Goal: Task Accomplishment & Management: Complete application form

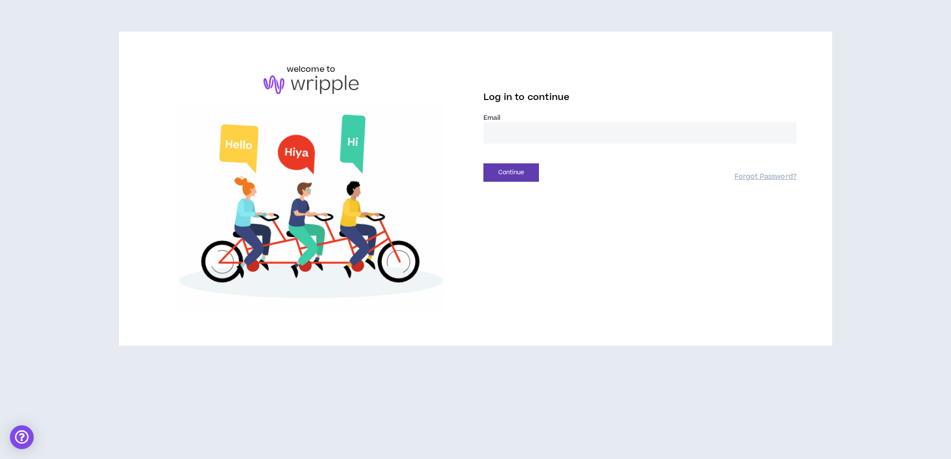
click at [515, 116] on label "Email *" at bounding box center [639, 117] width 313 height 9
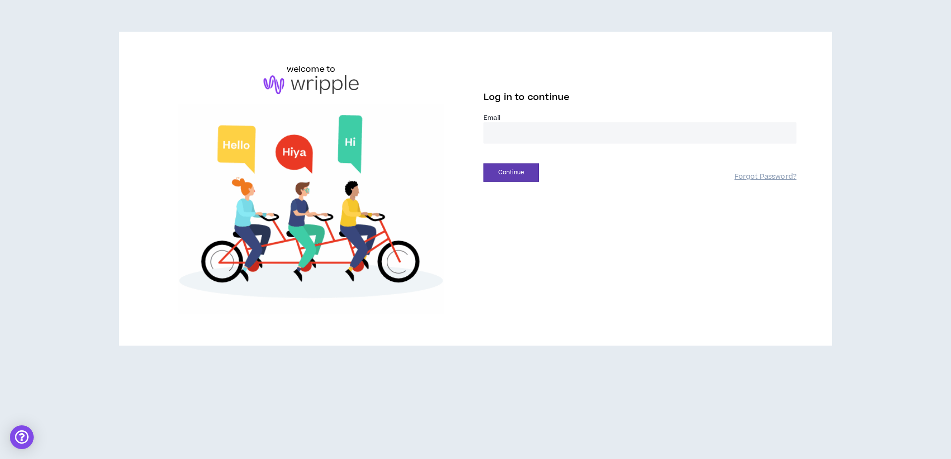
click at [501, 118] on label "Email *" at bounding box center [639, 117] width 313 height 9
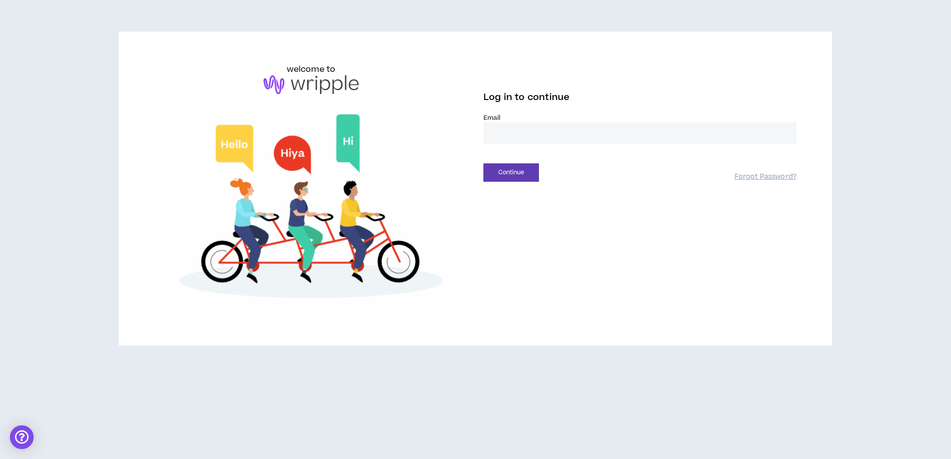
click at [491, 112] on div "Log in to continue" at bounding box center [639, 100] width 313 height 26
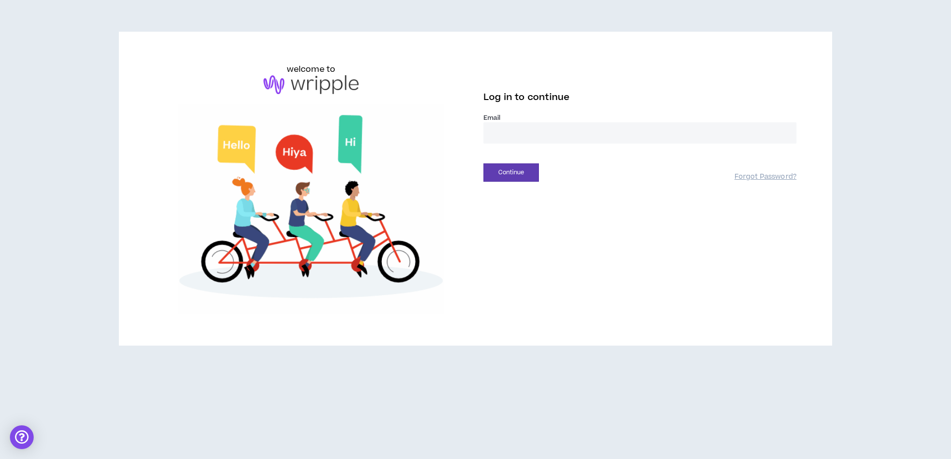
click at [493, 98] on span "Log in to continue" at bounding box center [526, 97] width 86 height 12
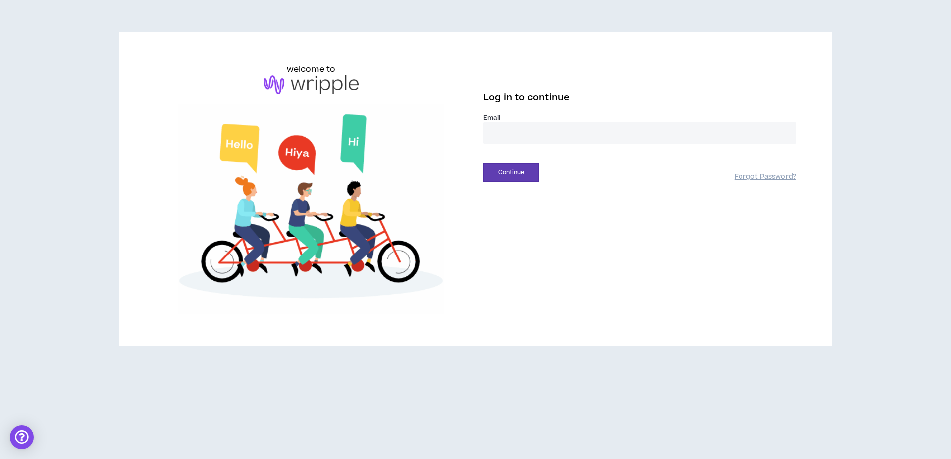
drag, startPoint x: 546, startPoint y: 116, endPoint x: 532, endPoint y: 117, distance: 14.4
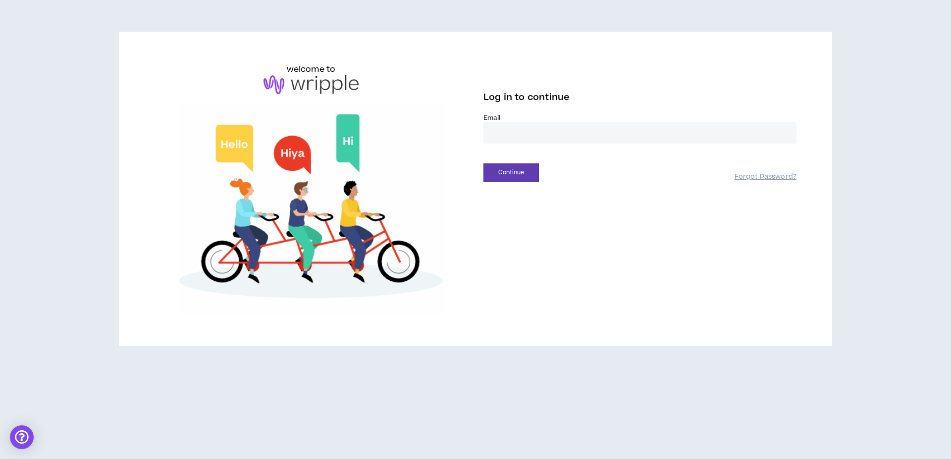
click at [545, 116] on label "Email *" at bounding box center [639, 117] width 313 height 9
click at [508, 113] on label "Email *" at bounding box center [639, 117] width 313 height 9
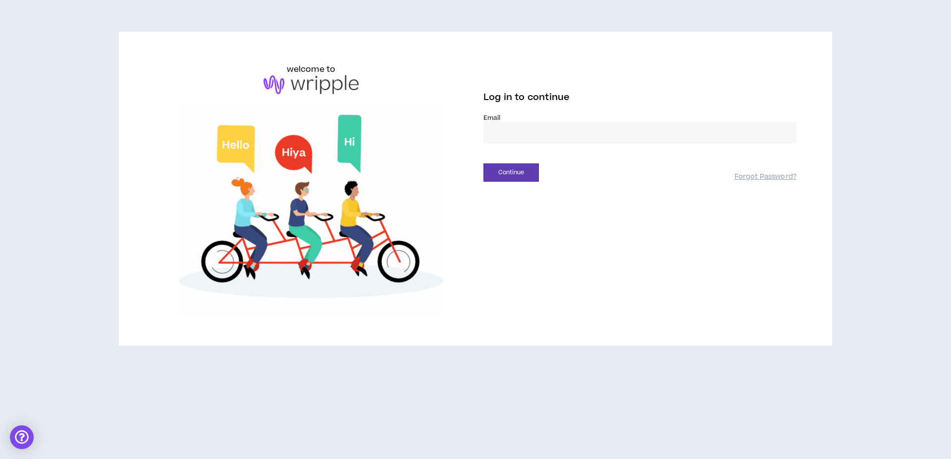
click at [483, 119] on label "Email *" at bounding box center [639, 117] width 313 height 9
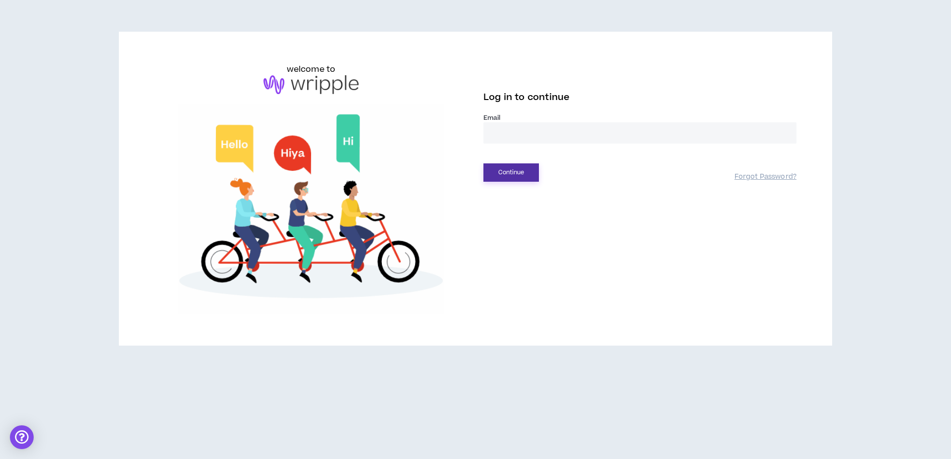
click at [508, 168] on button "Continue" at bounding box center [510, 172] width 55 height 18
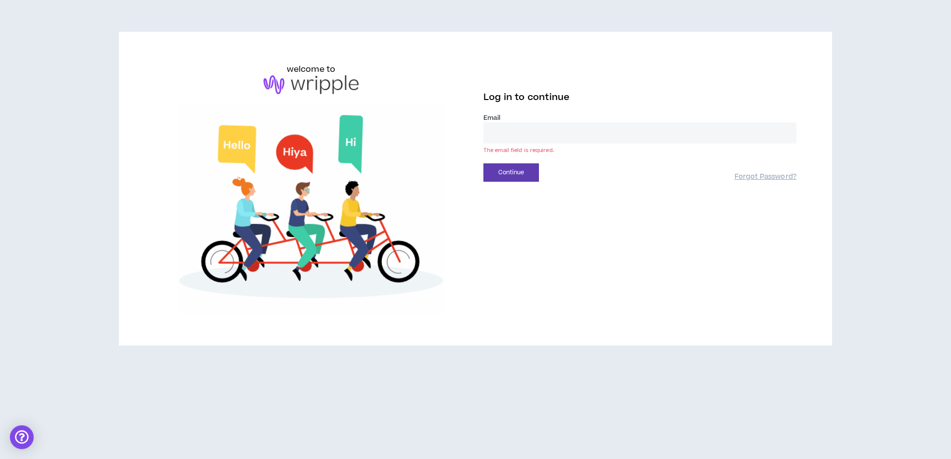
click at [490, 129] on input "email" at bounding box center [639, 132] width 313 height 21
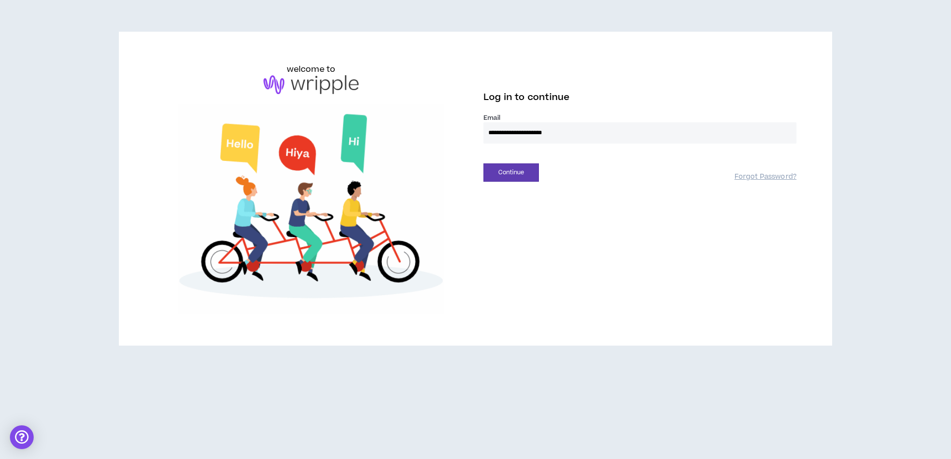
type input "**********"
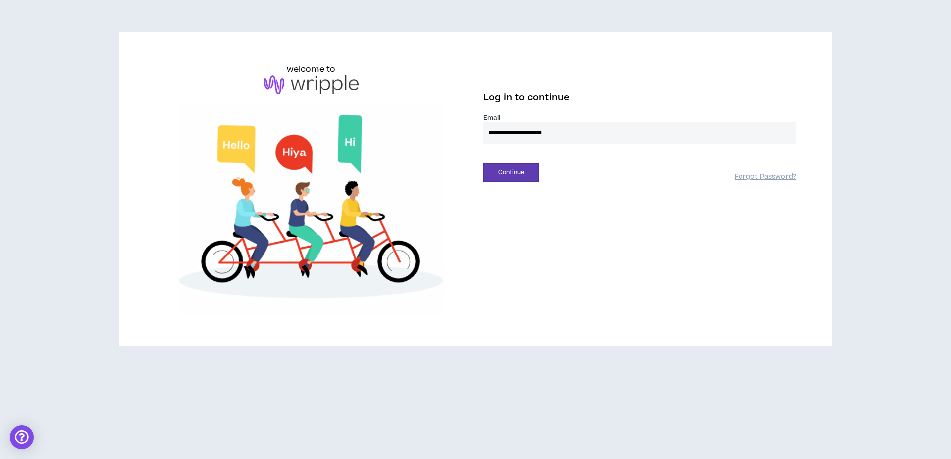
click at [483, 163] on button "Continue" at bounding box center [510, 172] width 55 height 18
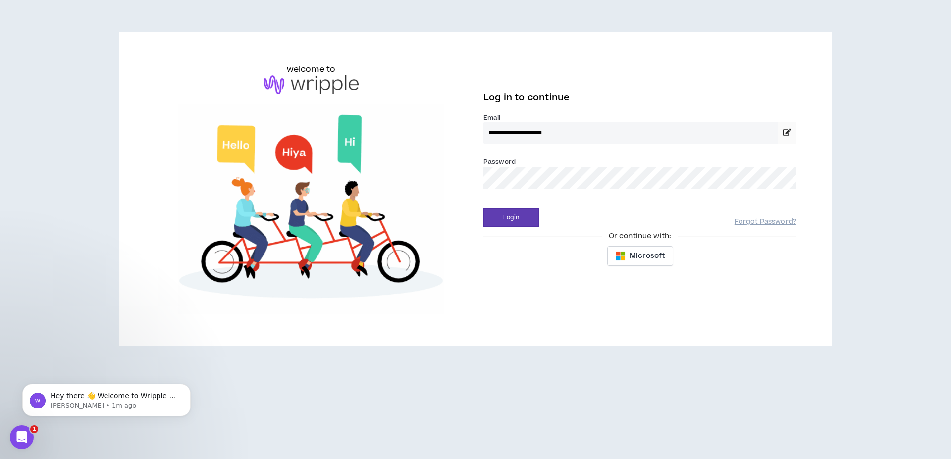
click at [483, 208] on button "Login" at bounding box center [510, 217] width 55 height 18
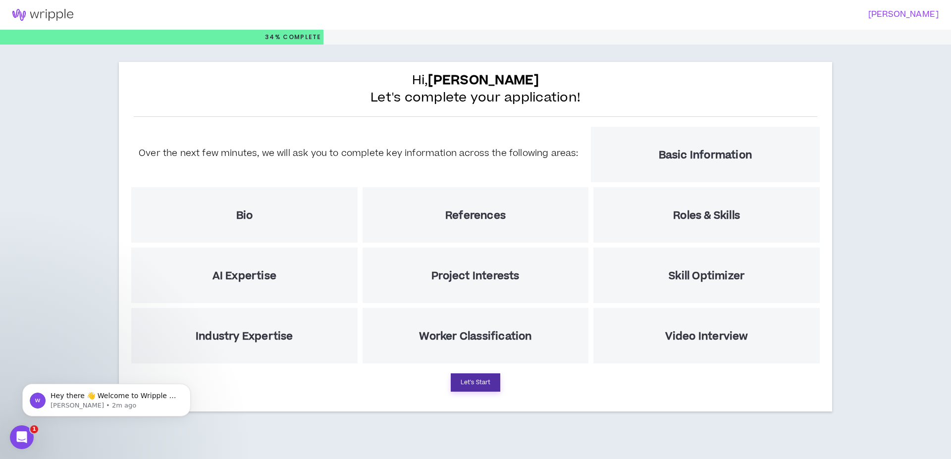
click at [485, 379] on button "Let's Start" at bounding box center [476, 382] width 50 height 18
select select "US"
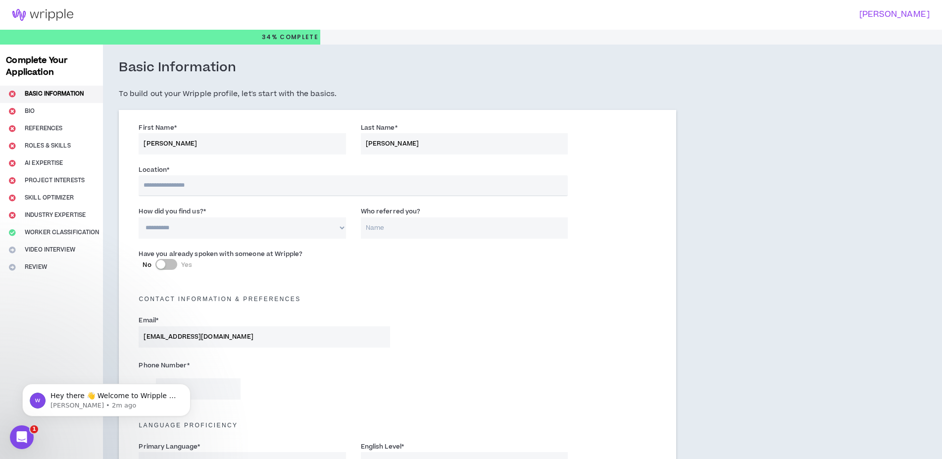
click at [286, 185] on input "text" at bounding box center [353, 185] width 429 height 21
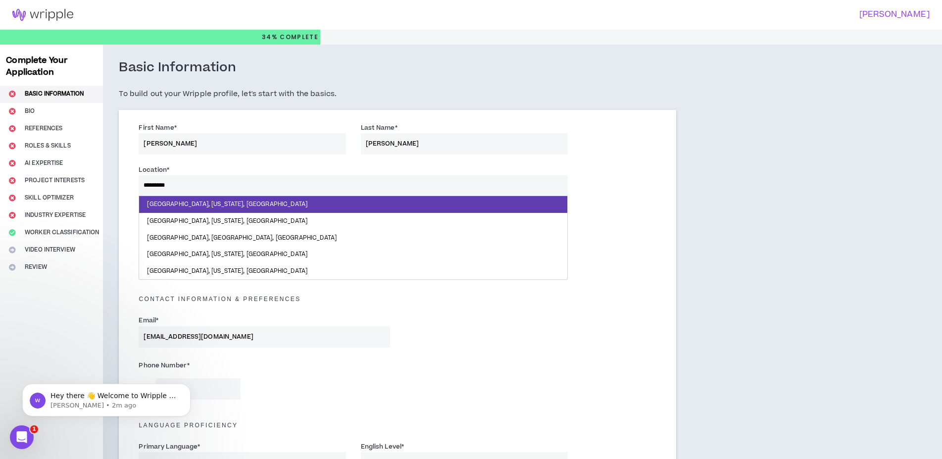
type input "**********"
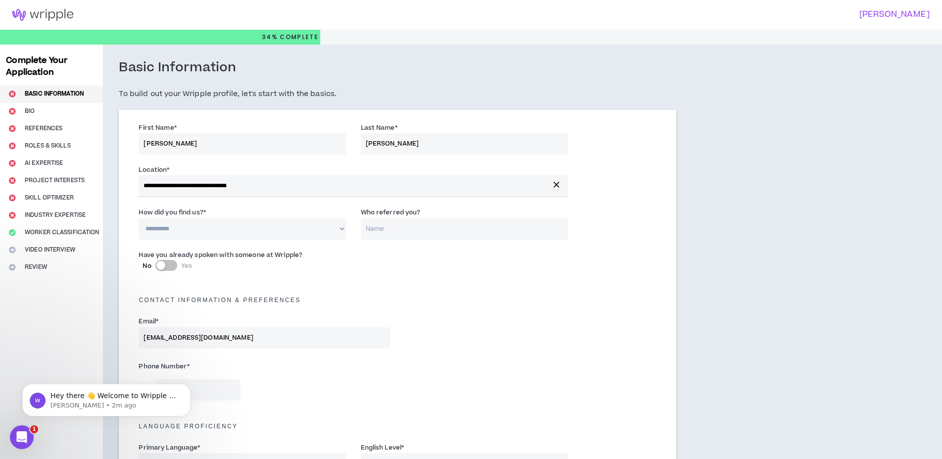
click at [139, 218] on select "**********" at bounding box center [242, 228] width 207 height 21
select select "*"
click option "**********" at bounding box center [0, 0] width 0 height 0
click at [384, 228] on input "Who referred you?" at bounding box center [464, 228] width 207 height 21
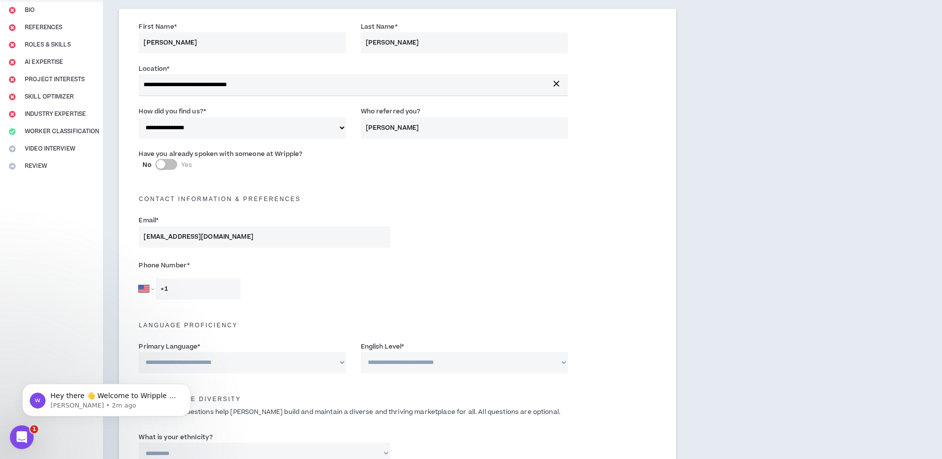
scroll to position [152, 0]
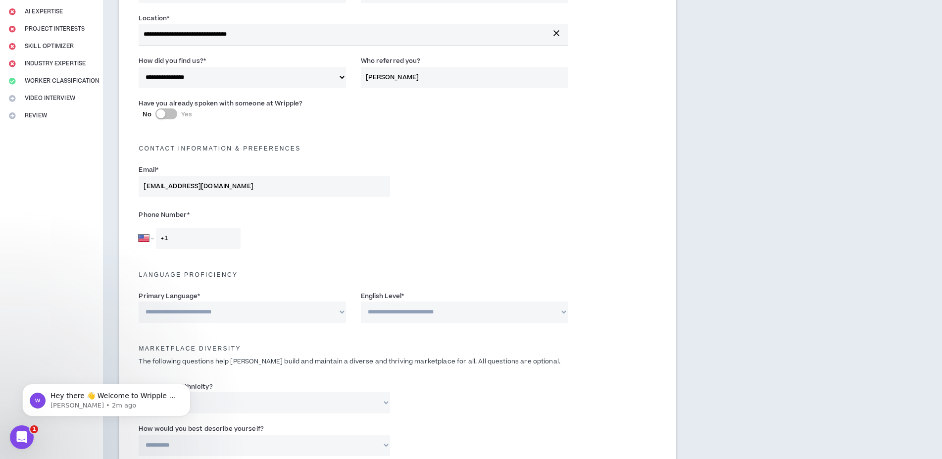
type input "[PERSON_NAME]"
click at [200, 240] on input "+1" at bounding box center [198, 238] width 85 height 21
type input "[PHONE_NUMBER]"
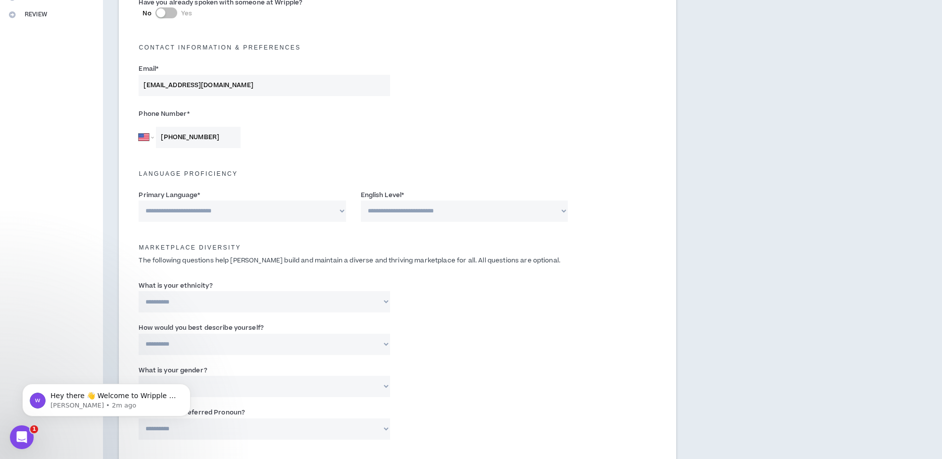
click at [139, 201] on select "**********" at bounding box center [242, 211] width 207 height 21
select select "*******"
click option "*******" at bounding box center [0, 0] width 0 height 0
click at [361, 201] on select "**********" at bounding box center [464, 211] width 207 height 21
select select "*"
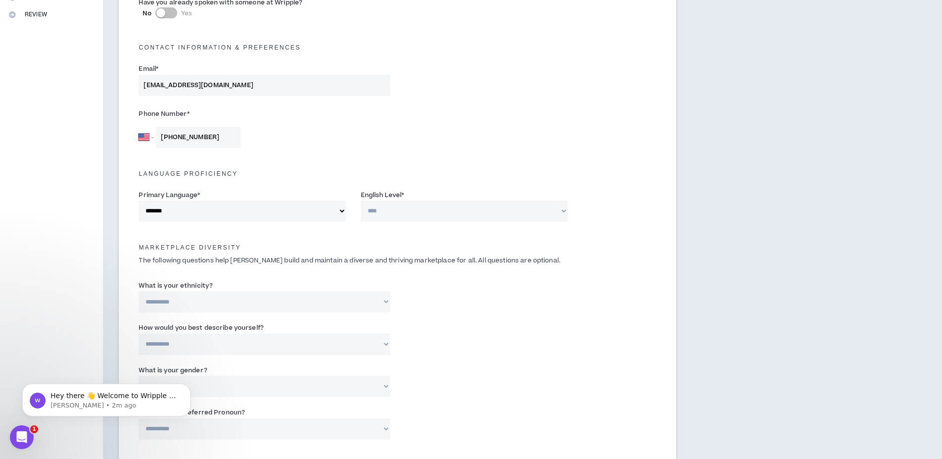
click option "**********" at bounding box center [0, 0] width 0 height 0
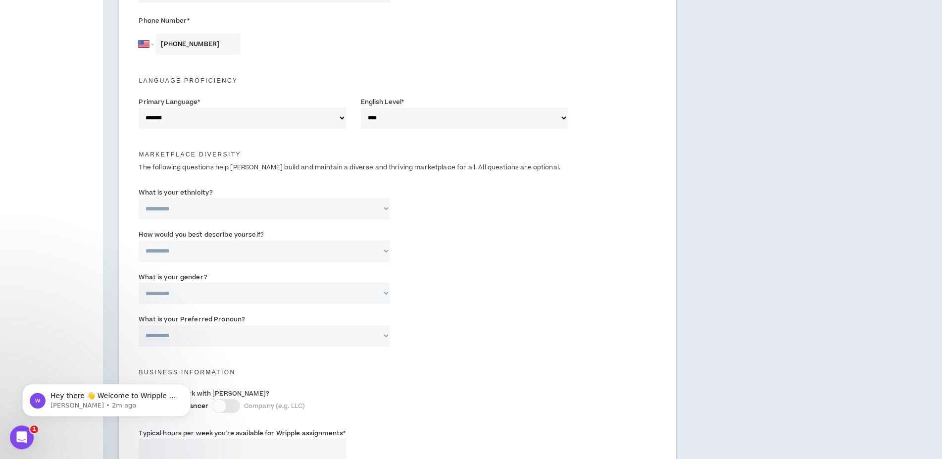
scroll to position [354, 0]
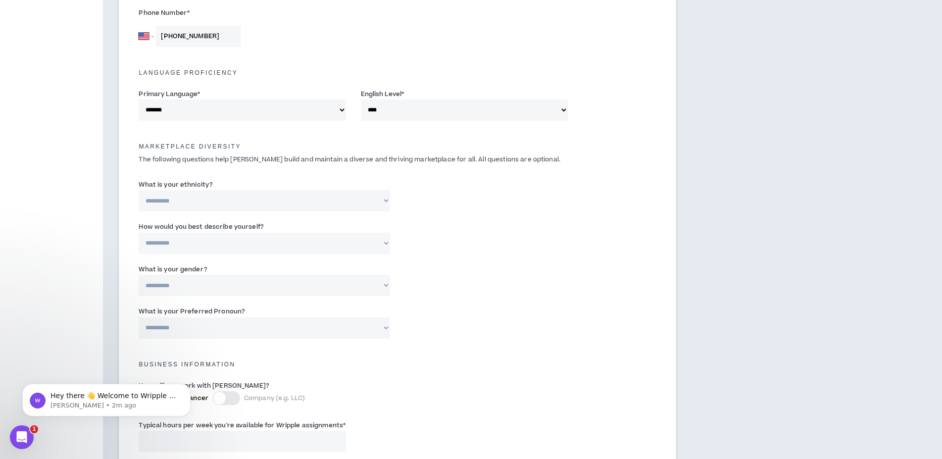
click at [139, 190] on select "**********" at bounding box center [265, 200] width 252 height 21
select select "**********"
click option "**********" at bounding box center [0, 0] width 0 height 0
click at [199, 235] on label "How would you best describe yourself?" at bounding box center [201, 227] width 125 height 16
click at [199, 235] on select "**********" at bounding box center [265, 243] width 252 height 21
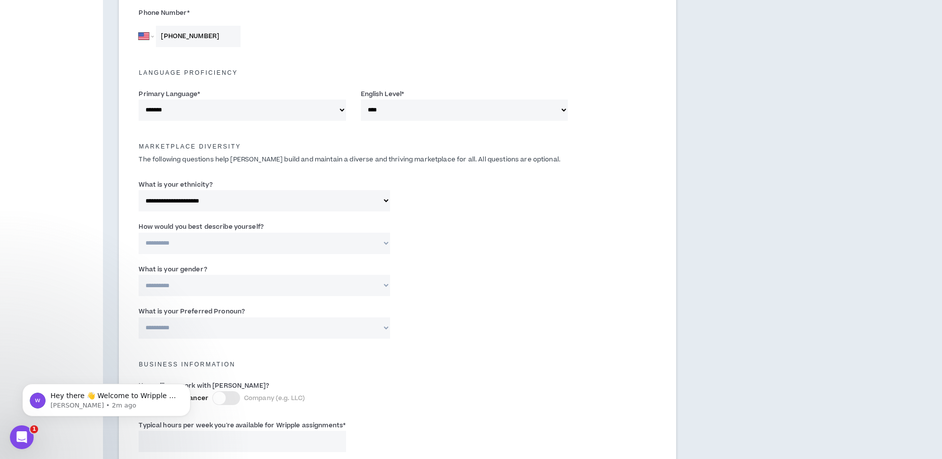
click at [139, 233] on select "**********" at bounding box center [265, 243] width 252 height 21
select select "*****"
click option "*****" at bounding box center [0, 0] width 0 height 0
click at [139, 275] on select "**********" at bounding box center [265, 285] width 252 height 21
select select "***"
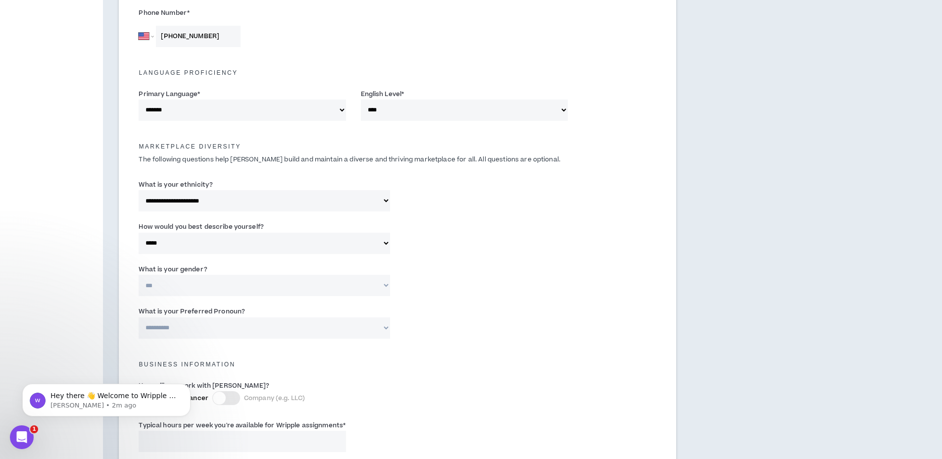
click option "***" at bounding box center [0, 0] width 0 height 0
click at [139, 317] on select "**********" at bounding box center [265, 327] width 252 height 21
select select "**********"
click option "**********" at bounding box center [0, 0] width 0 height 0
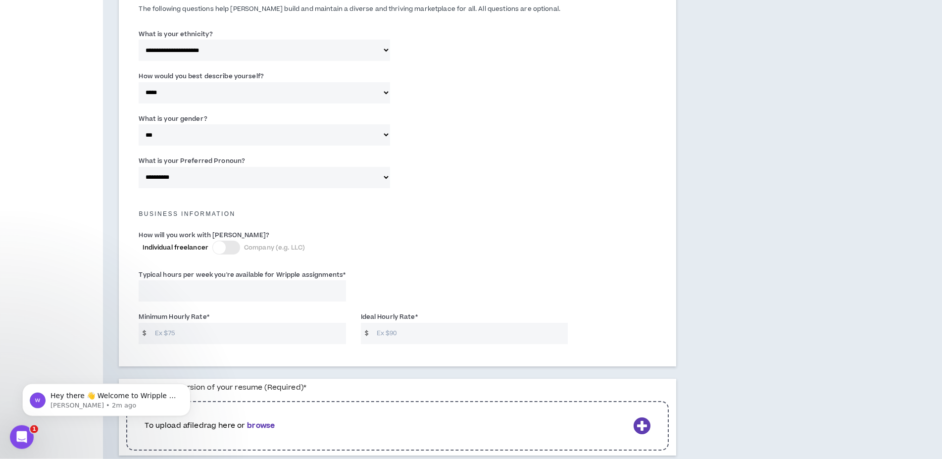
scroll to position [505, 0]
click at [191, 247] on span "Individual freelancer" at bounding box center [176, 246] width 66 height 9
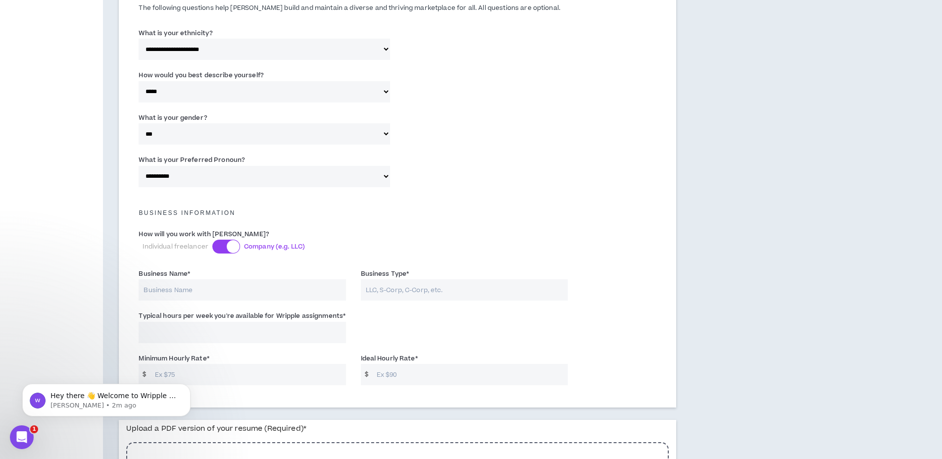
click at [184, 249] on span "Individual freelancer" at bounding box center [176, 246] width 66 height 9
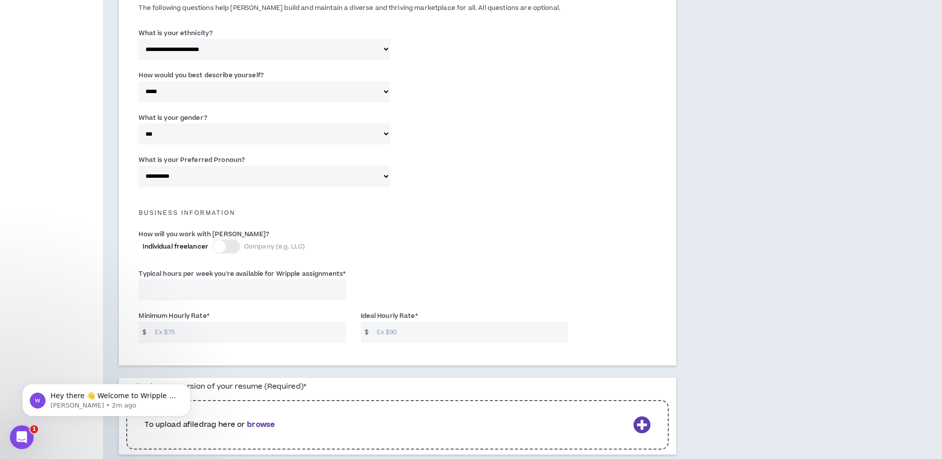
click at [200, 285] on input "Typical hours per week you're available for Wripple assignments *" at bounding box center [242, 289] width 207 height 21
type input "30"
click at [172, 333] on input "Minimum Hourly Rate *" at bounding box center [248, 332] width 196 height 21
type input "75"
click at [381, 332] on input "Ideal Hourly Rate *" at bounding box center [470, 332] width 196 height 21
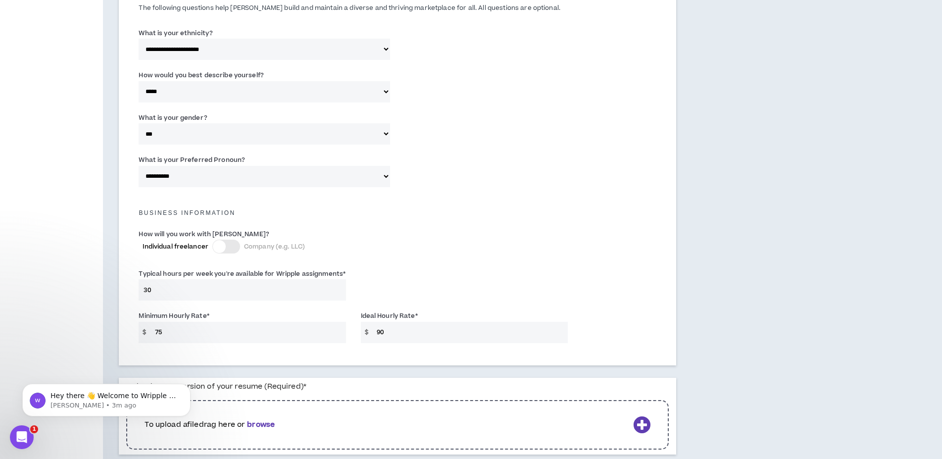
type input "90"
click at [165, 330] on input "75" at bounding box center [248, 332] width 196 height 21
type input "70"
click at [236, 316] on div "Minimum Hourly Rate * $ 70" at bounding box center [242, 326] width 207 height 32
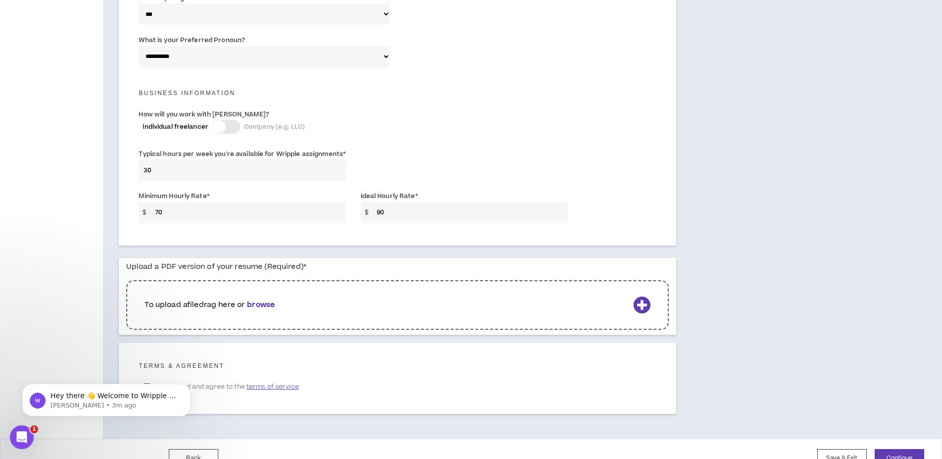
scroll to position [644, 0]
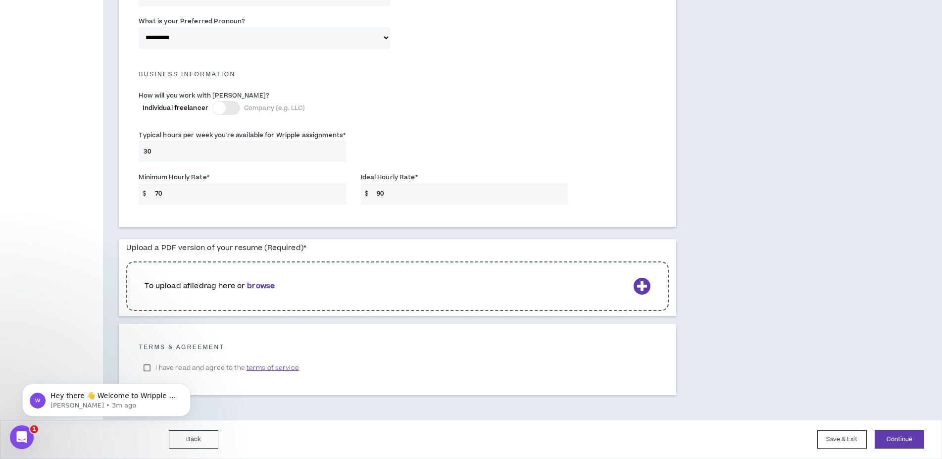
click at [367, 279] on div "To upload a file drag here or browse" at bounding box center [397, 286] width 542 height 50
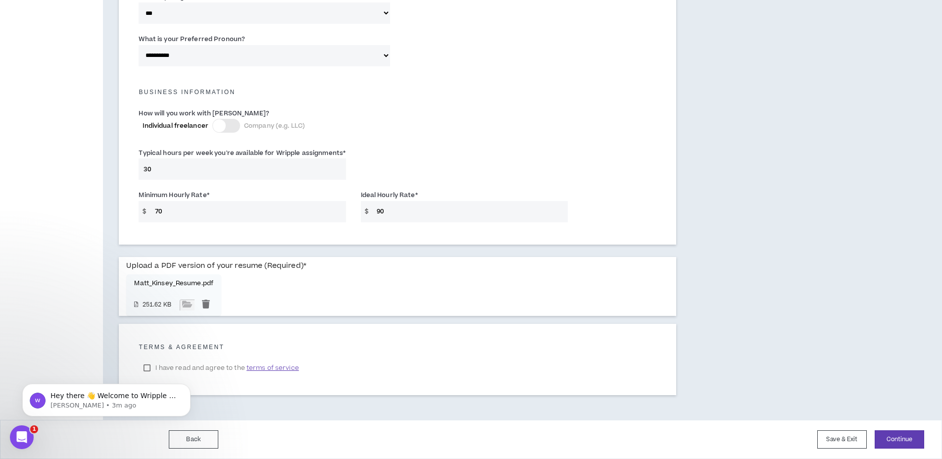
scroll to position [626, 0]
click at [165, 169] on input "30" at bounding box center [242, 168] width 207 height 21
click at [394, 176] on div "Typical hours per week you're available for Wripple assignments * This field is…" at bounding box center [397, 166] width 532 height 42
click at [405, 298] on div "Upload a PDF version of your resume (Required) * Matt_Kinsey_Resume.pdf 251.62 …" at bounding box center [397, 286] width 542 height 59
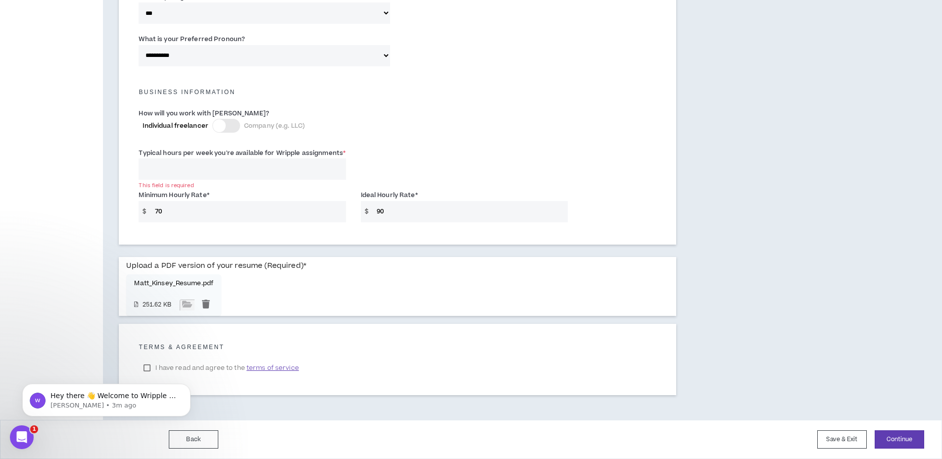
click at [167, 185] on div "This field is required" at bounding box center [242, 185] width 207 height 7
click at [164, 173] on input "Typical hours per week you're available for Wripple assignments *" at bounding box center [242, 168] width 207 height 21
click at [176, 167] on input "Typical hours per week you're available for Wripple assignments *" at bounding box center [242, 168] width 207 height 21
click at [184, 170] on input "Typical hours per week you're available for Wripple assignments *" at bounding box center [242, 168] width 207 height 21
type input "30"
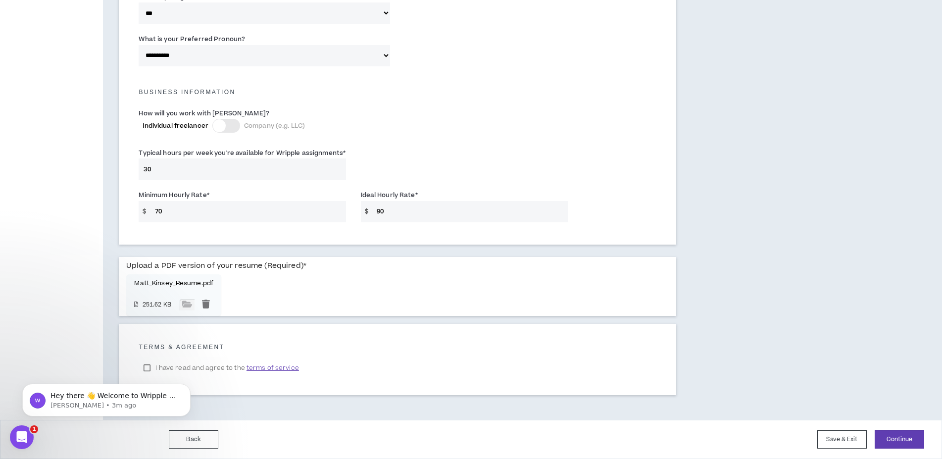
type input "30"
click at [149, 367] on html "Hey there 👋 Welcome to Wripple 🙌 Take a look around! If you have any questions,…" at bounding box center [106, 365] width 198 height 4
click at [161, 366] on html "Hey there 👋 Welcome to Wripple 🙌 Take a look around! If you have any questions,…" at bounding box center [106, 365] width 198 height 4
click at [148, 365] on html "Hey there 👋 Welcome to Wripple 🙌 Take a look around! If you have any questions,…" at bounding box center [106, 365] width 198 height 4
click at [146, 367] on html "Hey there 👋 Welcome to Wripple 🙌 Take a look around! If you have any questions,…" at bounding box center [106, 365] width 198 height 4
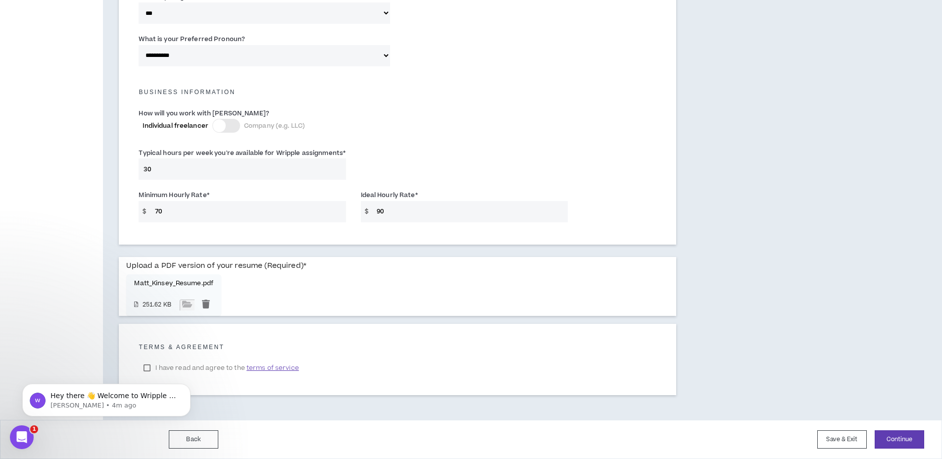
drag, startPoint x: 148, startPoint y: 358, endPoint x: 167, endPoint y: 362, distance: 20.1
click at [154, 361] on div "Hey there 👋 Welcome to Wripple 🙌 Take a look around! If you have any questions,…" at bounding box center [106, 355] width 182 height 124
click at [260, 365] on span "terms of service" at bounding box center [273, 368] width 52 height 10
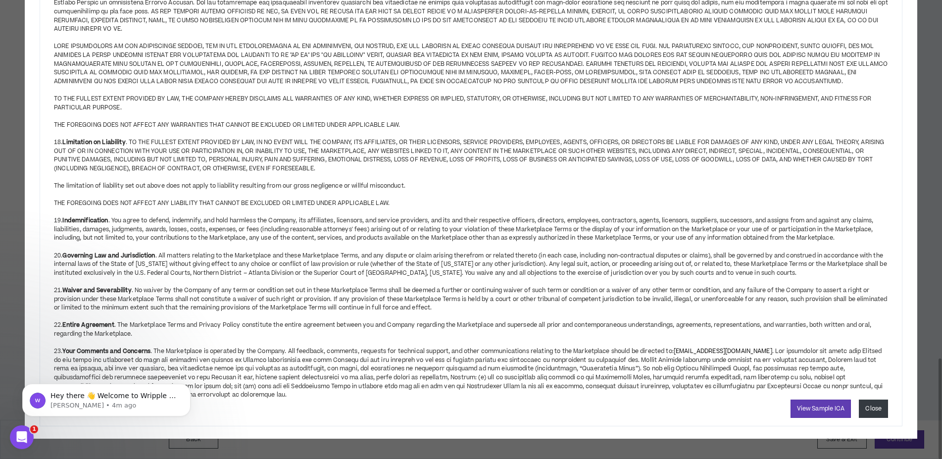
click at [877, 409] on button "Close" at bounding box center [873, 409] width 29 height 18
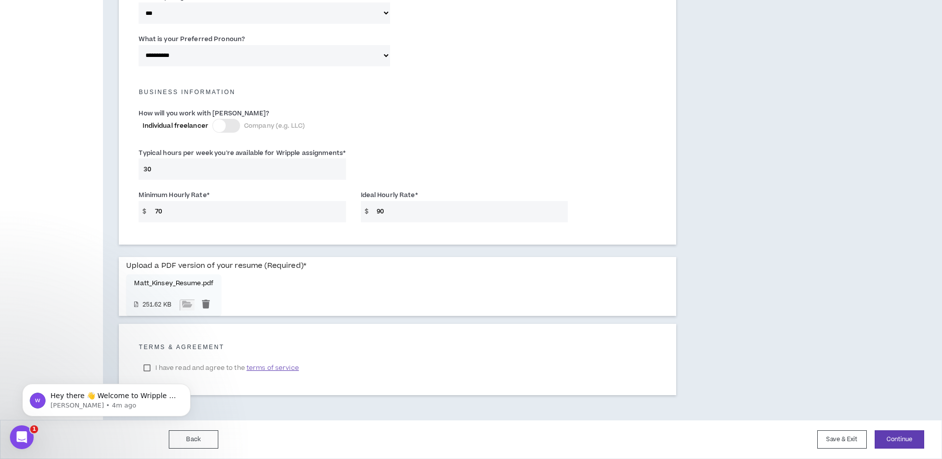
click at [143, 366] on html "Hey there 👋 Welcome to Wripple 🙌 Take a look around! If you have any questions,…" at bounding box center [106, 365] width 198 height 4
click at [163, 367] on html "Hey there 👋 Welcome to Wripple 🙌 Take a look around! If you have any questions,…" at bounding box center [106, 365] width 198 height 4
click at [196, 367] on html "Hey there 👋 Welcome to Wripple 🙌 Take a look around! If you have any questions,…" at bounding box center [106, 365] width 198 height 4
click at [148, 365] on html "Hey there 👋 Welcome to Wripple 🙌 Take a look around! If you have any questions,…" at bounding box center [106, 365] width 198 height 4
click at [147, 361] on label "I have read and agree to the terms of service" at bounding box center [221, 367] width 165 height 15
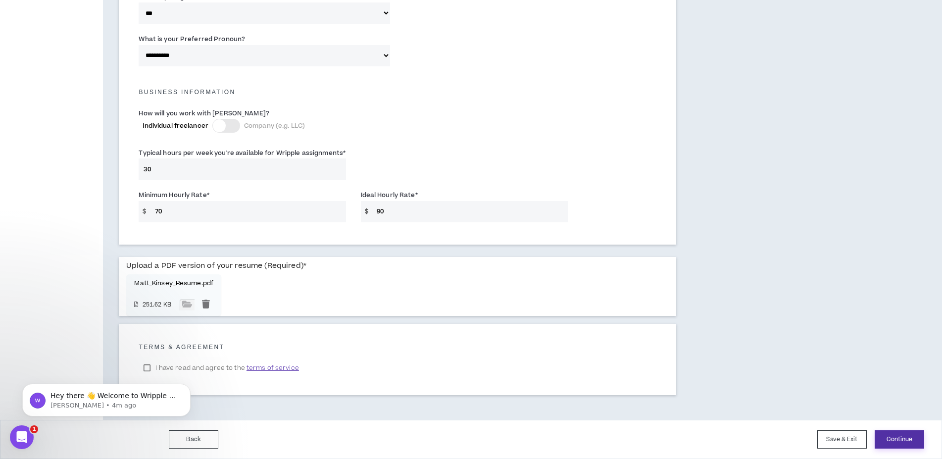
click at [902, 437] on button "Continue" at bounding box center [900, 439] width 50 height 18
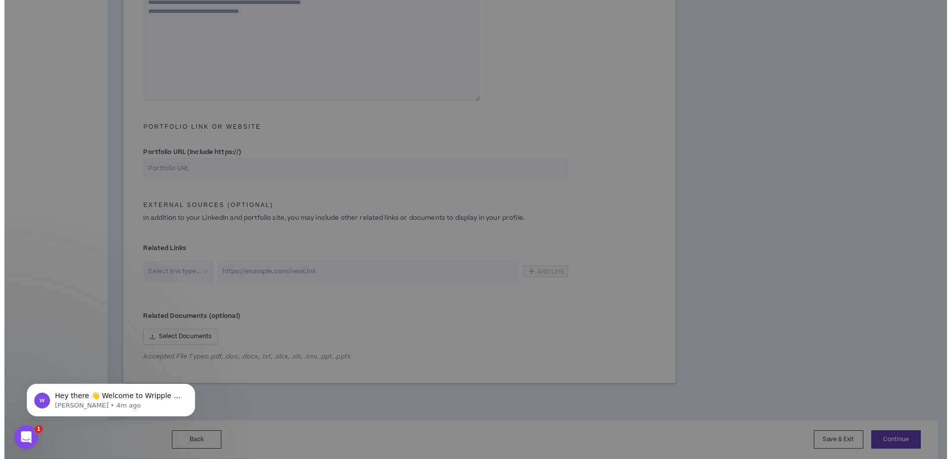
scroll to position [352, 0]
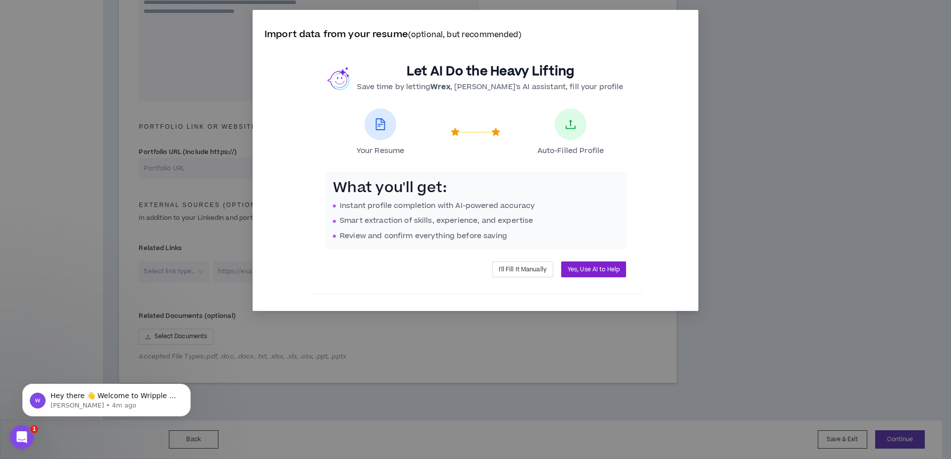
click at [600, 269] on span "Yes, Use AI to Help" at bounding box center [593, 269] width 52 height 9
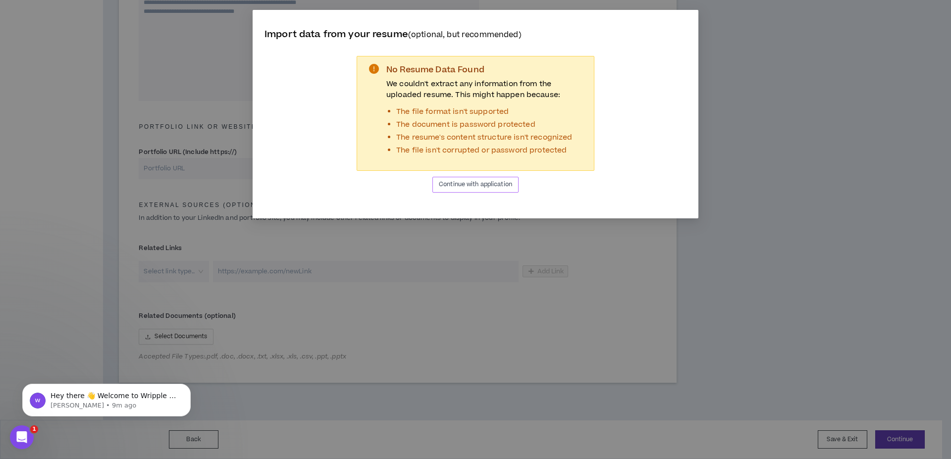
click at [501, 186] on span "Continue with application" at bounding box center [475, 184] width 73 height 9
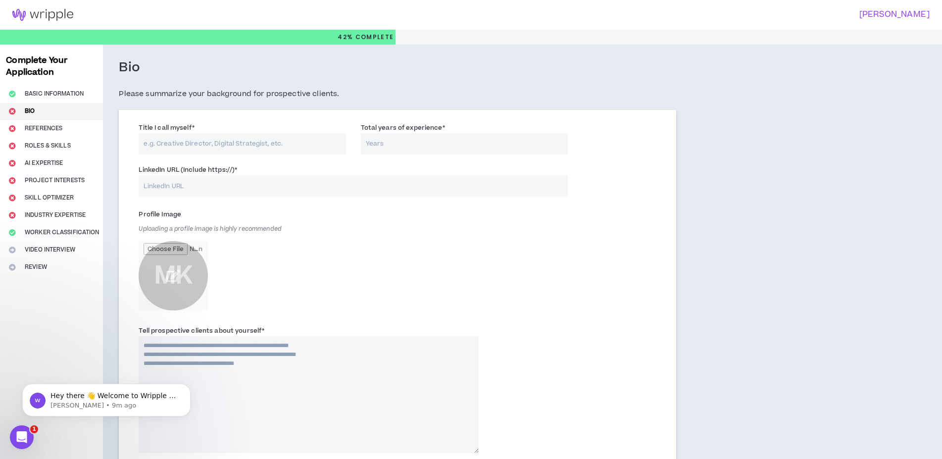
click at [212, 144] on input "Title I call myself *" at bounding box center [242, 143] width 207 height 21
type input "Senior Editor"
click at [385, 143] on input "Total years of experience *" at bounding box center [464, 143] width 207 height 21
type input "15"
click at [278, 187] on input "LinkedIn URL (Include https://) *" at bounding box center [353, 185] width 429 height 21
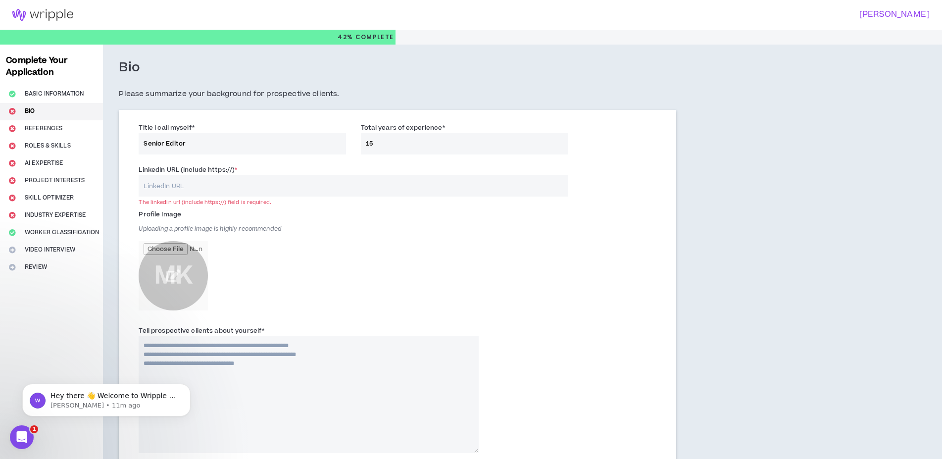
click at [212, 184] on input "LinkedIn URL (Include https://) *" at bounding box center [353, 185] width 429 height 21
paste input "[URL][DOMAIN_NAME][PERSON_NAME]"
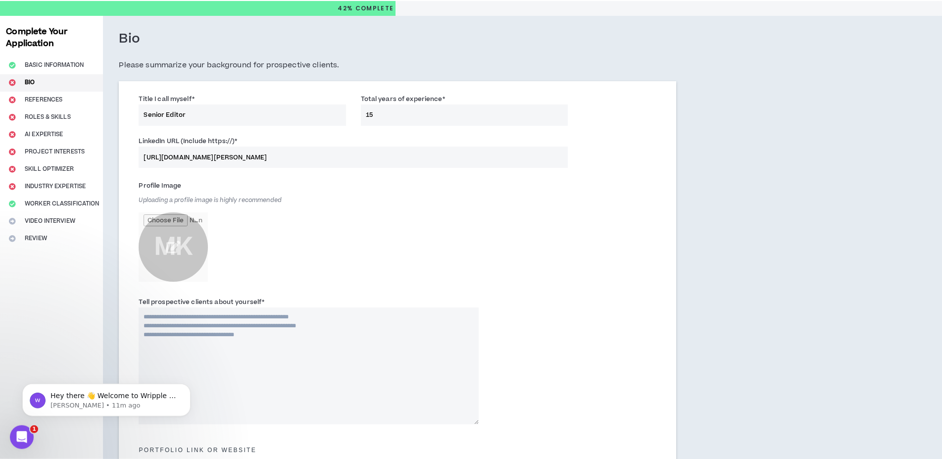
scroll to position [51, 0]
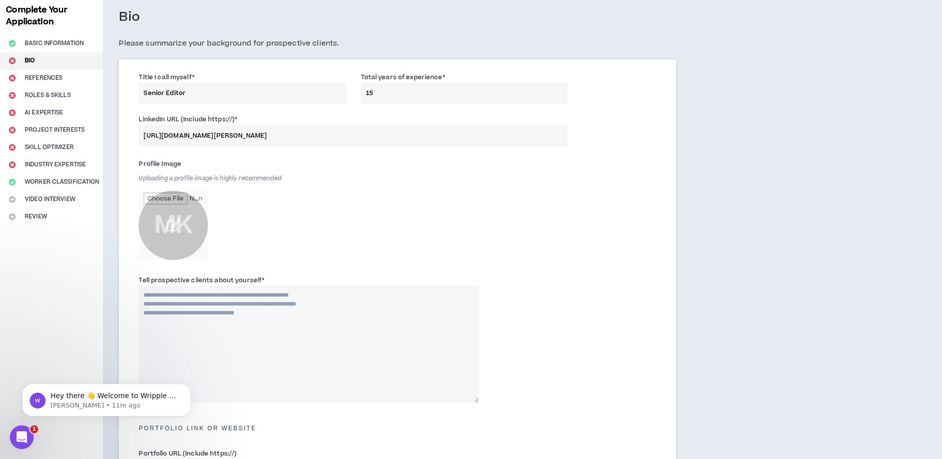
type input "[URL][DOMAIN_NAME][PERSON_NAME]"
click at [218, 177] on span "Uploading a profile image is highly recommended" at bounding box center [210, 178] width 143 height 8
click at [169, 217] on input "file" at bounding box center [173, 225] width 69 height 69
type input "**********"
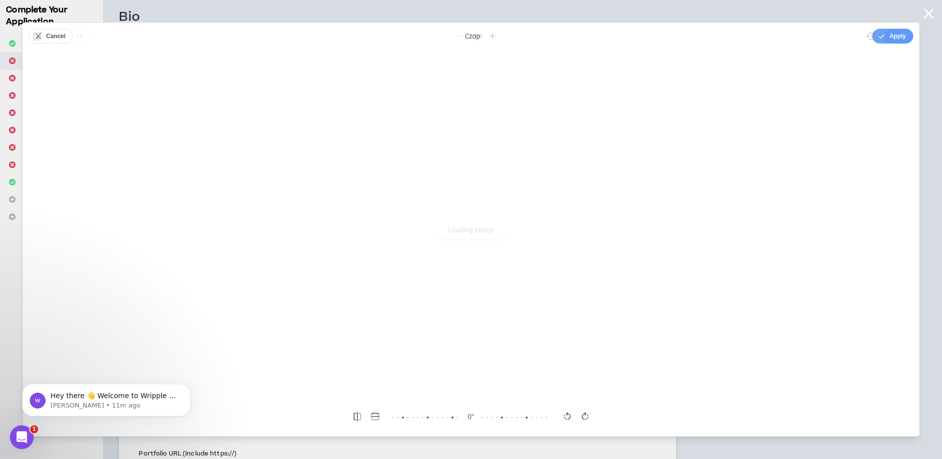
scroll to position [0, 0]
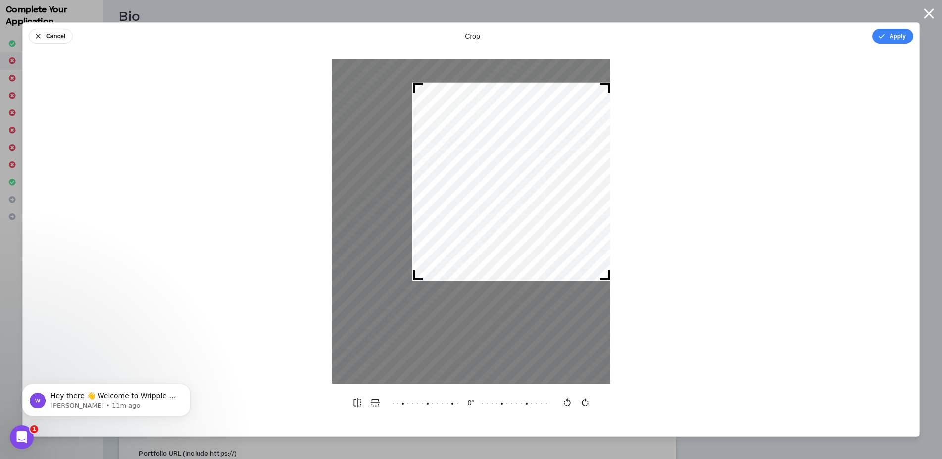
drag, startPoint x: 337, startPoint y: 358, endPoint x: 417, endPoint y: 203, distance: 175.4
click at [417, 203] on div at bounding box center [511, 182] width 198 height 198
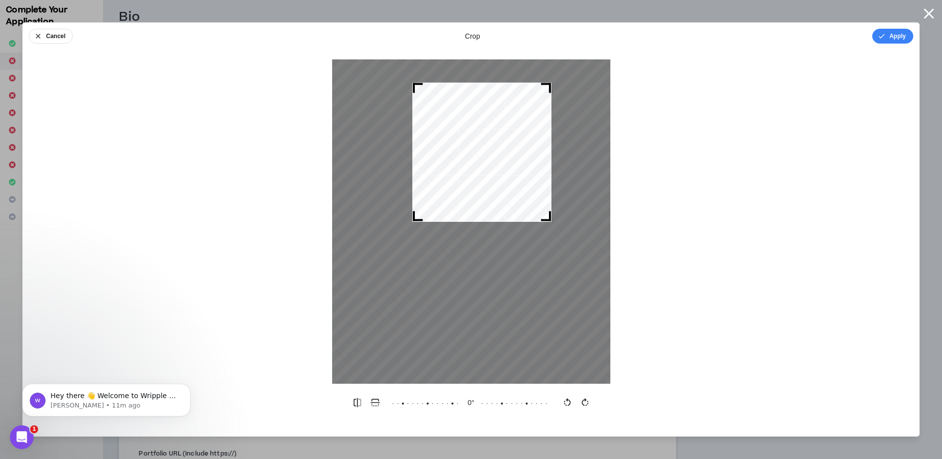
drag, startPoint x: 604, startPoint y: 277, endPoint x: 545, endPoint y: 255, distance: 62.6
click at [545, 255] on div at bounding box center [471, 221] width 278 height 324
click at [500, 85] on div at bounding box center [471, 221] width 278 height 324
drag, startPoint x: 545, startPoint y: 85, endPoint x: 541, endPoint y: 114, distance: 29.9
click at [541, 114] on div at bounding box center [479, 154] width 135 height 135
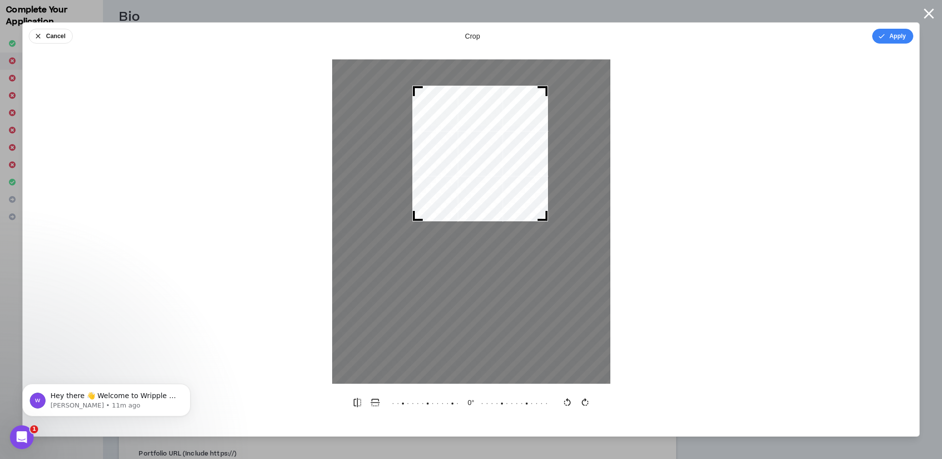
click at [412, 221] on div at bounding box center [480, 154] width 136 height 136
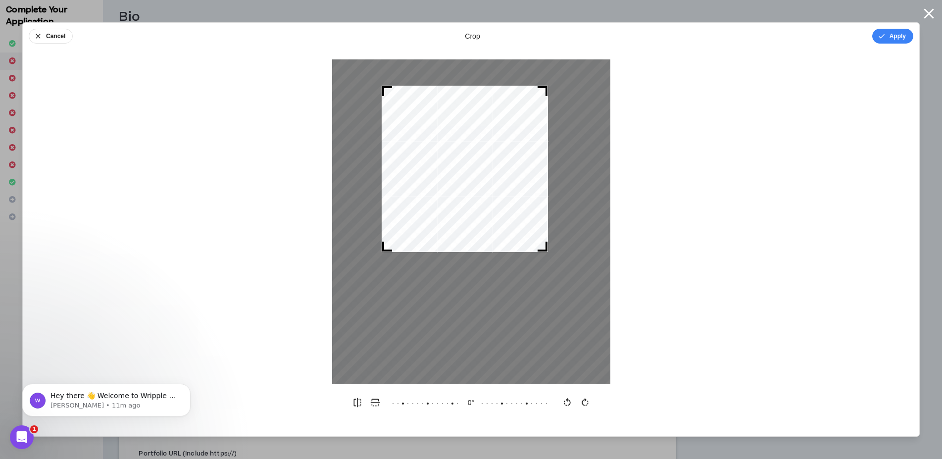
drag, startPoint x: 414, startPoint y: 218, endPoint x: 384, endPoint y: 245, distance: 40.7
click at [384, 245] on div at bounding box center [387, 247] width 10 height 10
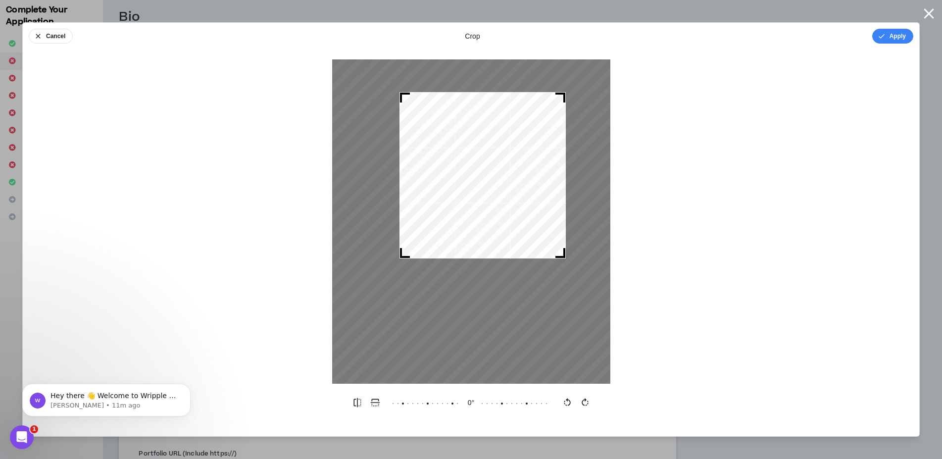
drag, startPoint x: 478, startPoint y: 238, endPoint x: 496, endPoint y: 245, distance: 19.0
click at [496, 245] on div at bounding box center [483, 175] width 166 height 166
click at [888, 37] on button "Apply" at bounding box center [892, 36] width 41 height 15
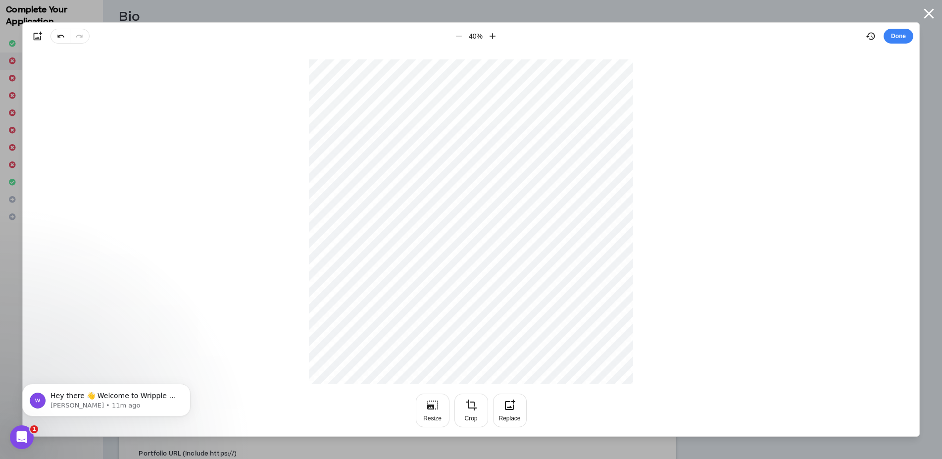
click at [902, 33] on button "Done" at bounding box center [899, 36] width 30 height 15
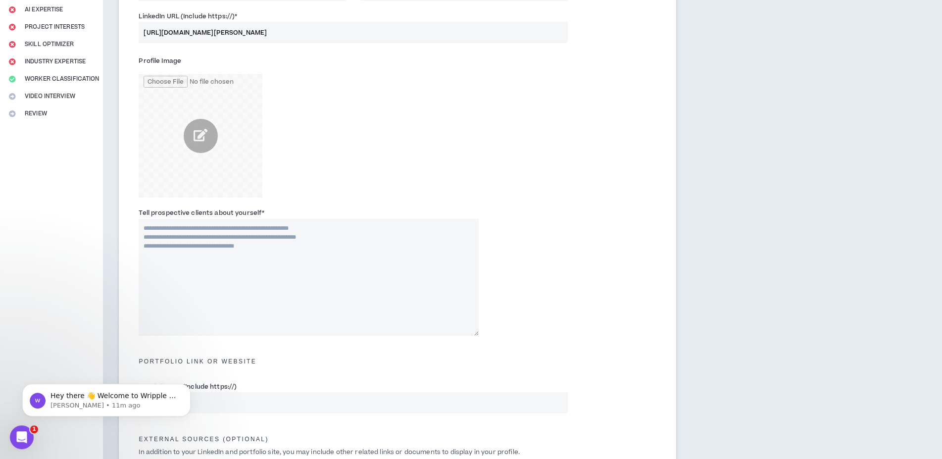
scroll to position [202, 0]
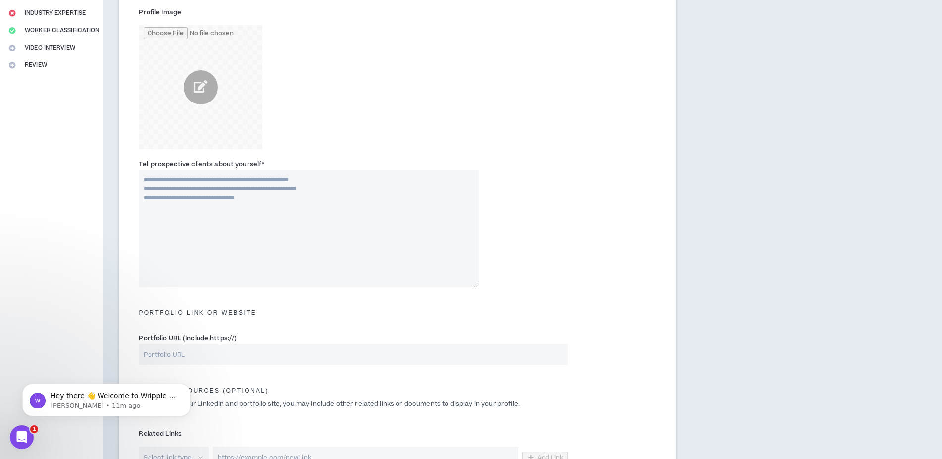
click at [213, 351] on input "Portfolio URL (Include https://)" at bounding box center [353, 354] width 429 height 21
click at [180, 353] on input "Portfolio URL (Include https://)" at bounding box center [353, 354] width 429 height 21
paste input "[URL][DOMAIN_NAME]"
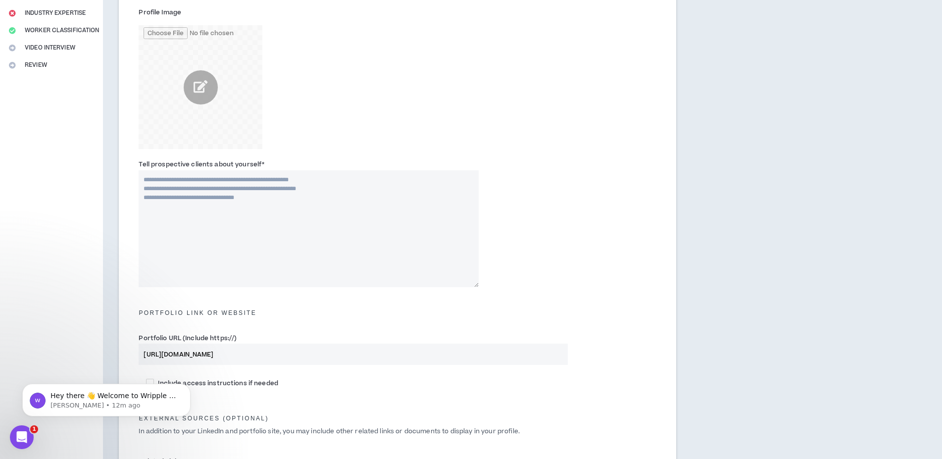
type input "[URL][DOMAIN_NAME]"
click at [202, 189] on textarea "Tell prospective clients about yourself *" at bounding box center [309, 228] width 340 height 117
click at [292, 191] on textarea "Tell prospective clients about yourself *" at bounding box center [309, 228] width 340 height 117
drag, startPoint x: 193, startPoint y: 188, endPoint x: 309, endPoint y: 177, distance: 116.9
click at [309, 177] on textarea "**********" at bounding box center [309, 228] width 340 height 117
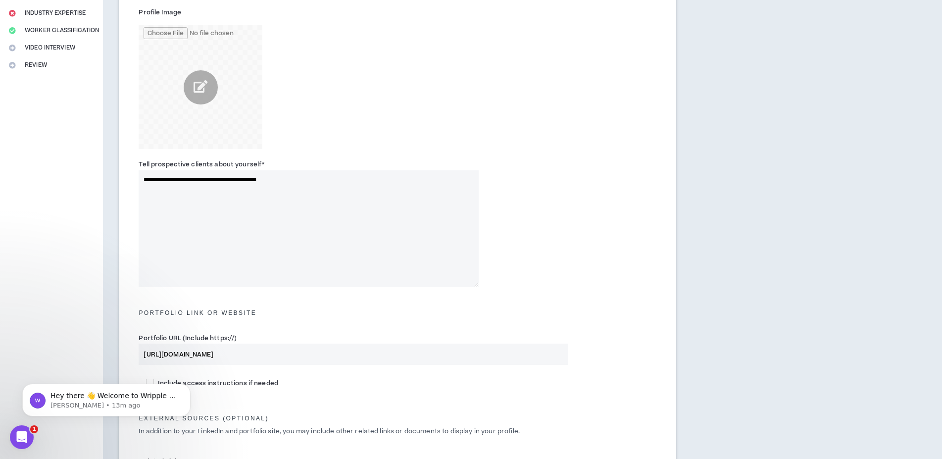
click at [295, 184] on textarea "**********" at bounding box center [309, 228] width 340 height 117
click at [230, 189] on textarea "**********" at bounding box center [309, 228] width 340 height 117
drag, startPoint x: 312, startPoint y: 181, endPoint x: 414, endPoint y: 192, distance: 102.1
click at [414, 192] on textarea "**********" at bounding box center [309, 228] width 340 height 117
click at [367, 180] on textarea "**********" at bounding box center [309, 228] width 340 height 117
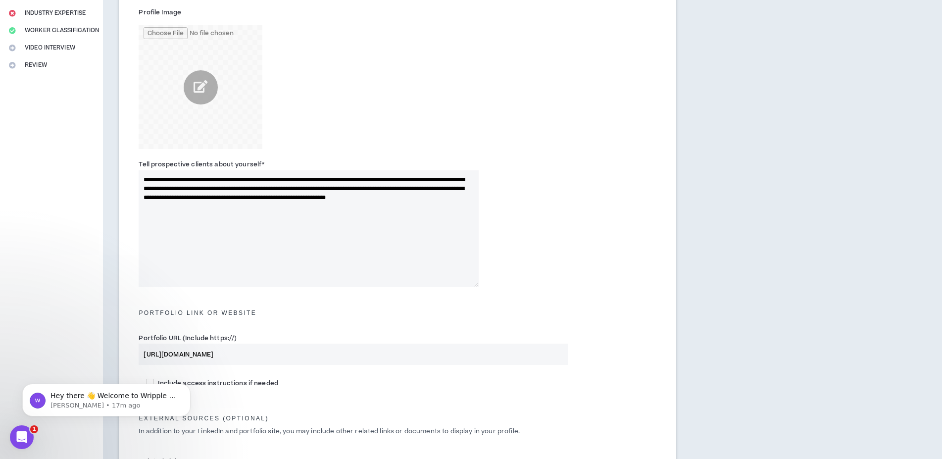
drag, startPoint x: 278, startPoint y: 205, endPoint x: 214, endPoint y: 213, distance: 64.9
click at [214, 213] on textarea "**********" at bounding box center [309, 228] width 340 height 117
drag, startPoint x: 386, startPoint y: 209, endPoint x: 408, endPoint y: 208, distance: 22.3
click at [408, 208] on textarea "**********" at bounding box center [309, 228] width 340 height 117
click at [409, 179] on textarea "**********" at bounding box center [309, 228] width 340 height 117
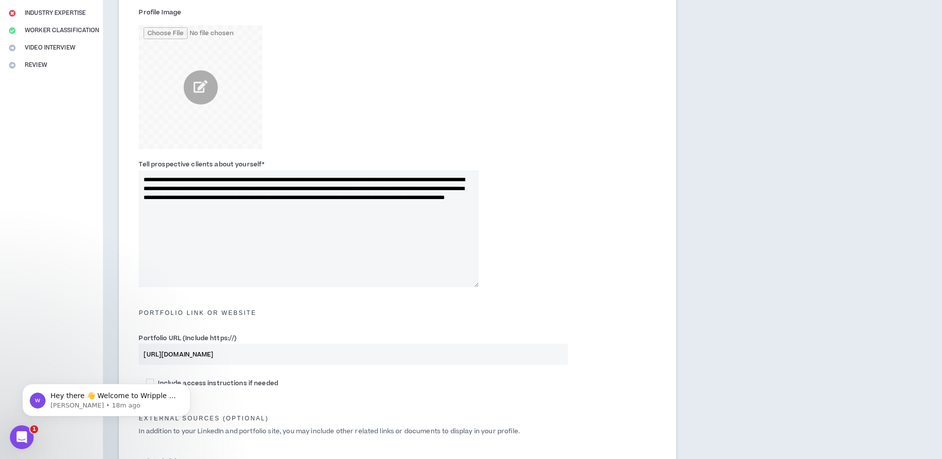
click at [415, 205] on textarea "**********" at bounding box center [309, 228] width 340 height 117
click at [419, 207] on textarea "**********" at bounding box center [309, 228] width 340 height 117
click at [356, 207] on textarea "**********" at bounding box center [309, 228] width 340 height 117
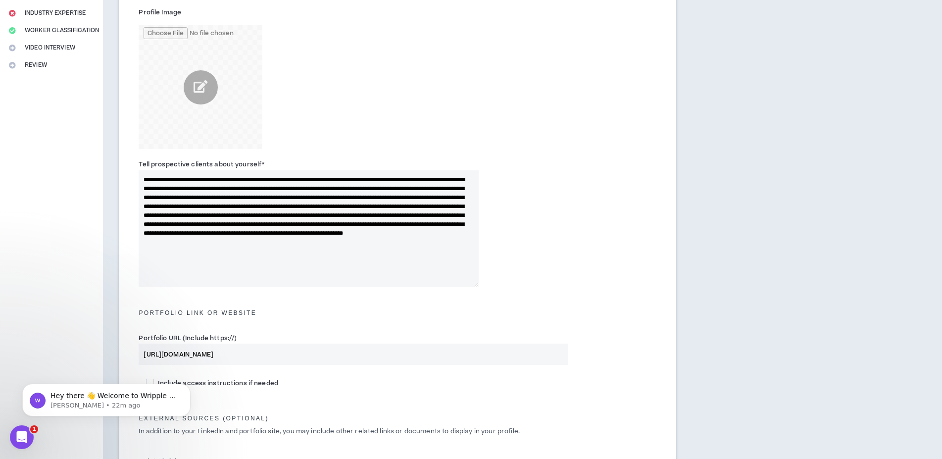
click at [275, 250] on textarea "**********" at bounding box center [309, 228] width 340 height 117
click at [279, 249] on textarea "**********" at bounding box center [309, 228] width 340 height 117
click at [359, 223] on textarea "**********" at bounding box center [309, 228] width 340 height 117
click at [377, 242] on textarea "**********" at bounding box center [309, 228] width 340 height 117
click at [286, 261] on textarea "**********" at bounding box center [309, 228] width 340 height 117
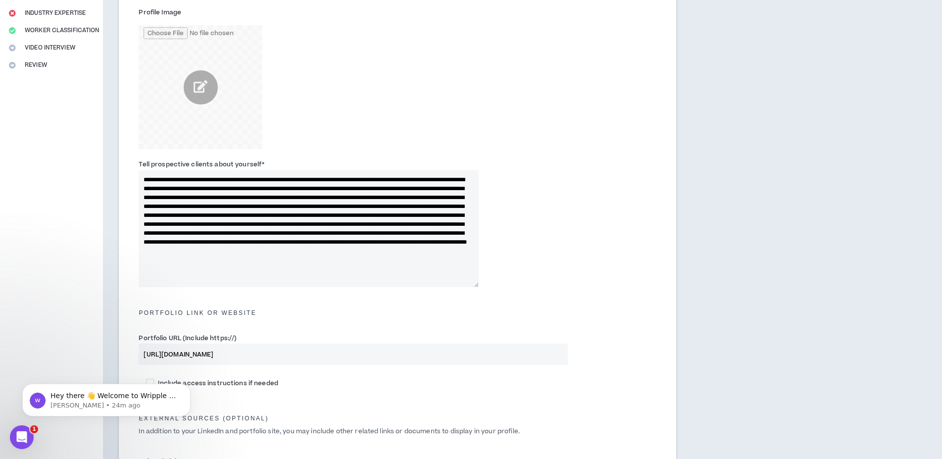
drag, startPoint x: 272, startPoint y: 270, endPoint x: 181, endPoint y: 273, distance: 91.6
click at [181, 273] on textarea "Tell prospective clients about yourself *" at bounding box center [309, 228] width 340 height 117
click at [160, 269] on textarea "Tell prospective clients about yourself *" at bounding box center [309, 228] width 340 height 117
click at [183, 255] on textarea "Tell prospective clients about yourself *" at bounding box center [309, 228] width 340 height 117
click at [215, 253] on textarea "Tell prospective clients about yourself *" at bounding box center [309, 228] width 340 height 117
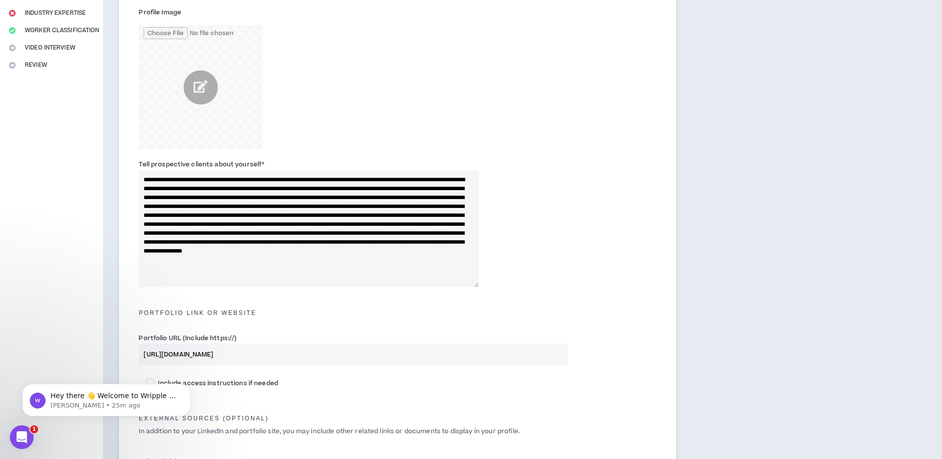
click at [217, 251] on textarea "Tell prospective clients about yourself *" at bounding box center [309, 228] width 340 height 117
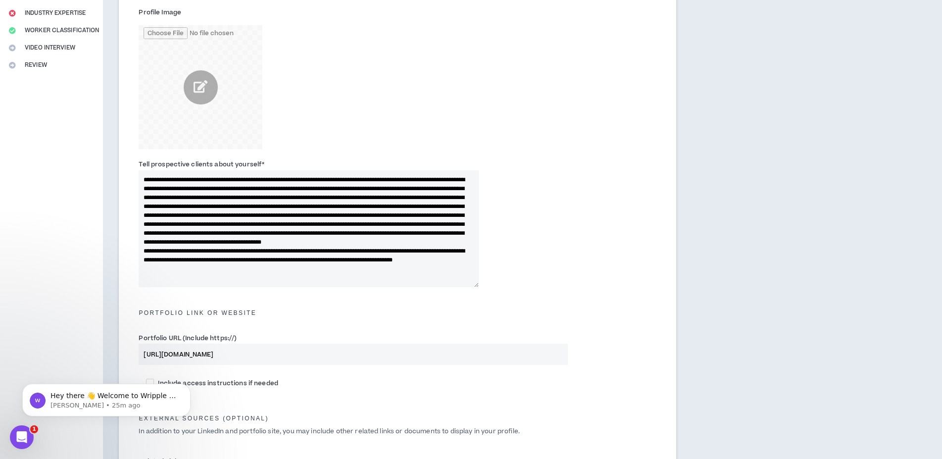
click at [423, 249] on textarea "Tell prospective clients about yourself *" at bounding box center [309, 228] width 340 height 117
click at [328, 268] on textarea "Tell prospective clients about yourself *" at bounding box center [309, 228] width 340 height 117
click at [424, 269] on textarea "Tell prospective clients about yourself *" at bounding box center [309, 228] width 340 height 117
drag, startPoint x: 442, startPoint y: 269, endPoint x: 435, endPoint y: 271, distance: 7.7
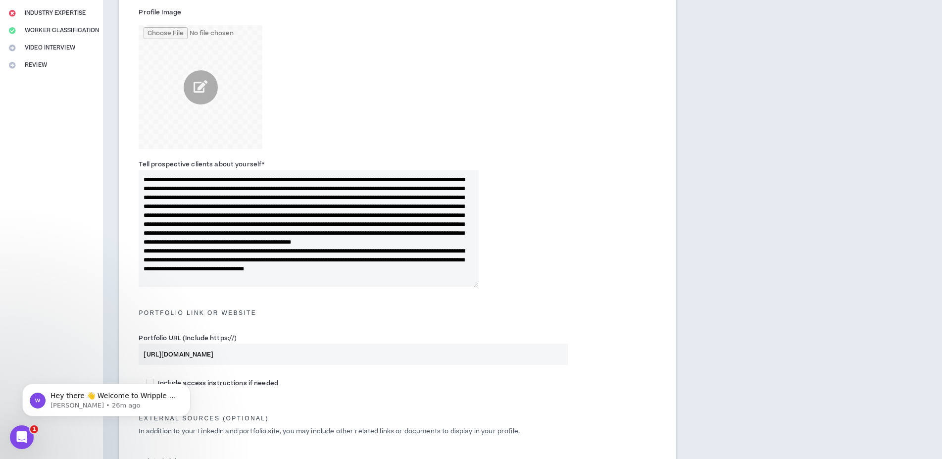
scroll to position [13, 0]
click at [173, 284] on textarea "Tell prospective clients about yourself *" at bounding box center [309, 228] width 340 height 117
click at [388, 273] on textarea "Tell prospective clients about yourself *" at bounding box center [309, 228] width 340 height 117
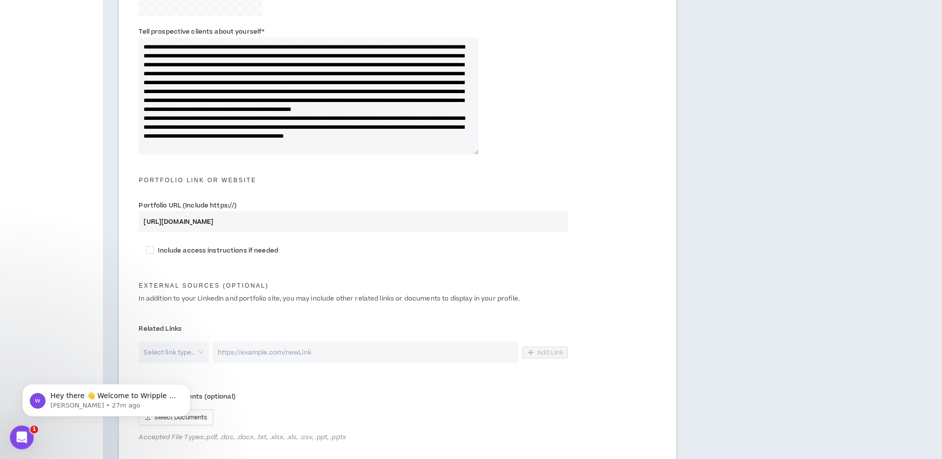
scroll to position [303, 0]
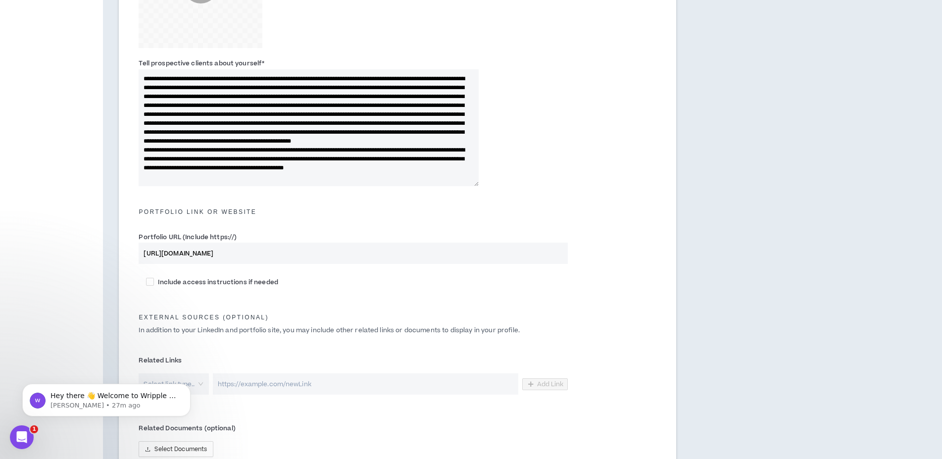
click at [349, 167] on textarea "Tell prospective clients about yourself *" at bounding box center [309, 127] width 340 height 117
click at [227, 179] on textarea "Tell prospective clients about yourself *" at bounding box center [309, 127] width 340 height 117
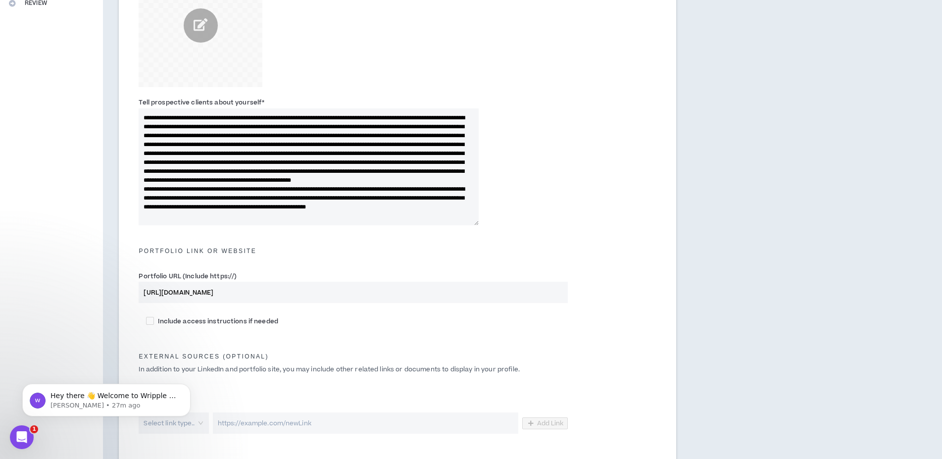
scroll to position [0, 0]
click at [256, 127] on textarea "Tell prospective clients about yourself *" at bounding box center [309, 166] width 340 height 117
click at [280, 126] on textarea "Tell prospective clients about yourself *" at bounding box center [309, 166] width 340 height 117
click at [458, 196] on textarea "Tell prospective clients about yourself *" at bounding box center [309, 166] width 340 height 117
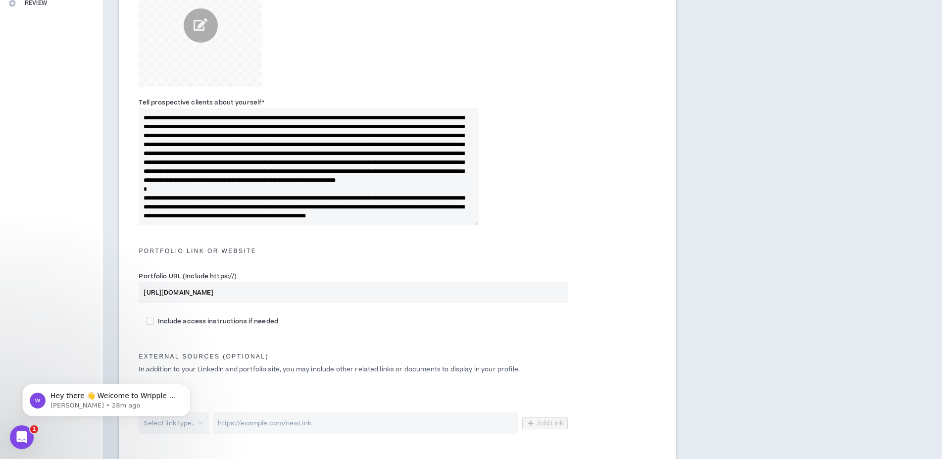
click at [451, 137] on textarea "Tell prospective clients about yourself *" at bounding box center [309, 166] width 340 height 117
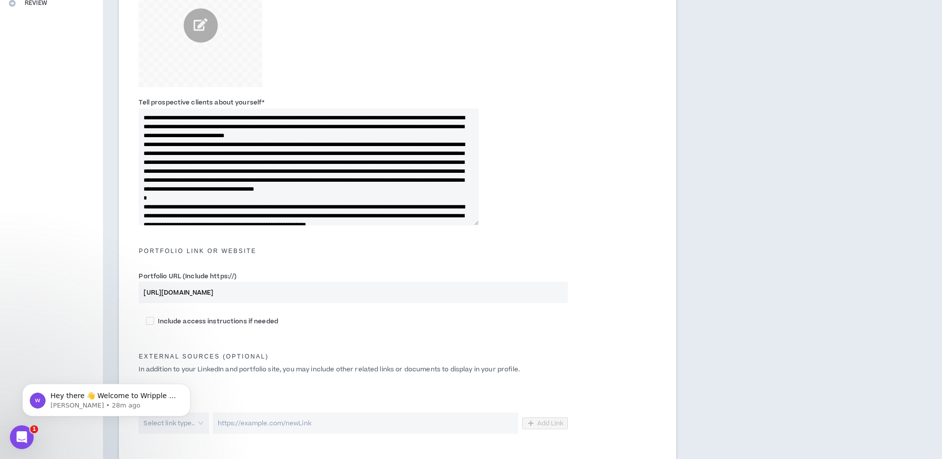
click at [447, 137] on textarea "Tell prospective clients about yourself *" at bounding box center [309, 166] width 340 height 117
click at [449, 137] on textarea "Tell prospective clients about yourself *" at bounding box center [309, 166] width 340 height 117
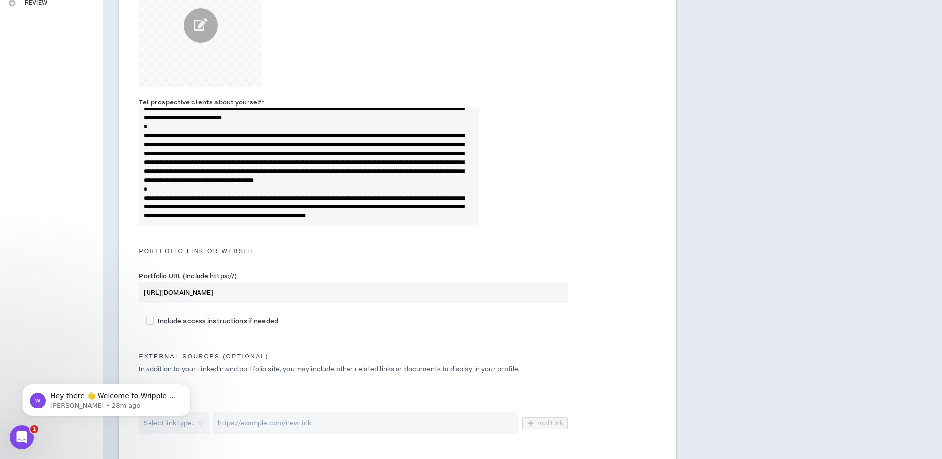
scroll to position [415, 0]
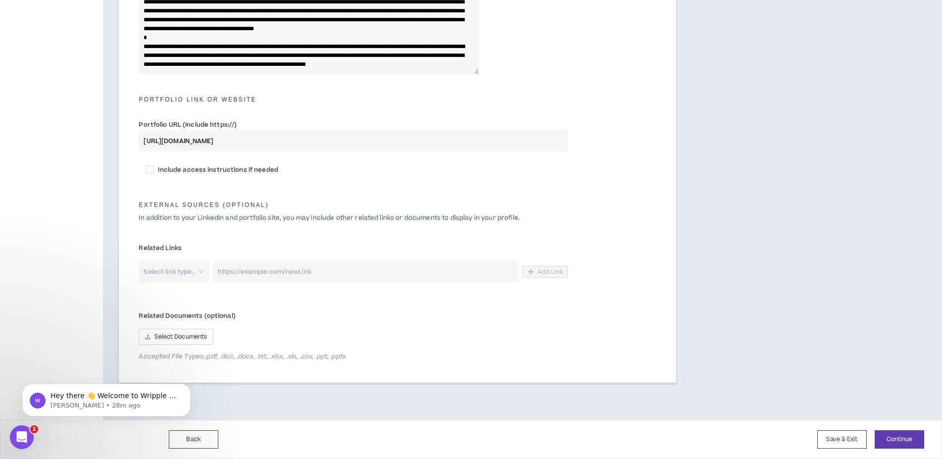
click at [250, 55] on textarea "Tell prospective clients about yourself *" at bounding box center [309, 15] width 340 height 117
type textarea "**********"
click at [894, 437] on button "Continue" at bounding box center [900, 439] width 50 height 18
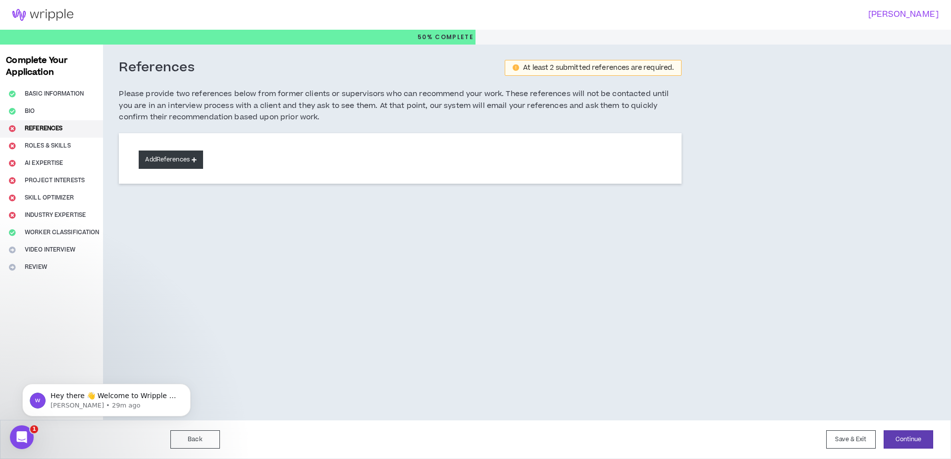
click at [186, 157] on button "Add References" at bounding box center [171, 160] width 64 height 18
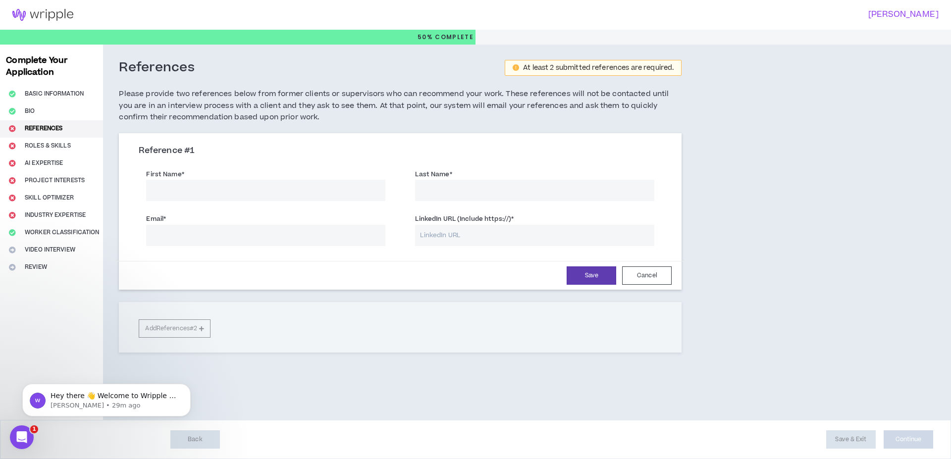
click at [170, 188] on input "First Name *" at bounding box center [265, 190] width 239 height 21
type input "[PERSON_NAME]"
click at [186, 229] on input "Email *" at bounding box center [265, 235] width 239 height 21
paste input "[EMAIL_ADDRESS][DOMAIN_NAME]"
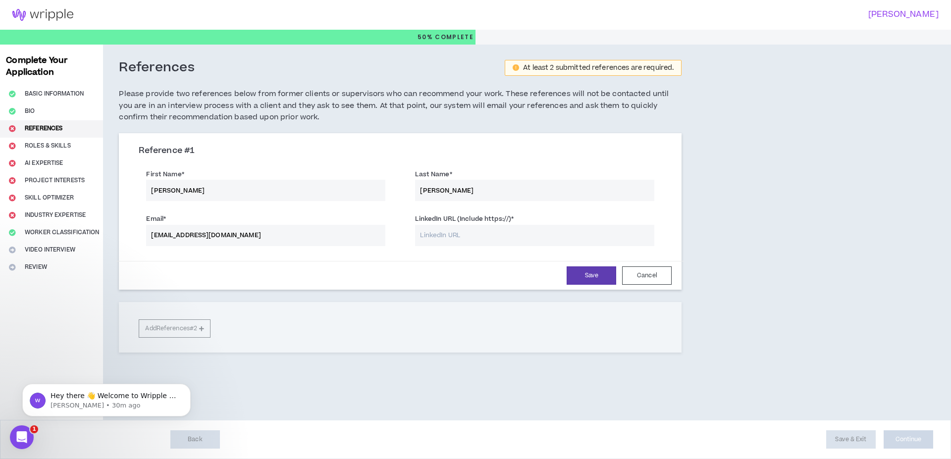
type input "[EMAIL_ADDRESS][DOMAIN_NAME]"
click at [474, 235] on input "LinkedIn URL (Include https://) *" at bounding box center [534, 235] width 239 height 21
click at [452, 233] on input "LinkedIn URL (Include https://) *" at bounding box center [534, 235] width 239 height 21
paste input "[URL][DOMAIN_NAME][PERSON_NAME]"
type input "[URL][DOMAIN_NAME][PERSON_NAME]"
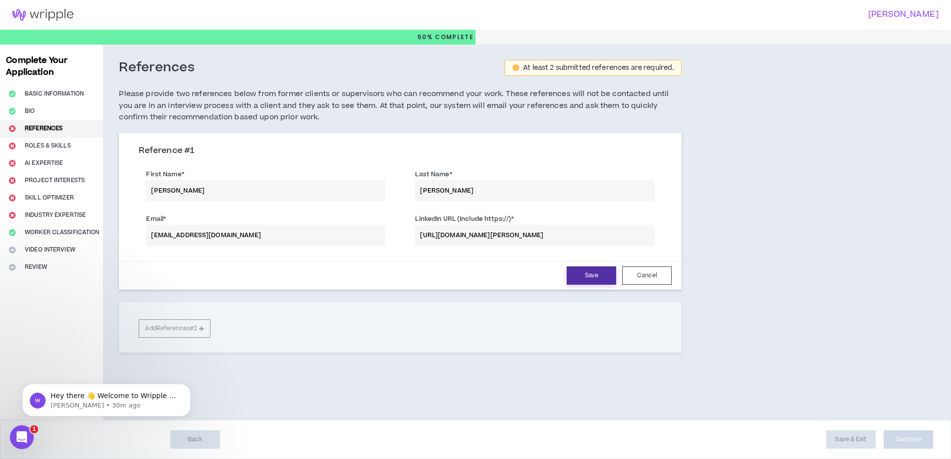
click at [587, 278] on button "Save" at bounding box center [591, 275] width 50 height 18
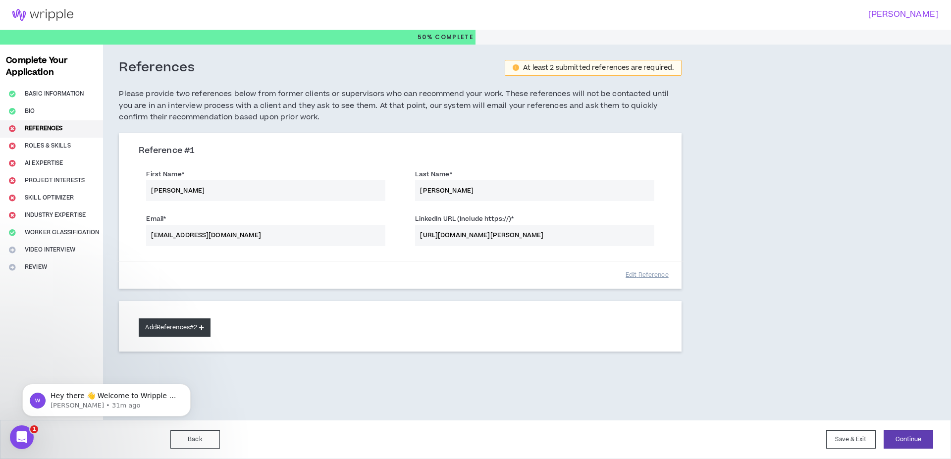
click at [189, 329] on button "Add References #2" at bounding box center [175, 327] width 72 height 18
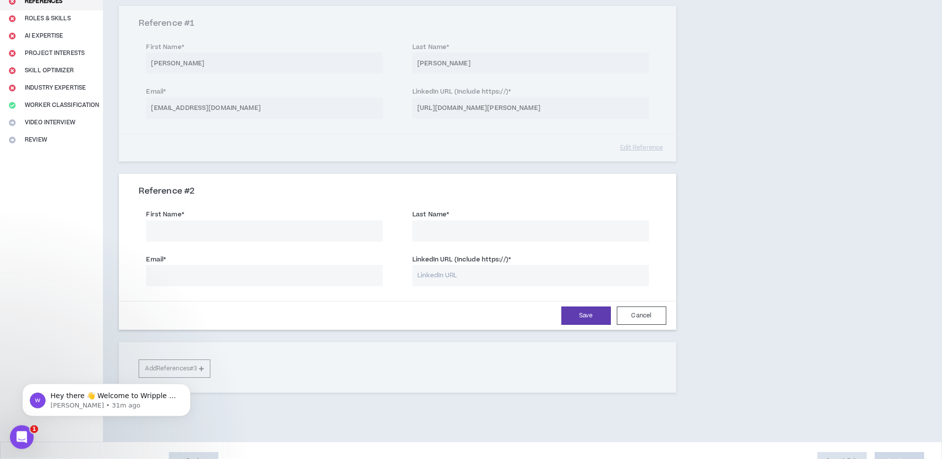
scroll to position [149, 0]
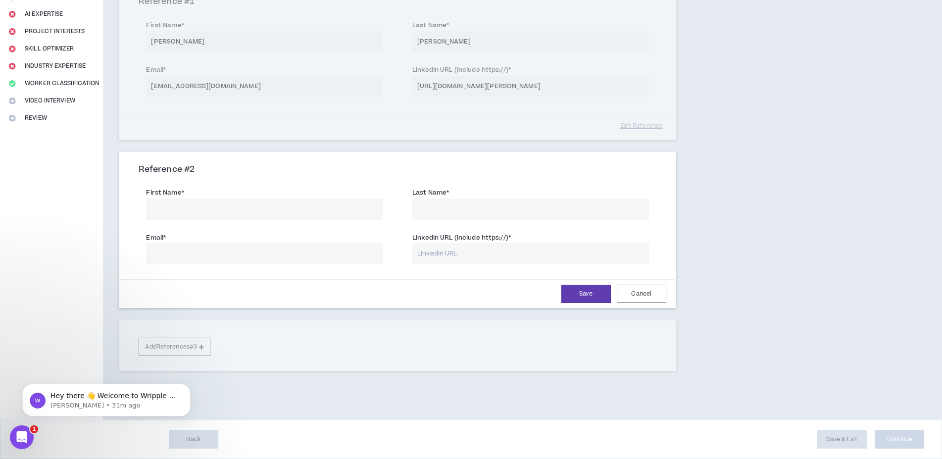
click at [173, 209] on input "First Name *" at bounding box center [264, 209] width 237 height 21
type input "[PERSON_NAME]"
type input "Rio"
click at [156, 251] on input "Email *" at bounding box center [264, 253] width 237 height 21
click at [442, 256] on input "LinkedIn URL (Include https://) *" at bounding box center [530, 253] width 237 height 21
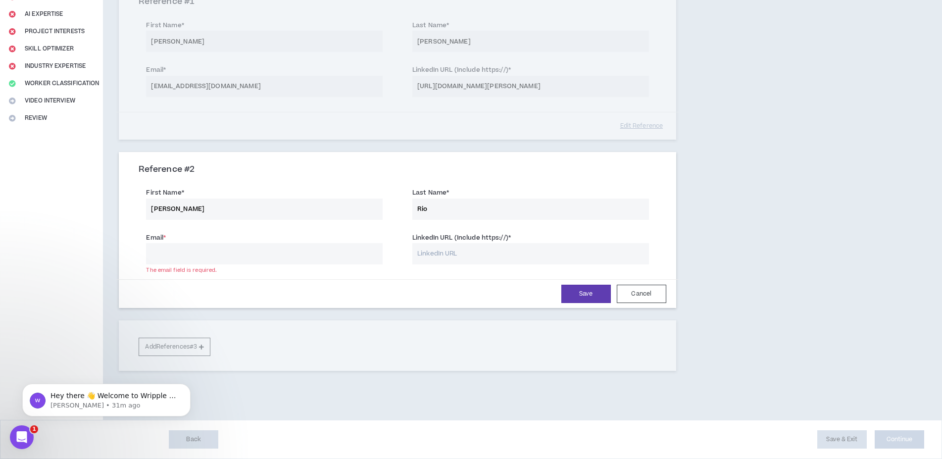
paste input "[URL][DOMAIN_NAME][PERSON_NAME]"
type input "[URL][DOMAIN_NAME][PERSON_NAME]"
click at [186, 251] on input "Email *" at bounding box center [264, 253] width 237 height 21
click at [178, 253] on input "Email *" at bounding box center [264, 253] width 237 height 21
click at [287, 256] on input "[PERSON_NAME][EMAIL_ADDRESS][DOMAIN_NAME]" at bounding box center [264, 253] width 237 height 21
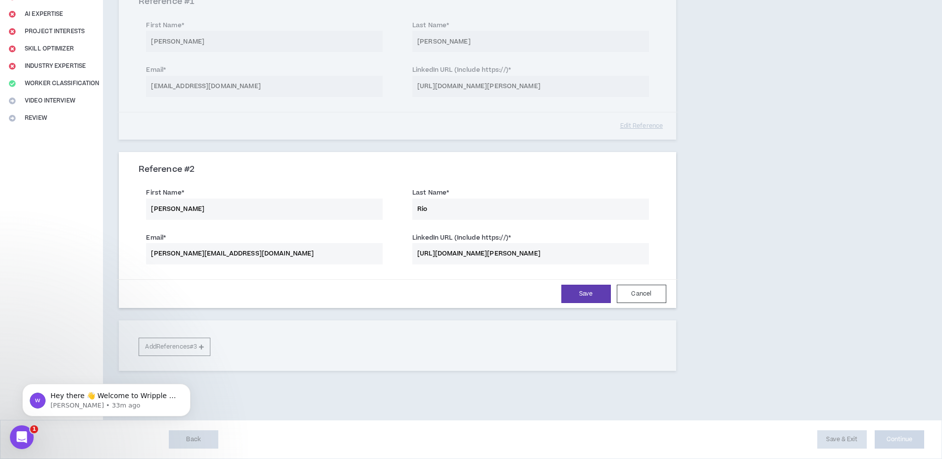
type input "[PERSON_NAME][EMAIL_ADDRESS][DOMAIN_NAME]"
click at [259, 323] on div "Reference # 1 First Name * [PERSON_NAME] Name * [PERSON_NAME] Email * [EMAIL_AD…" at bounding box center [397, 177] width 557 height 387
click at [170, 352] on div "Reference # 1 First Name * [PERSON_NAME] Name * [PERSON_NAME] Email * [EMAIL_AD…" at bounding box center [397, 177] width 557 height 387
click at [175, 346] on div "Reference # 1 First Name * [PERSON_NAME] Name * [PERSON_NAME] Email * [EMAIL_AD…" at bounding box center [397, 177] width 557 height 387
click at [586, 298] on button "Save" at bounding box center [586, 294] width 50 height 18
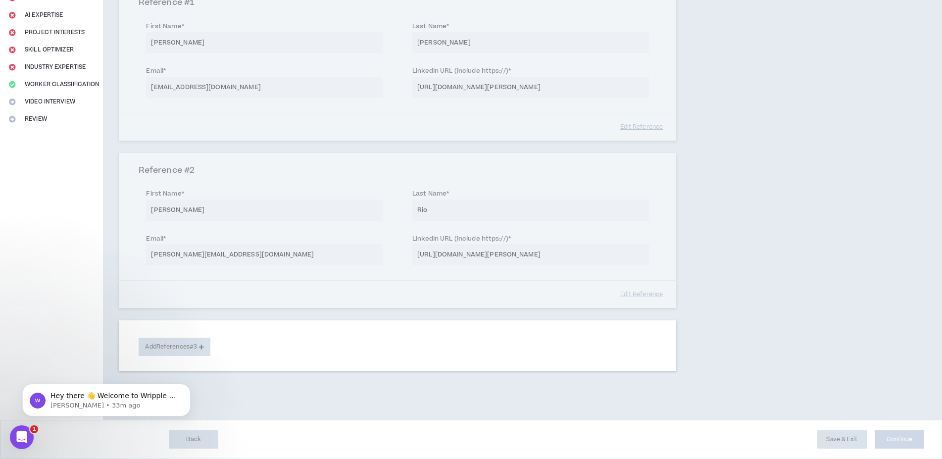
scroll to position [148, 0]
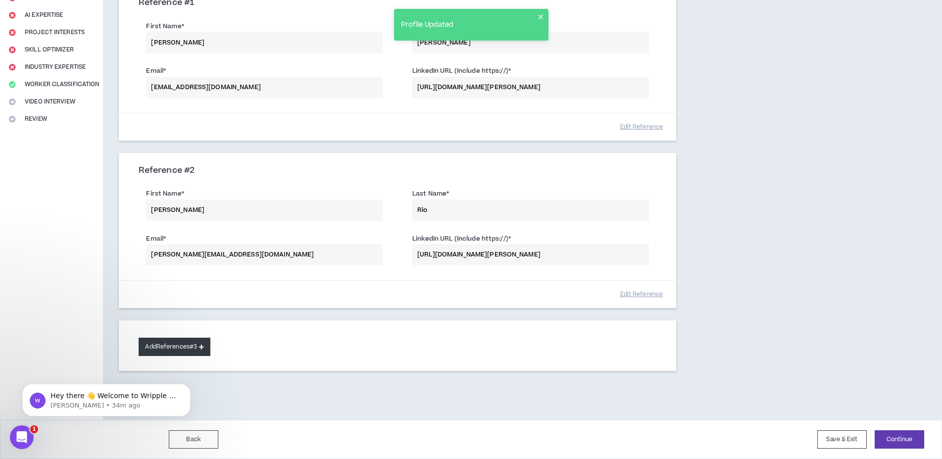
click at [195, 350] on button "Add References #3" at bounding box center [175, 347] width 72 height 18
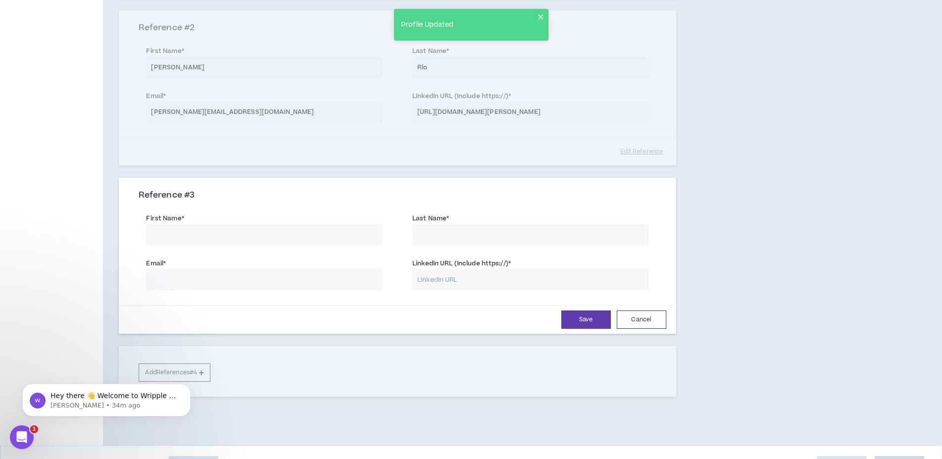
scroll to position [316, 0]
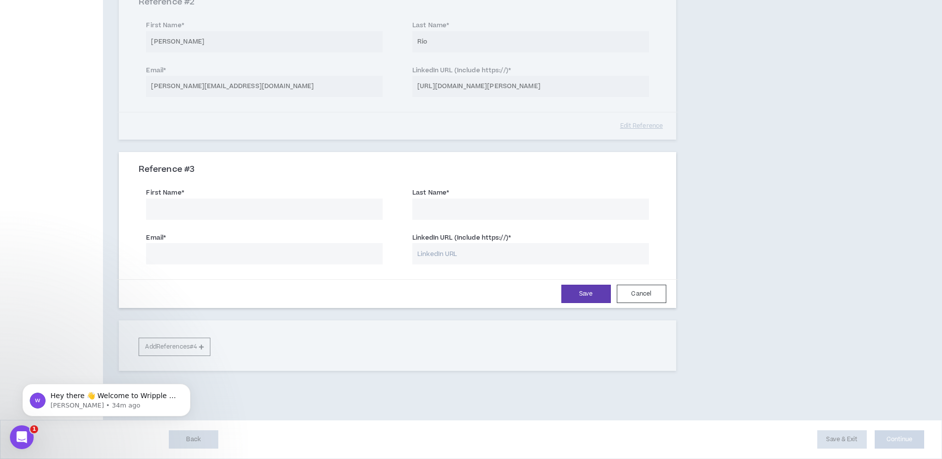
click at [214, 207] on input "First Name *" at bounding box center [264, 209] width 237 height 21
type input "[PERSON_NAME]"
type input "[GEOGRAPHIC_DATA]"
click at [173, 246] on input "Email *" at bounding box center [264, 253] width 237 height 21
paste input "[EMAIL_ADDRESS][DOMAIN_NAME]"
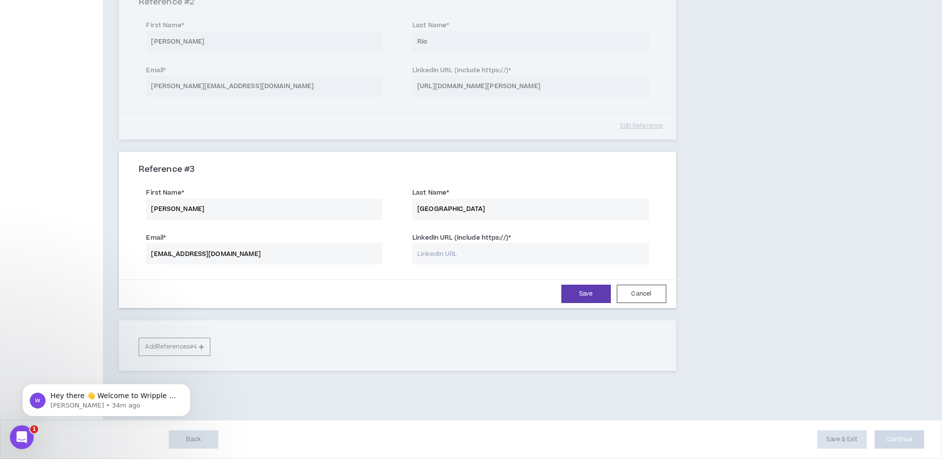
type input "[EMAIL_ADDRESS][DOMAIN_NAME]"
click at [487, 256] on input "LinkedIn URL (Include https://) *" at bounding box center [530, 253] width 237 height 21
click at [72, 55] on div "Complete Your Application Basic Information Bio References Roles & Skills AI Ex…" at bounding box center [51, 74] width 103 height 692
click at [449, 254] on input "LinkedIn URL (Include https://) *" at bounding box center [530, 253] width 237 height 21
click at [435, 251] on input "LinkedIn URL (Include https://) *" at bounding box center [530, 253] width 237 height 21
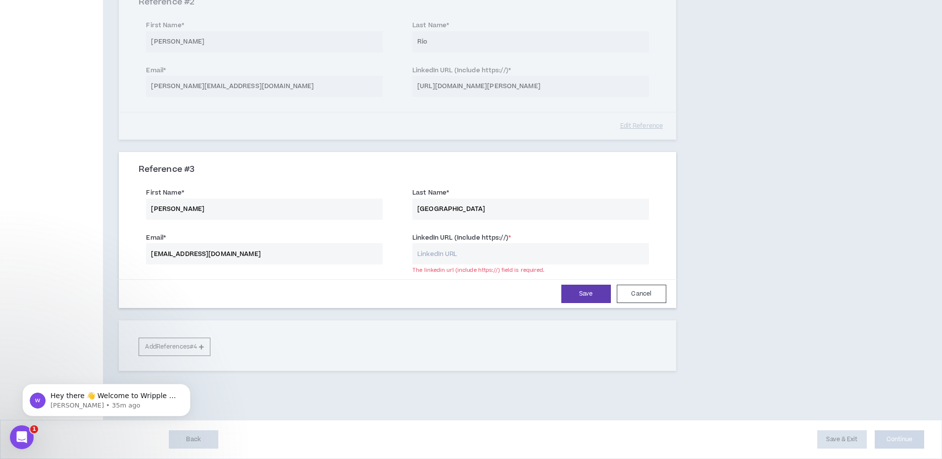
paste input "[URL][DOMAIN_NAME][PERSON_NAME]"
type input "[URL][DOMAIN_NAME][PERSON_NAME]"
click at [584, 294] on button "Save" at bounding box center [586, 294] width 50 height 18
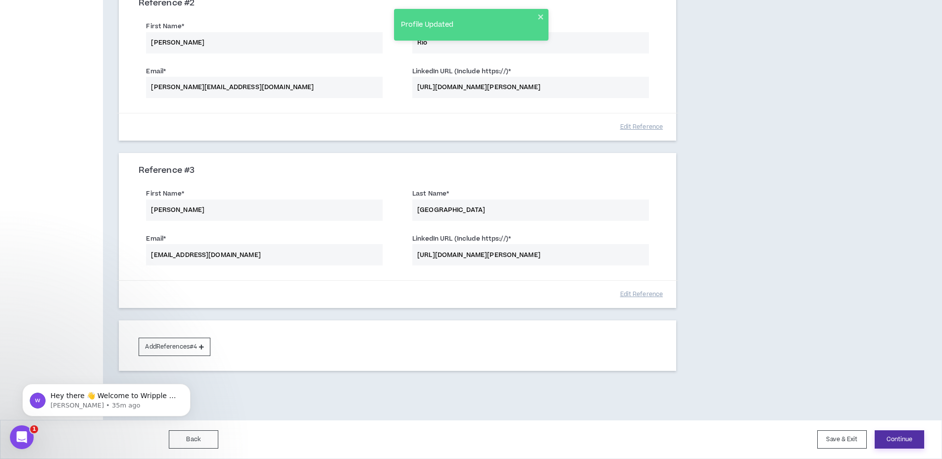
click at [895, 435] on button "Continue" at bounding box center [900, 439] width 50 height 18
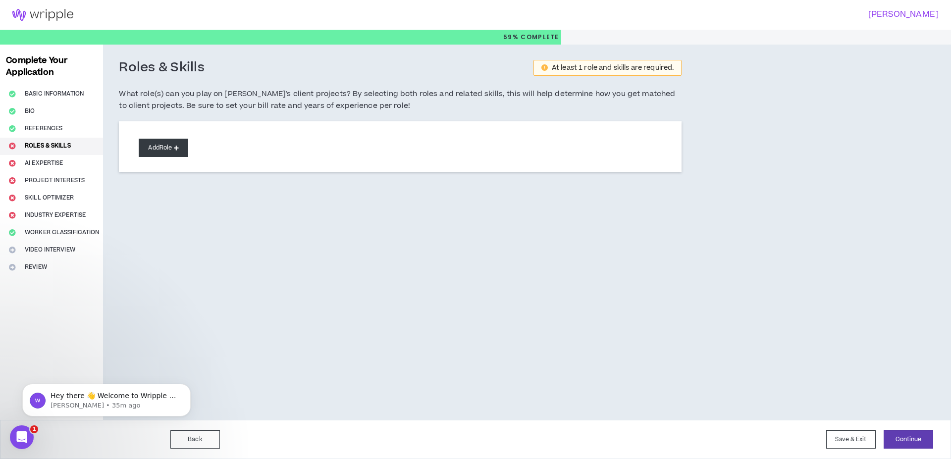
click at [165, 142] on button "Add Role" at bounding box center [164, 148] width 50 height 18
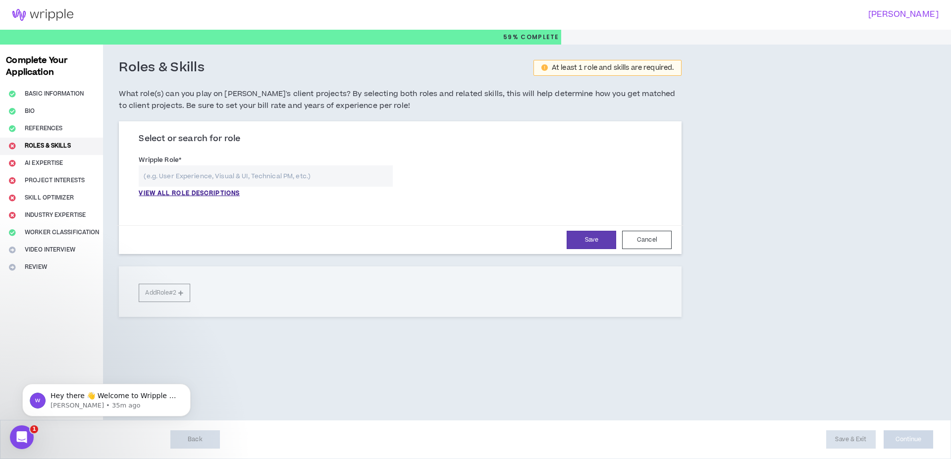
click at [228, 175] on input "text" at bounding box center [266, 175] width 254 height 21
type input "Senior Editor"
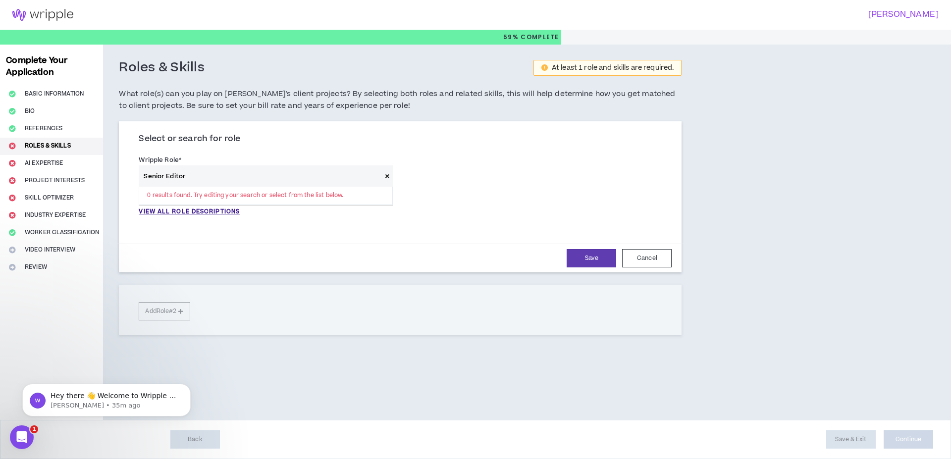
click at [213, 173] on input "Senior Editor" at bounding box center [260, 175] width 243 height 21
click at [190, 212] on p "VIEW ALL ROLE DESCRIPTIONS" at bounding box center [189, 211] width 101 height 9
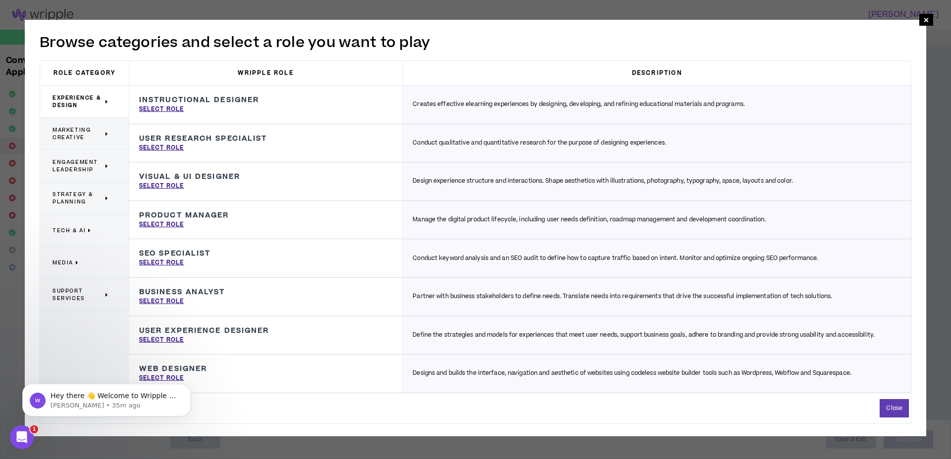
click at [63, 263] on span "Media" at bounding box center [62, 262] width 21 height 7
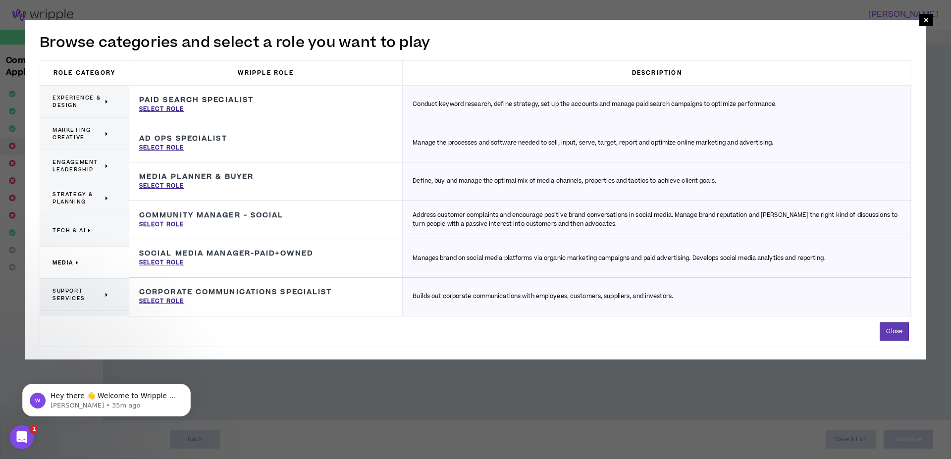
click at [74, 228] on span "Tech & AI" at bounding box center [68, 230] width 33 height 7
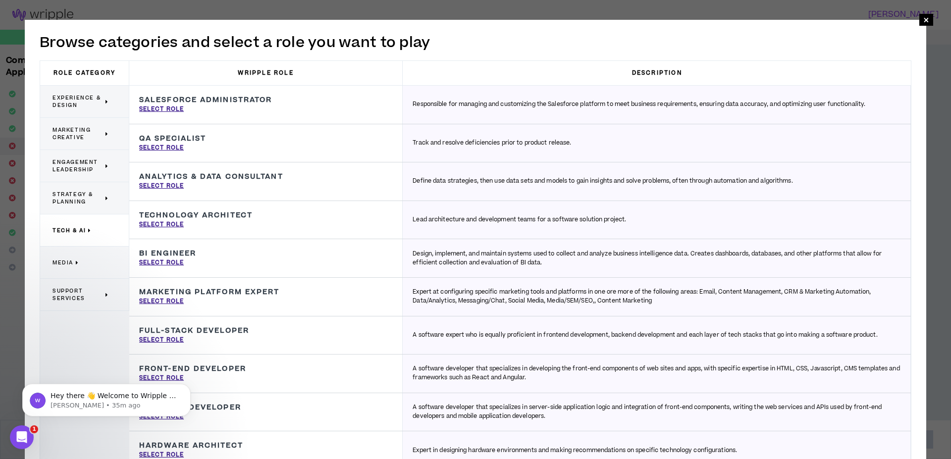
click at [77, 191] on span "Strategy & Planning" at bounding box center [77, 198] width 51 height 15
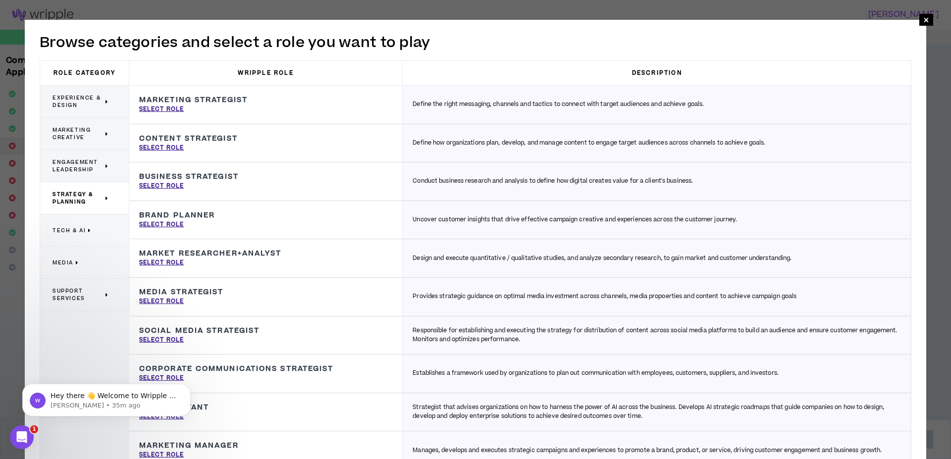
click at [77, 164] on span "Engagement Leadership" at bounding box center [77, 165] width 51 height 15
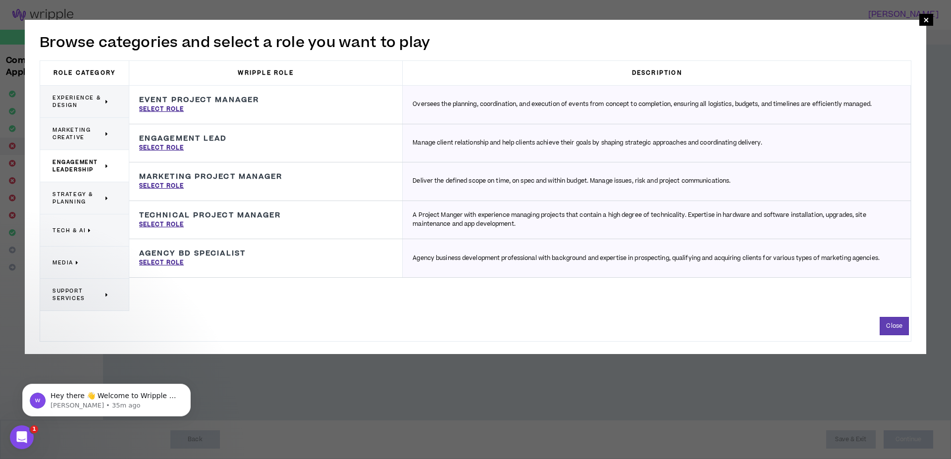
click at [67, 132] on span "Marketing Creative" at bounding box center [77, 133] width 51 height 15
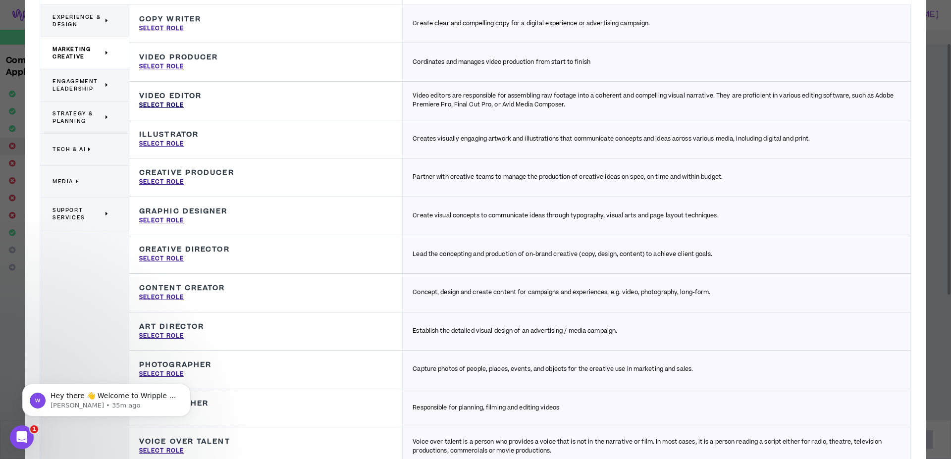
click at [169, 104] on p "Select Role" at bounding box center [161, 105] width 45 height 9
type input "Video Editor"
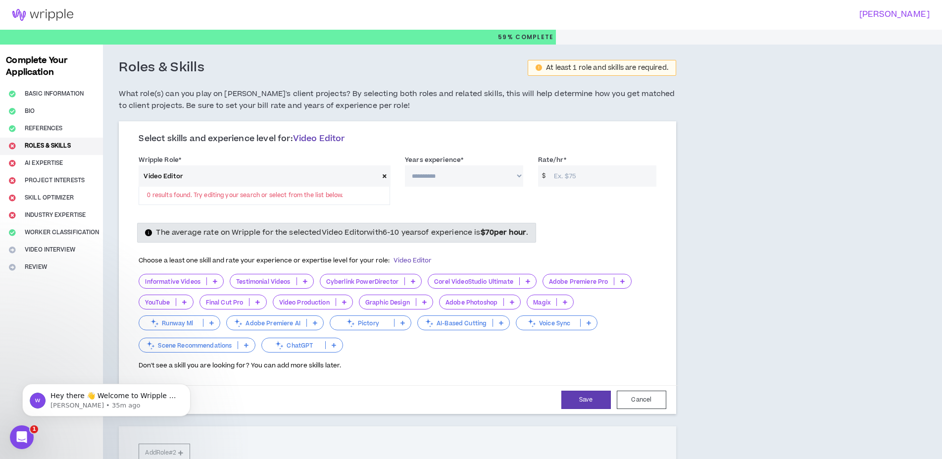
click at [620, 281] on icon at bounding box center [622, 281] width 4 height 5
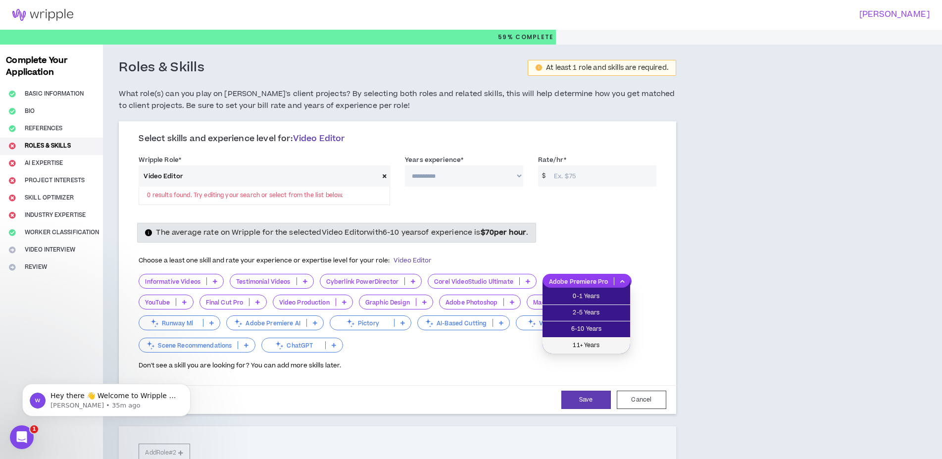
click at [601, 347] on span "11+ Years" at bounding box center [587, 345] width 76 height 11
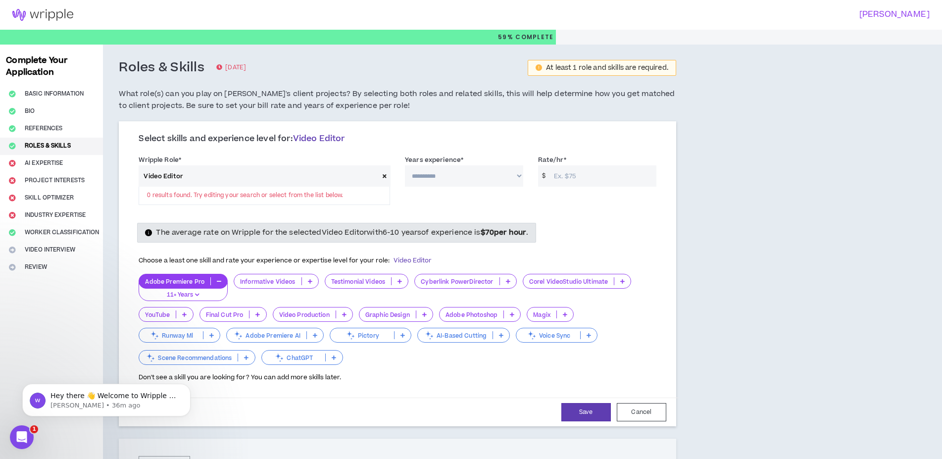
click at [61, 326] on div "Complete Your Application Basic Information Bio References Roles & Skills AI Ex…" at bounding box center [51, 373] width 103 height 657
click at [473, 360] on div "Adobe Premiere Pro 11+ Years Informative Videos Testimonial Videos Cyberlink Po…" at bounding box center [397, 320] width 517 height 93
click at [309, 279] on icon at bounding box center [310, 281] width 4 height 5
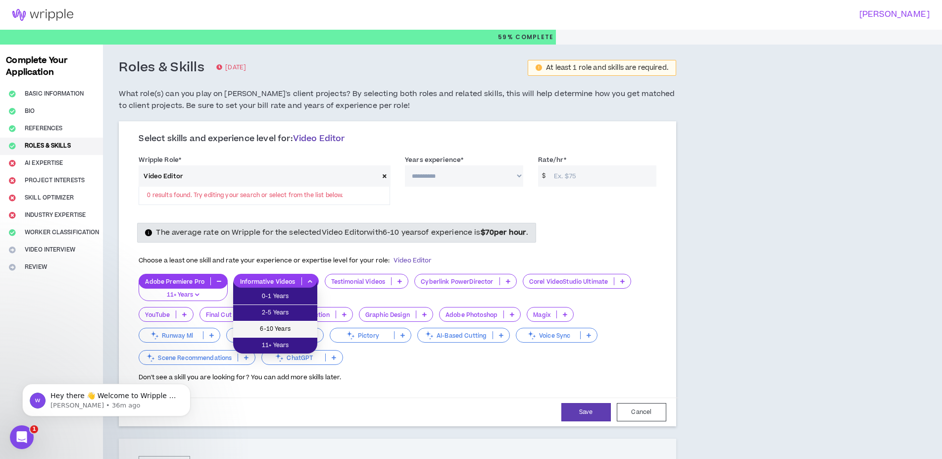
click at [294, 328] on span "6-10 Years" at bounding box center [275, 329] width 72 height 11
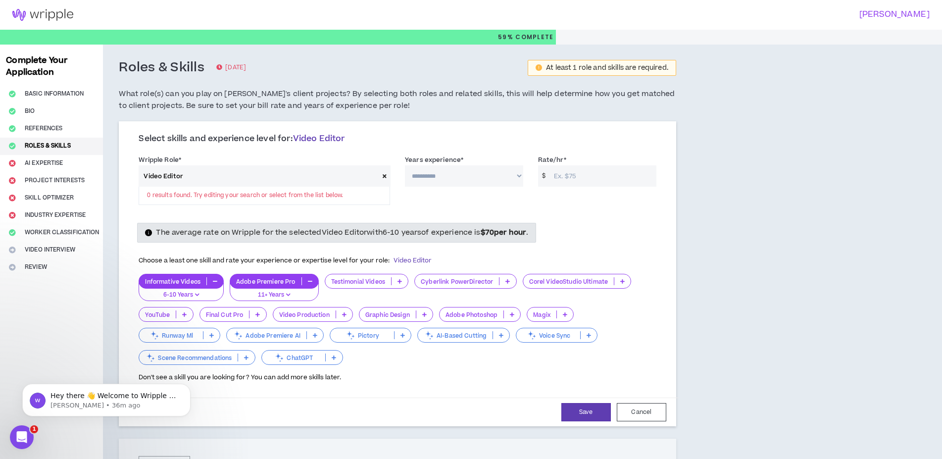
click at [397, 281] on p at bounding box center [400, 281] width 16 height 8
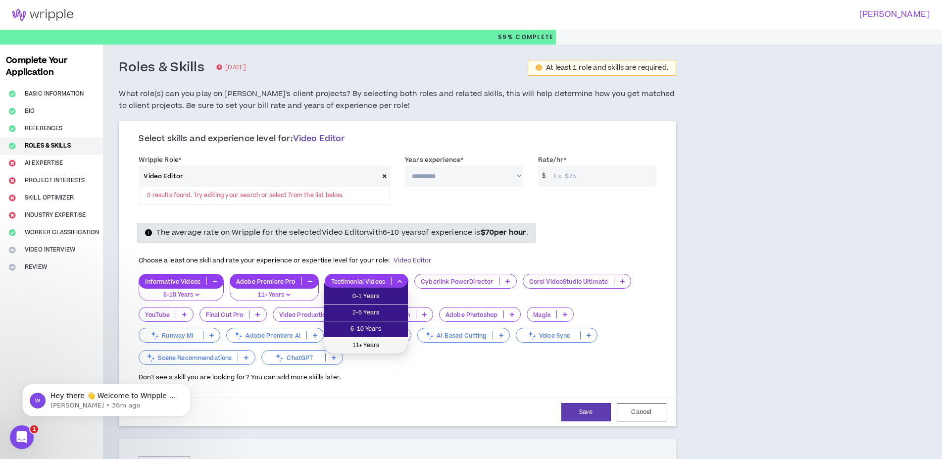
click at [382, 343] on span "11+ Years" at bounding box center [366, 345] width 72 height 11
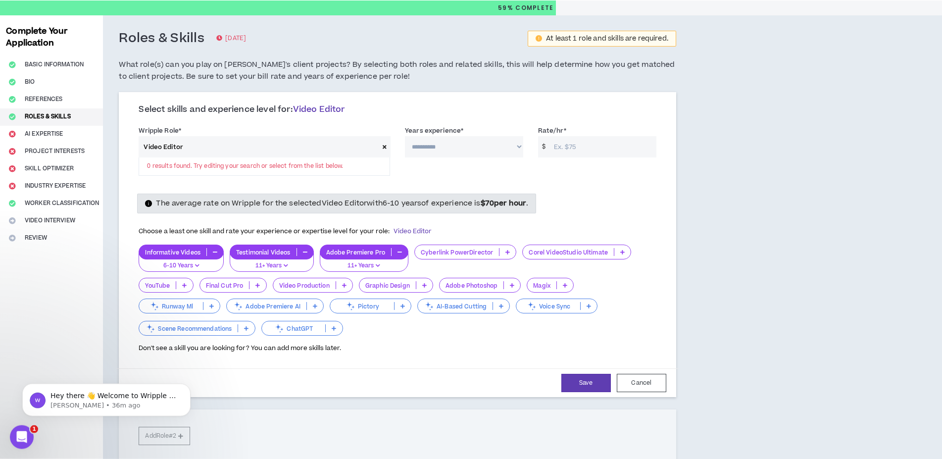
scroll to position [51, 0]
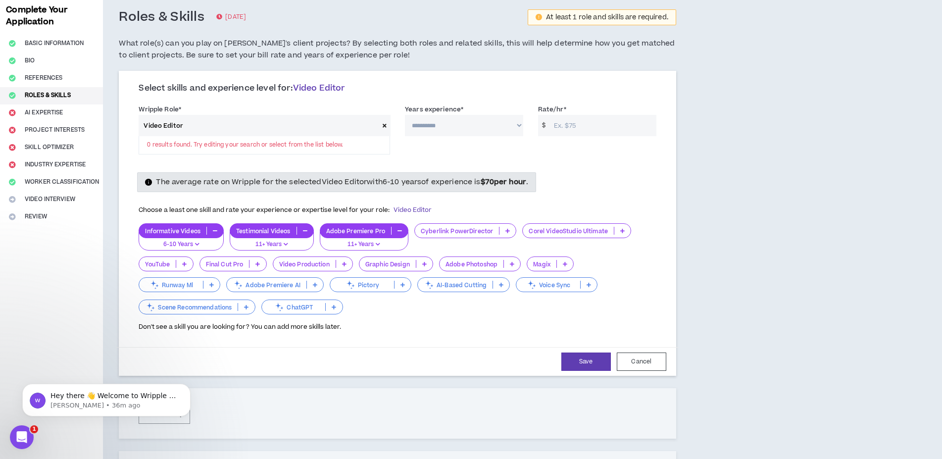
click at [185, 262] on icon at bounding box center [184, 263] width 4 height 5
click at [177, 324] on span "11+ Years" at bounding box center [166, 328] width 42 height 11
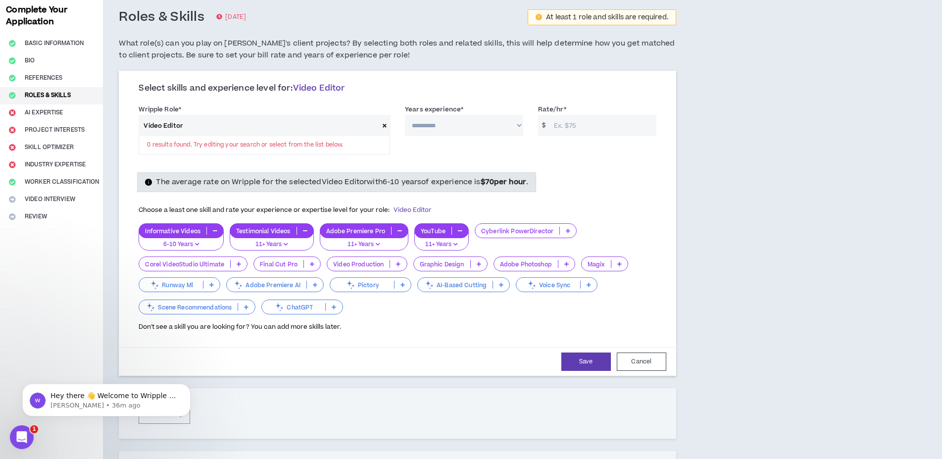
click at [398, 265] on icon at bounding box center [398, 263] width 4 height 5
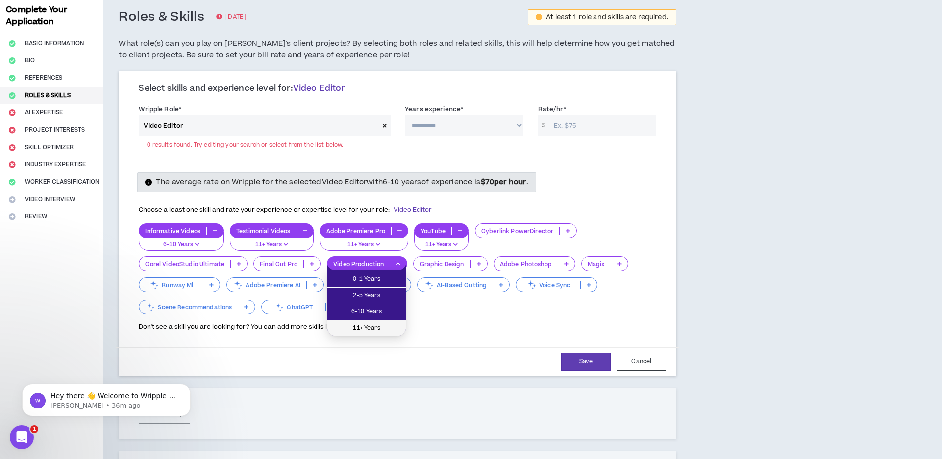
click at [387, 326] on span "11+ Years" at bounding box center [367, 328] width 68 height 11
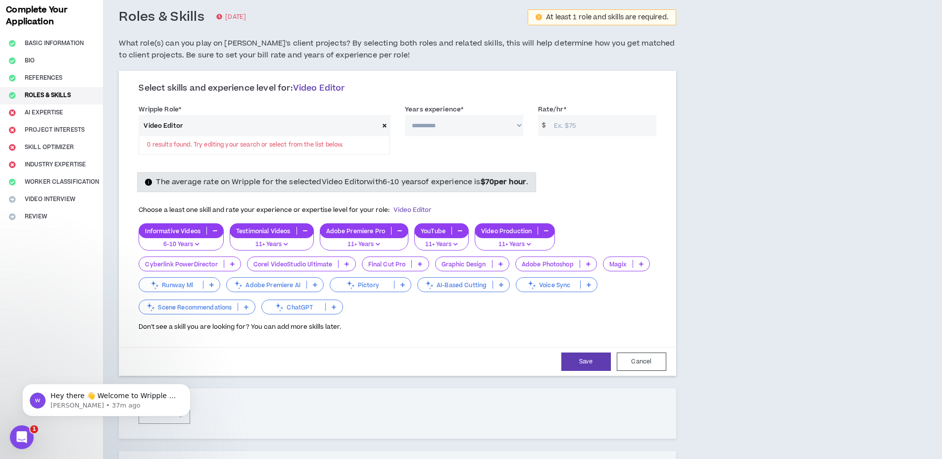
drag, startPoint x: 81, startPoint y: 273, endPoint x: 87, endPoint y: 271, distance: 6.1
click at [81, 272] on div "Complete Your Application Basic Information Bio References Roles & Skills AI Ex…" at bounding box center [51, 322] width 103 height 657
click at [405, 115] on select "**********" at bounding box center [464, 125] width 118 height 21
select select "***"
click option "*********" at bounding box center [0, 0] width 0 height 0
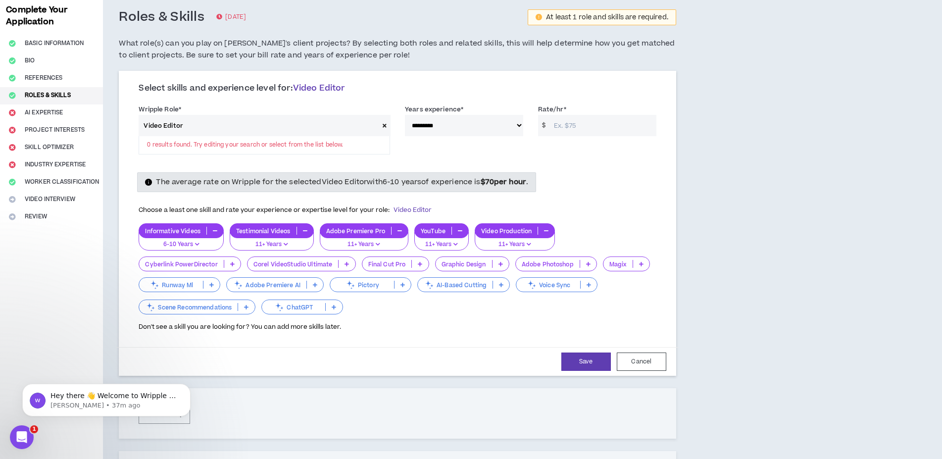
click at [563, 125] on input "Rate/hr *" at bounding box center [602, 125] width 107 height 21
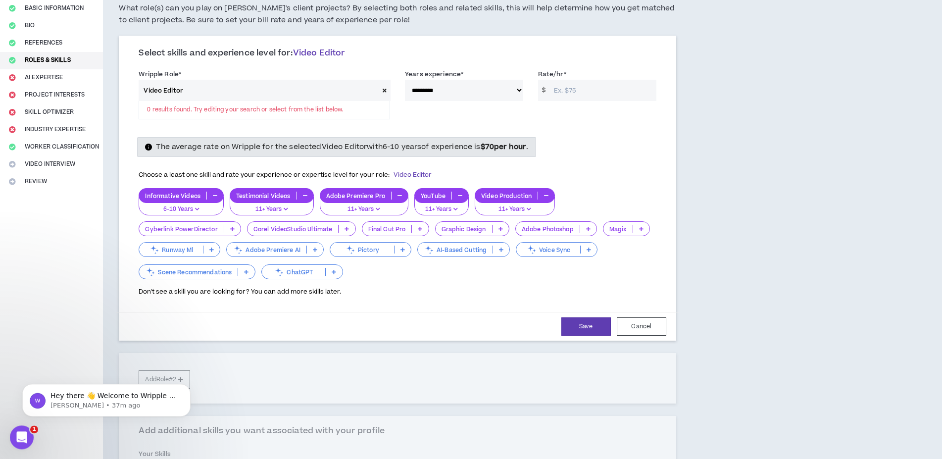
scroll to position [101, 0]
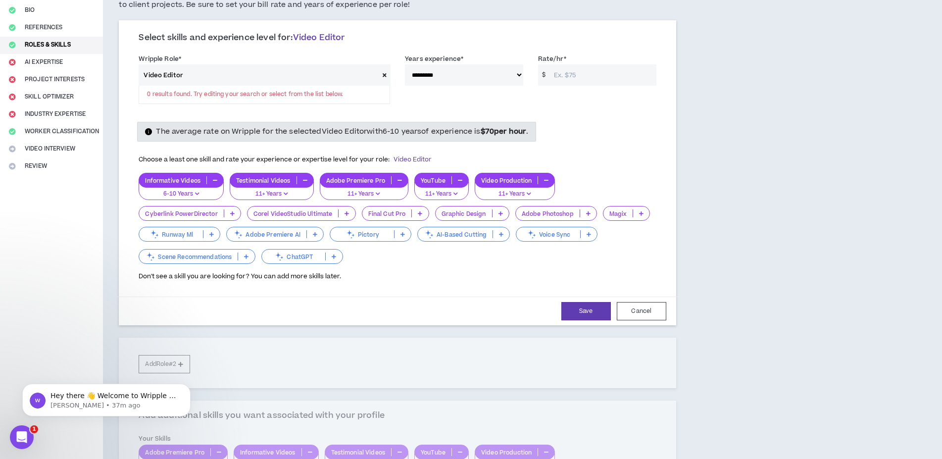
click at [637, 157] on div "Choose a least one skill and rate your experience or expertise level for your r…" at bounding box center [397, 160] width 517 height 21
click at [571, 77] on input "Rate/hr *" at bounding box center [602, 74] width 107 height 21
type input "75"
click at [738, 119] on div "**********" at bounding box center [456, 272] width 707 height 657
click at [284, 274] on span "Don't see a skill you are looking for? You can add more skills later." at bounding box center [240, 276] width 203 height 9
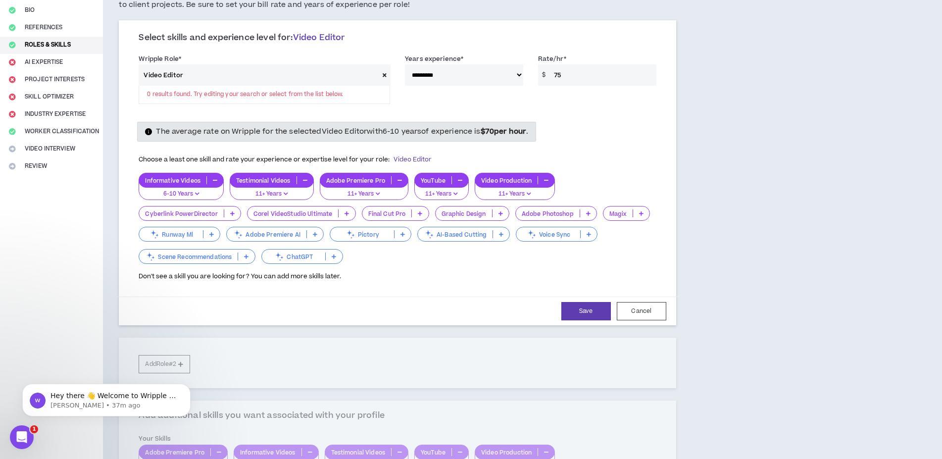
click at [202, 299] on div "Save Cancel" at bounding box center [397, 311] width 562 height 29
click at [335, 255] on icon at bounding box center [334, 256] width 4 height 5
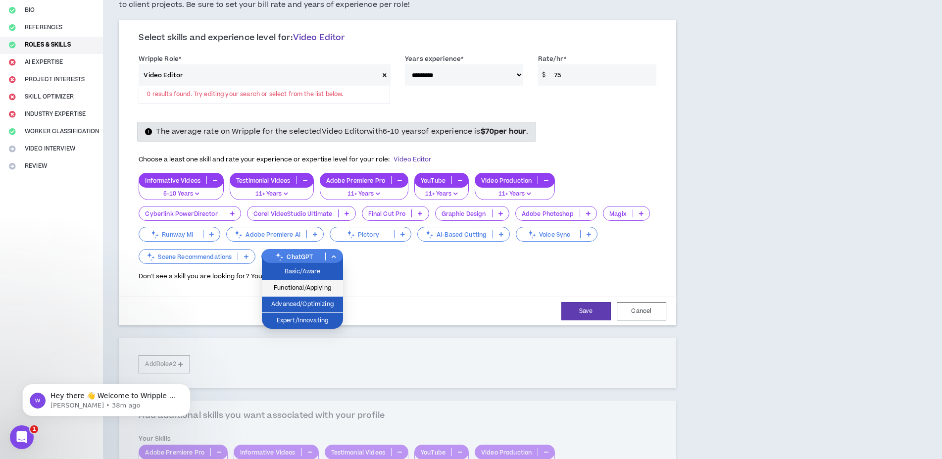
click at [307, 289] on span "Functional/Applying" at bounding box center [302, 288] width 69 height 11
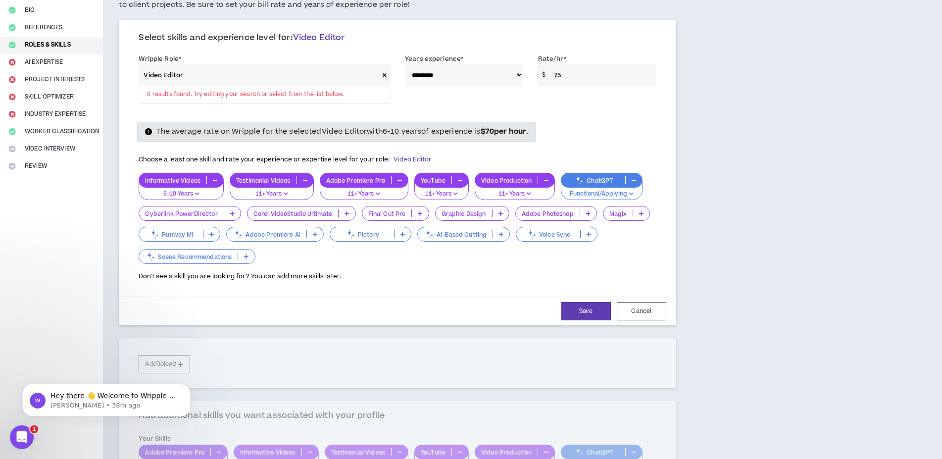
click at [313, 233] on icon at bounding box center [315, 234] width 4 height 5
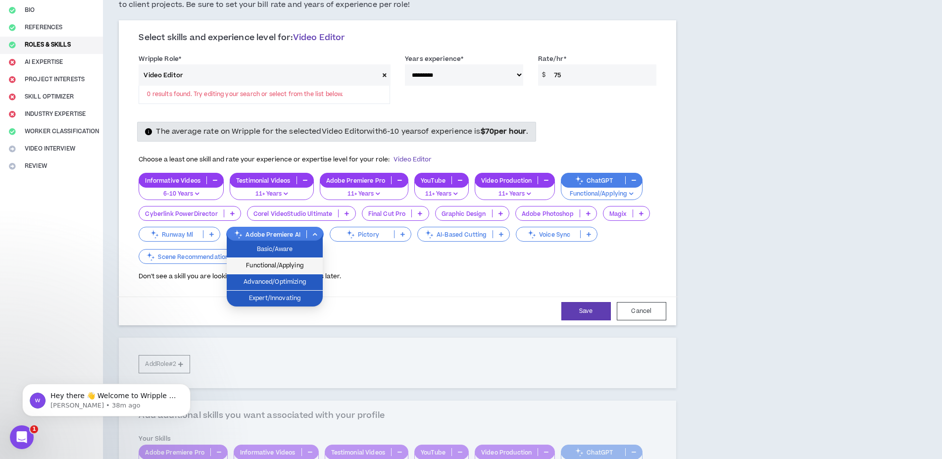
click at [290, 265] on span "Functional/Applying" at bounding box center [275, 265] width 84 height 11
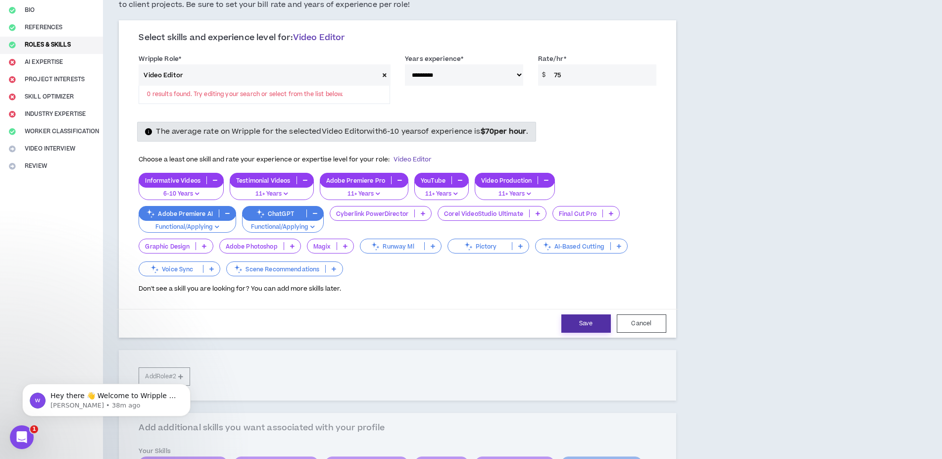
click at [600, 322] on button "Save" at bounding box center [586, 323] width 50 height 18
select select "***"
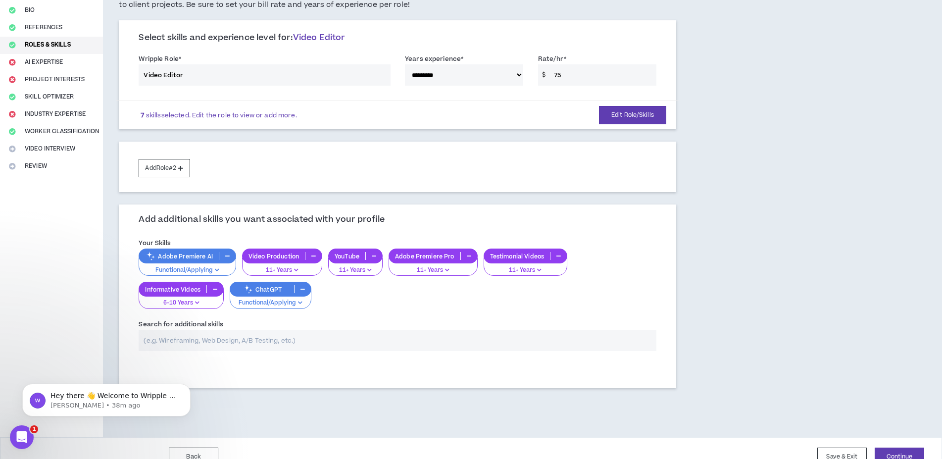
click at [264, 343] on input "text" at bounding box center [397, 340] width 517 height 21
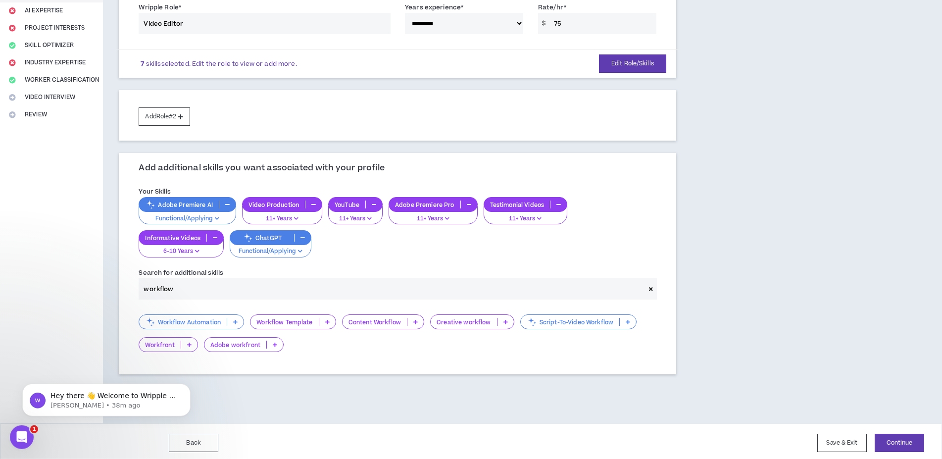
scroll to position [155, 0]
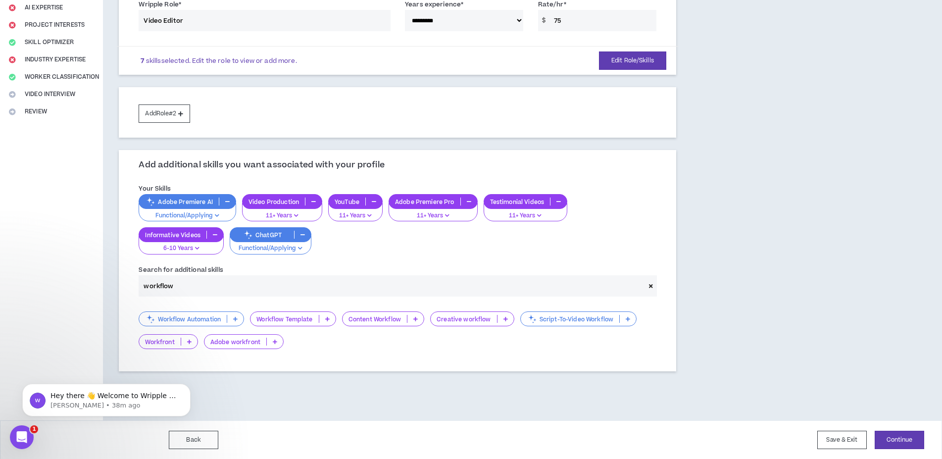
click at [505, 318] on icon at bounding box center [506, 318] width 4 height 5
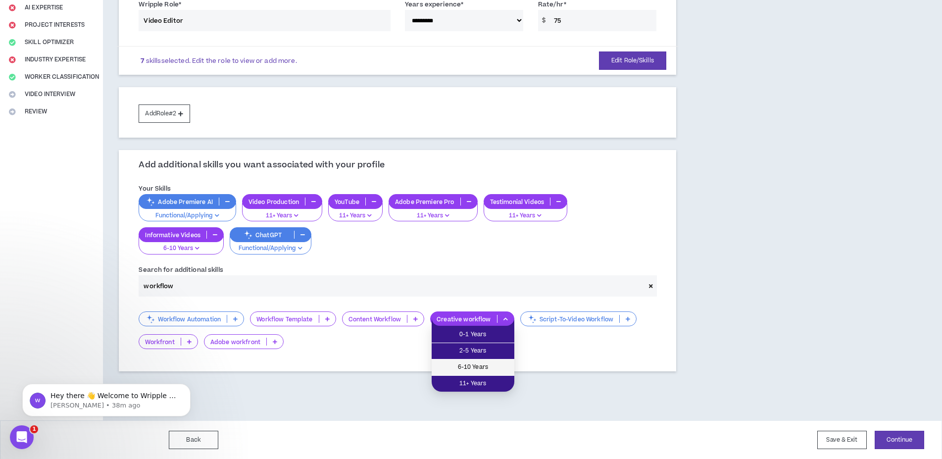
click at [489, 367] on span "6-10 Years" at bounding box center [473, 367] width 71 height 11
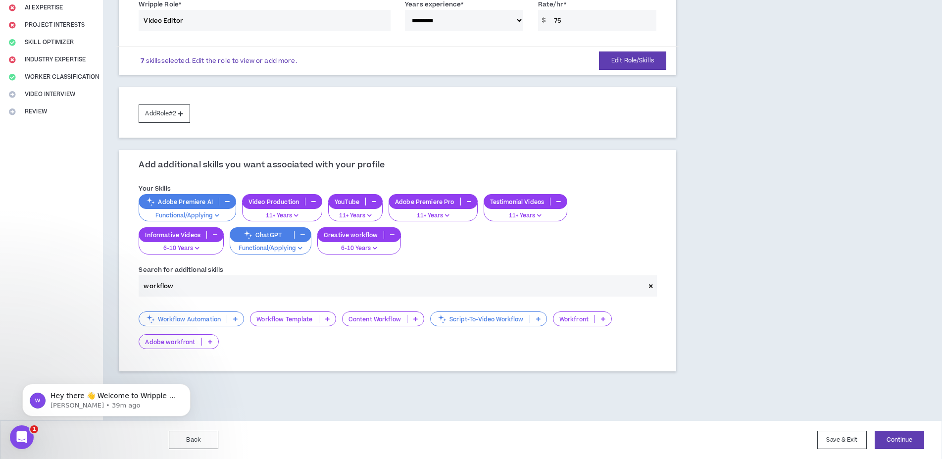
click at [187, 281] on input "workflow" at bounding box center [392, 285] width 506 height 21
click at [415, 321] on icon at bounding box center [415, 318] width 4 height 5
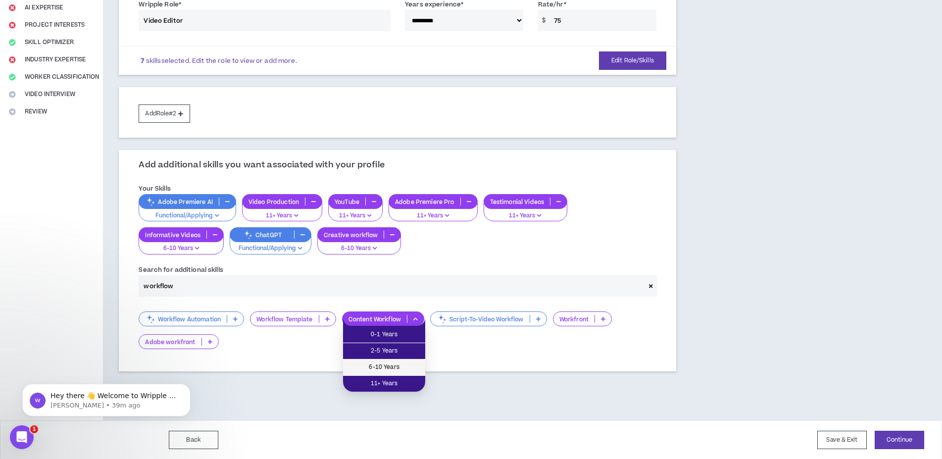
click at [403, 366] on span "6-10 Years" at bounding box center [384, 367] width 70 height 11
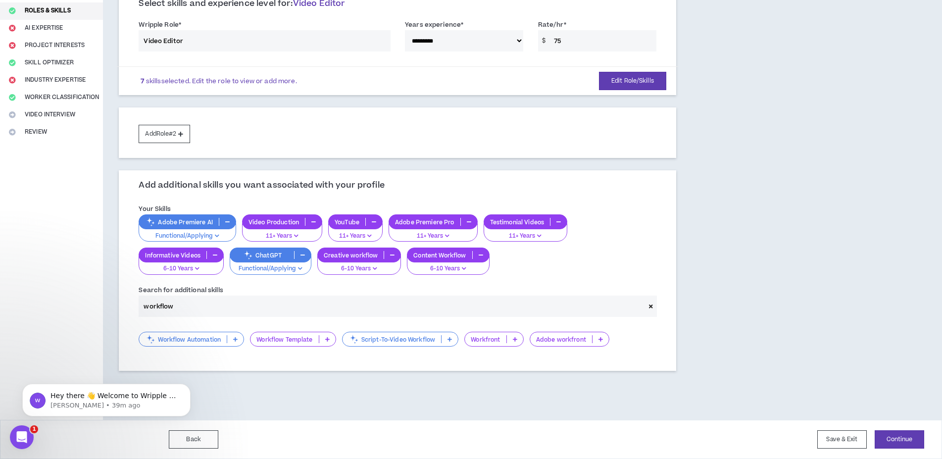
scroll to position [135, 0]
click at [215, 305] on input "workflow" at bounding box center [392, 306] width 506 height 21
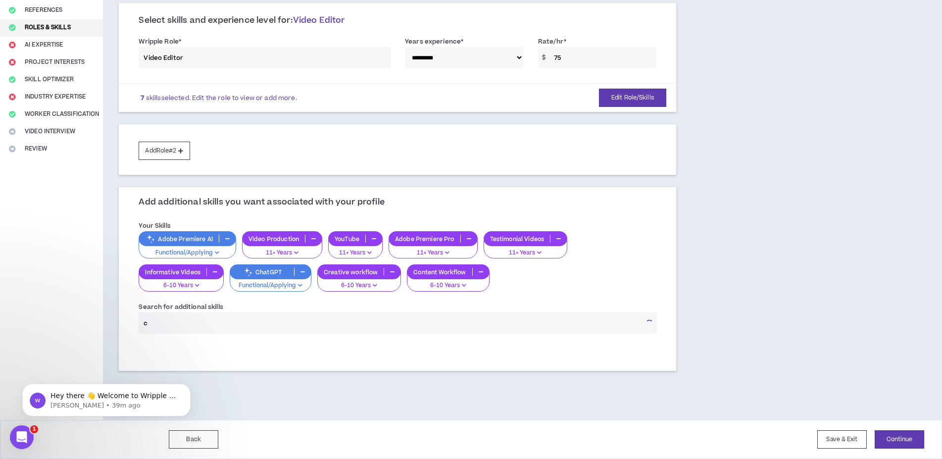
scroll to position [118, 0]
type input "c"
type input "sound design"
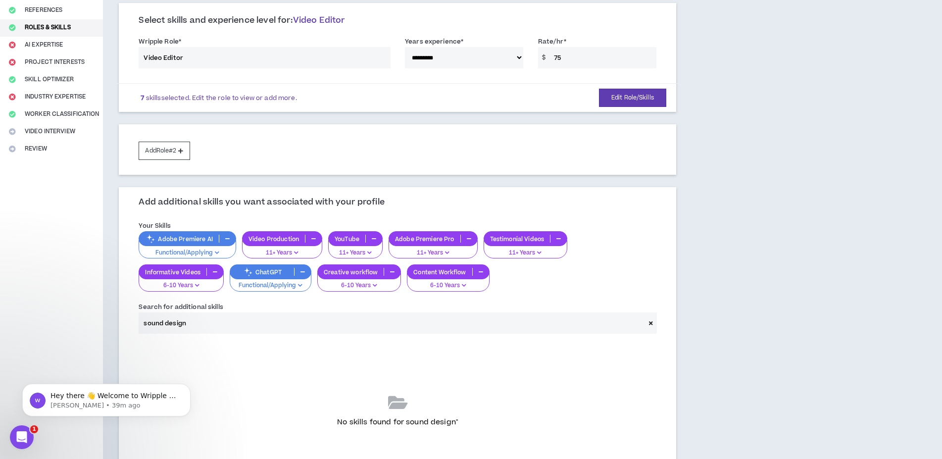
click at [220, 322] on input "sound design" at bounding box center [392, 322] width 506 height 21
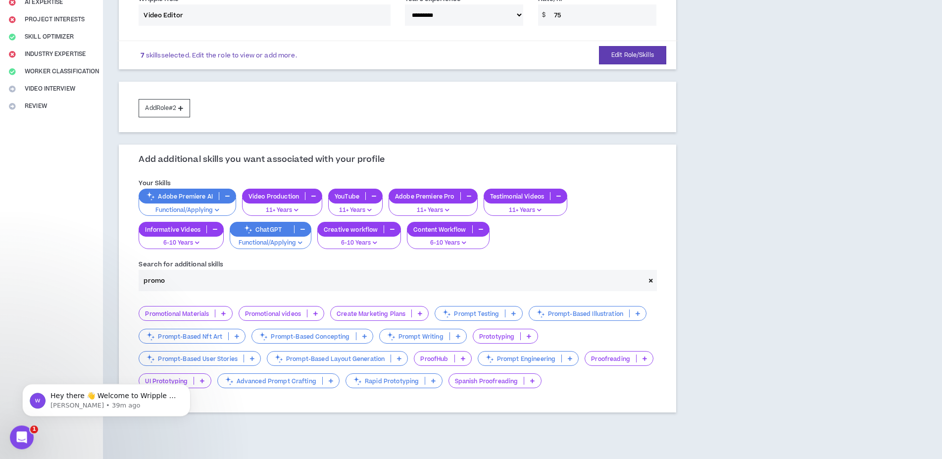
scroll to position [201, 0]
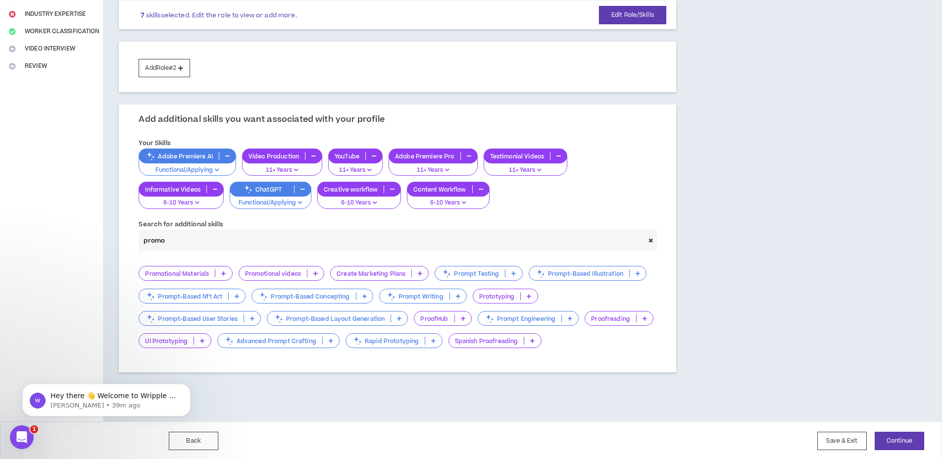
click at [317, 274] on icon at bounding box center [315, 273] width 4 height 5
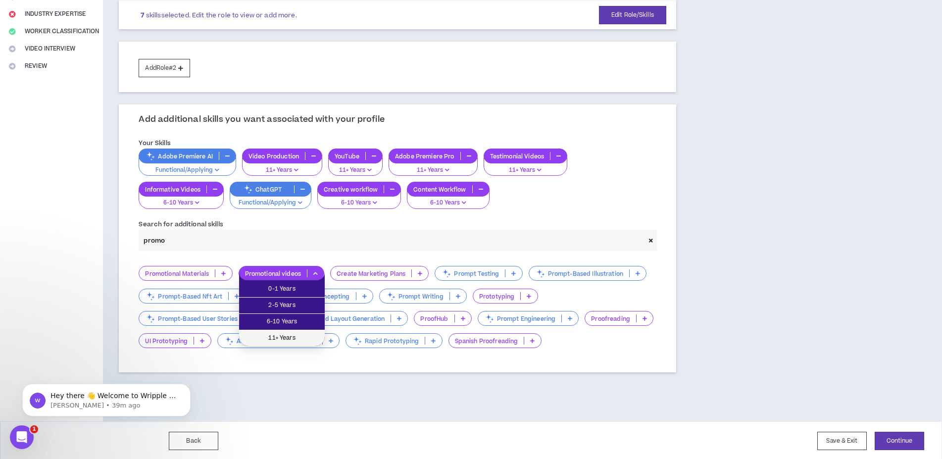
click at [295, 335] on span "11+ Years" at bounding box center [282, 338] width 74 height 11
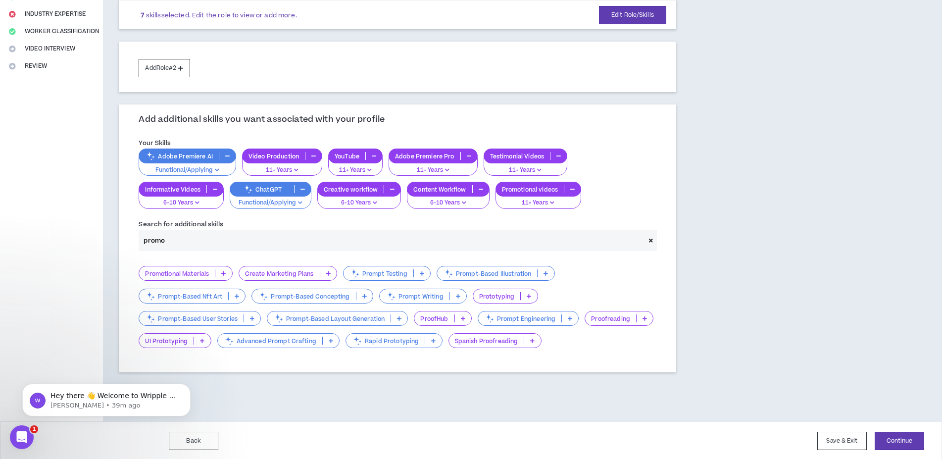
click at [191, 240] on input "promo" at bounding box center [392, 240] width 506 height 21
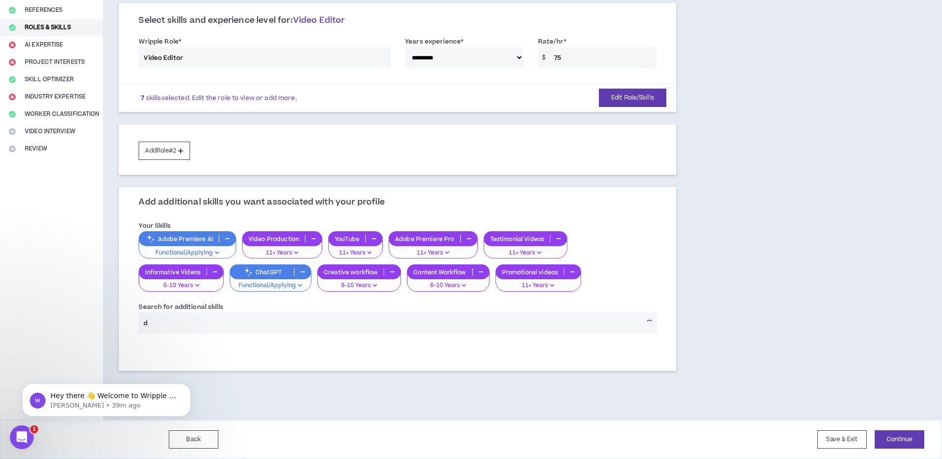
scroll to position [118, 0]
type input "d"
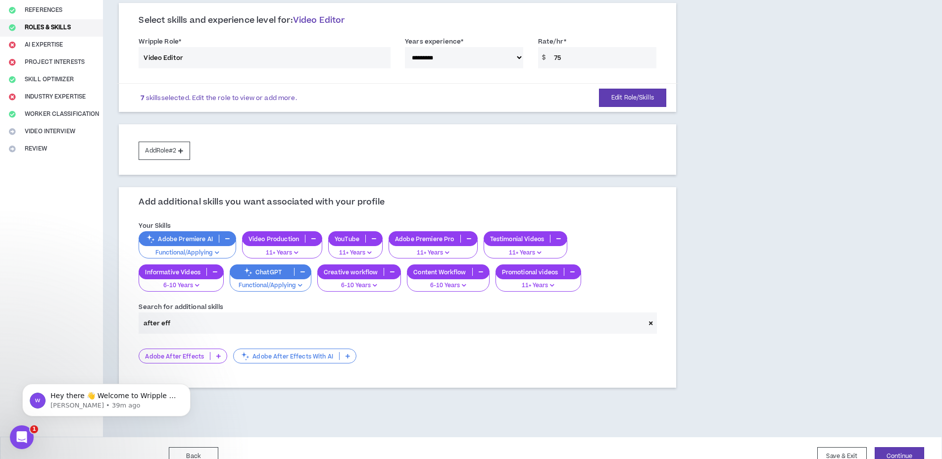
click at [216, 357] on p at bounding box center [218, 356] width 16 height 8
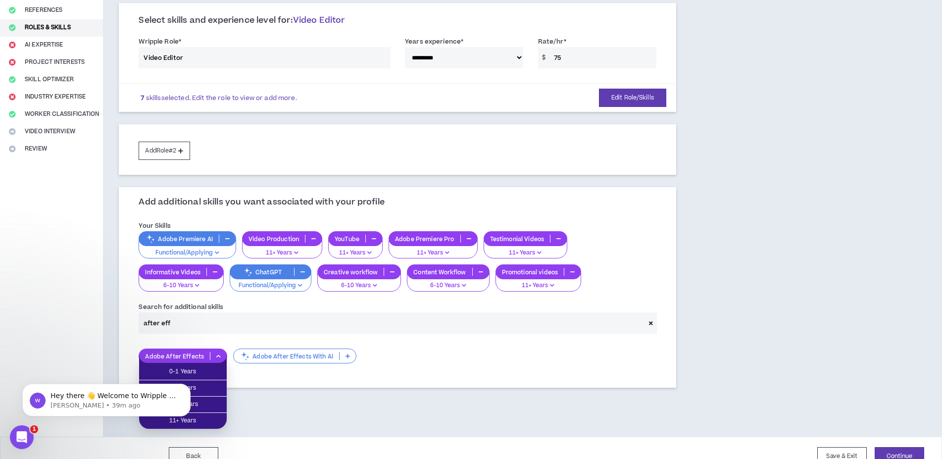
scroll to position [135, 0]
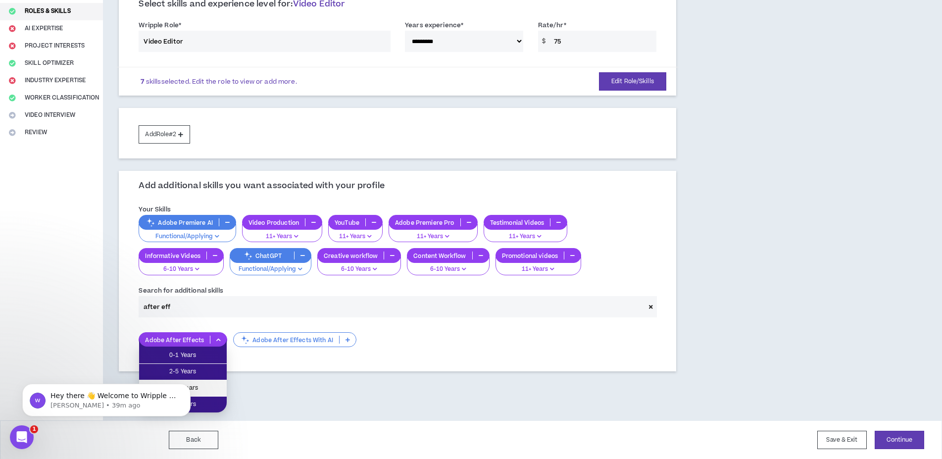
click at [208, 386] on span "6-10 Years" at bounding box center [183, 388] width 76 height 11
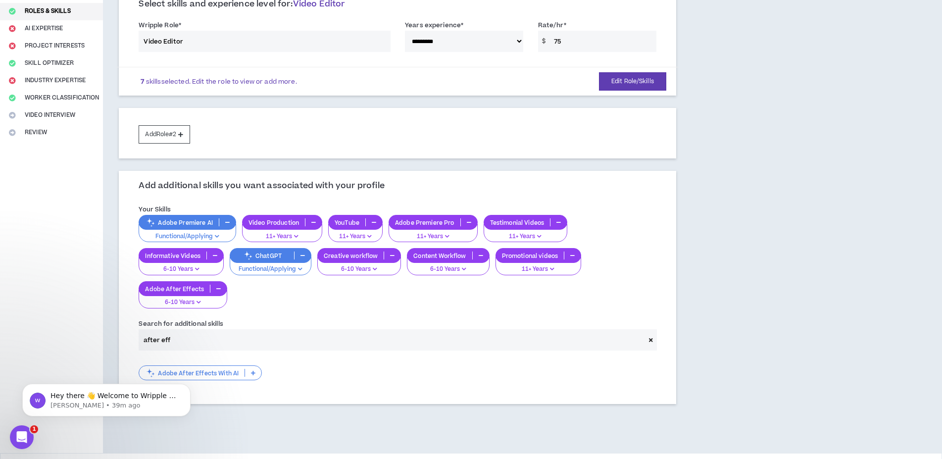
click at [177, 342] on input "after eff" at bounding box center [392, 339] width 506 height 21
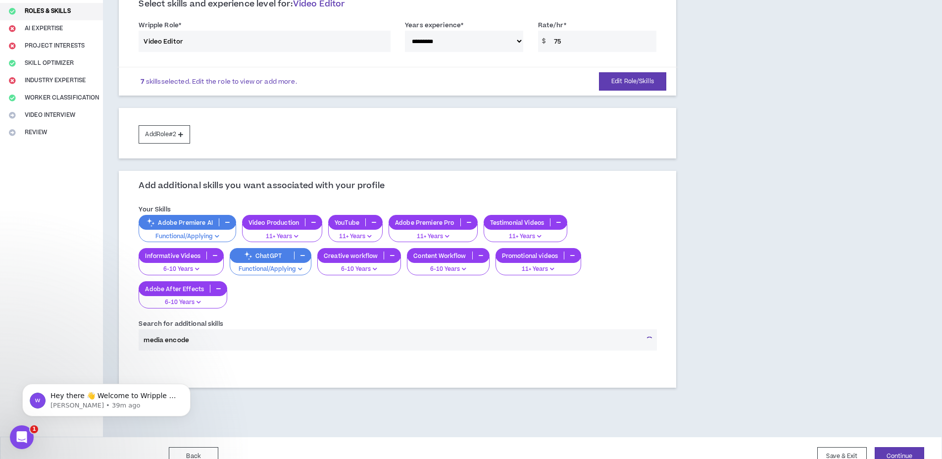
type input "media encoder"
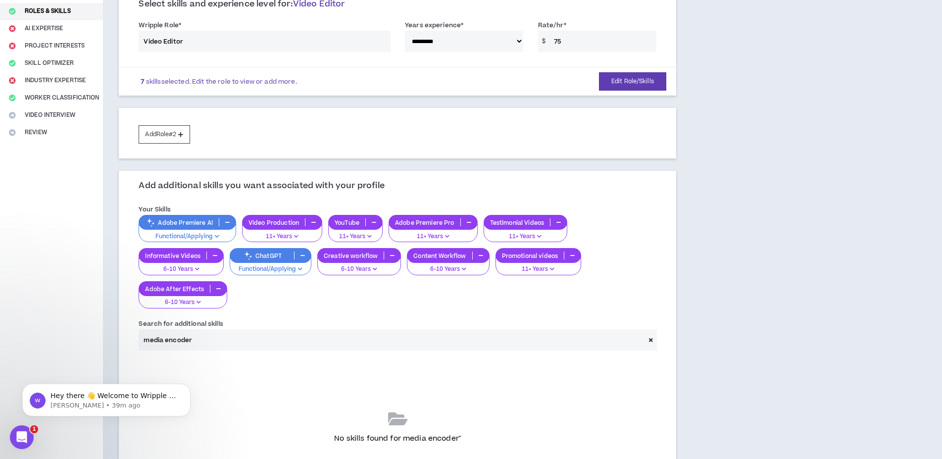
click at [198, 342] on input "media encoder" at bounding box center [392, 339] width 506 height 21
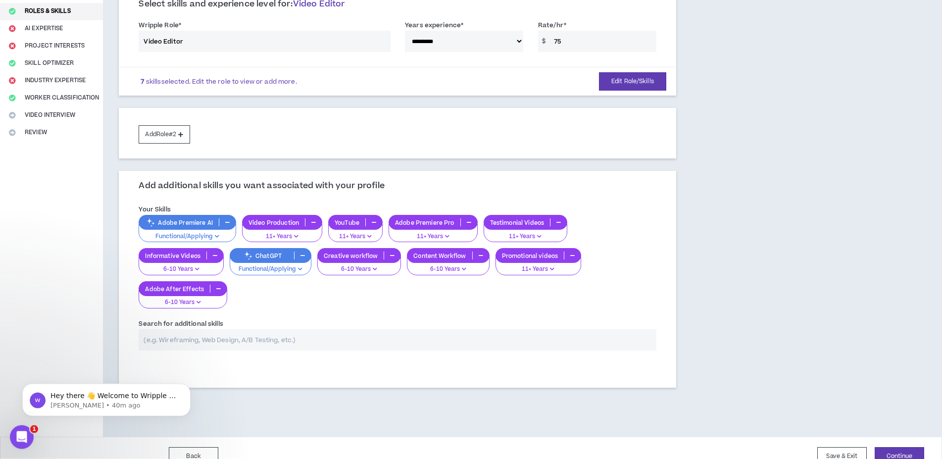
scroll to position [152, 0]
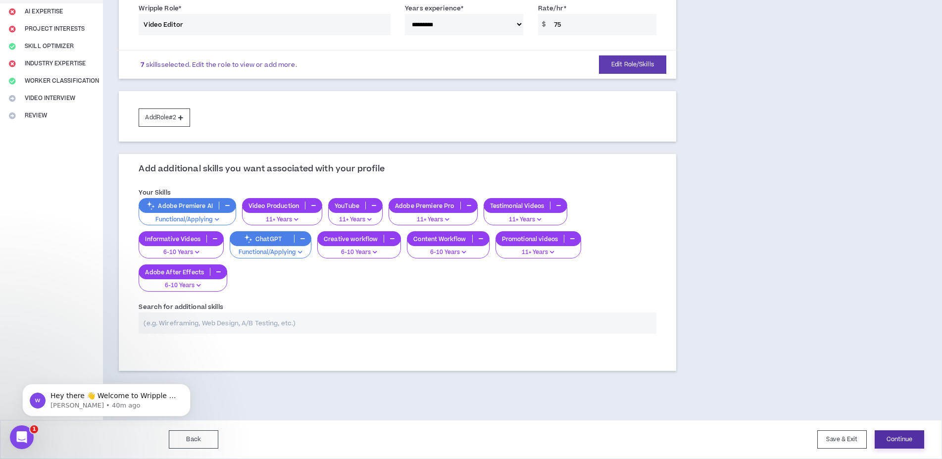
click at [898, 440] on button "Continue" at bounding box center [900, 439] width 50 height 18
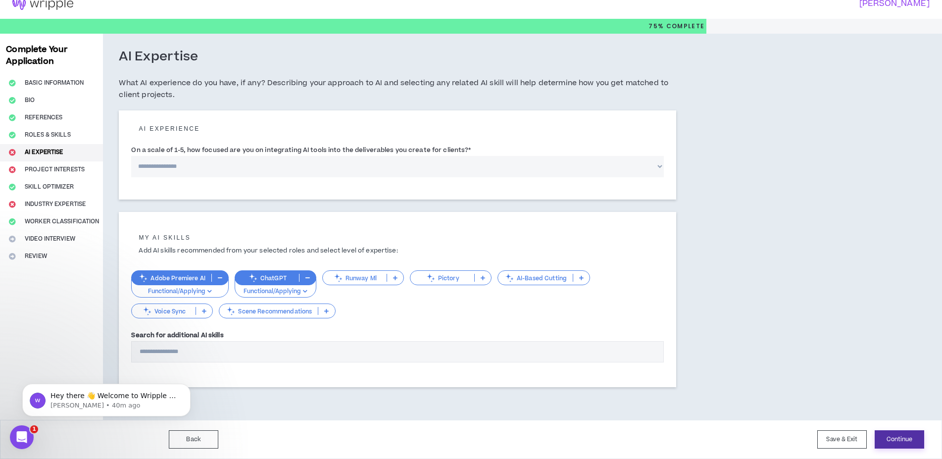
scroll to position [10, 0]
click at [131, 156] on select "**********" at bounding box center [397, 166] width 532 height 21
select select "*"
click option "**********" at bounding box center [0, 0] width 0 height 0
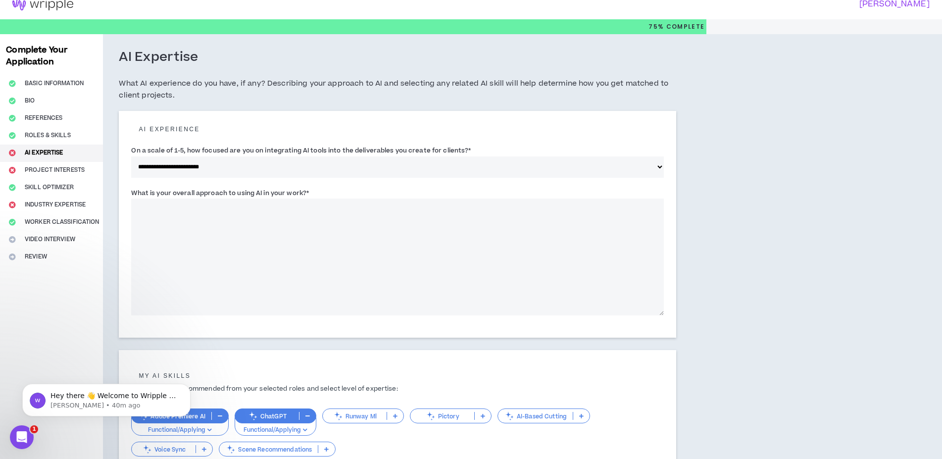
click at [215, 226] on textarea "What is your overall approach to using AI in your work? *" at bounding box center [397, 257] width 532 height 117
click at [188, 209] on textarea "**********" at bounding box center [397, 257] width 532 height 117
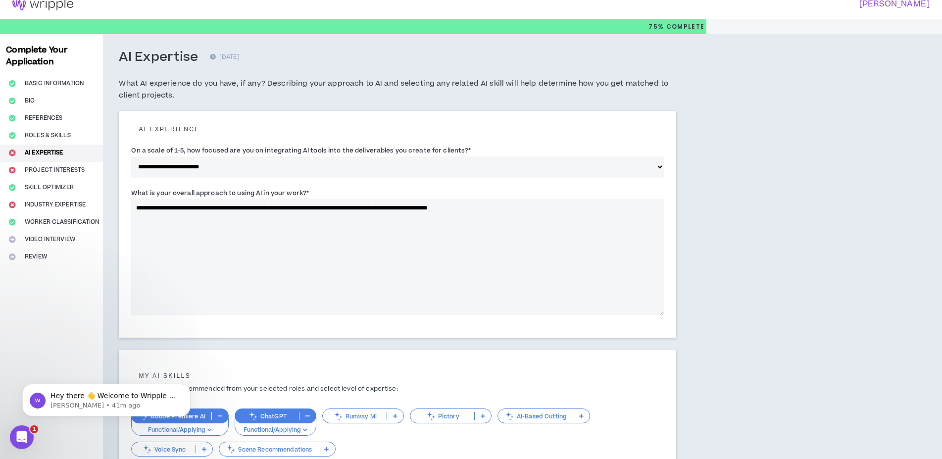
click at [188, 209] on textarea "**********" at bounding box center [397, 257] width 532 height 117
click at [407, 207] on textarea "**********" at bounding box center [397, 257] width 532 height 117
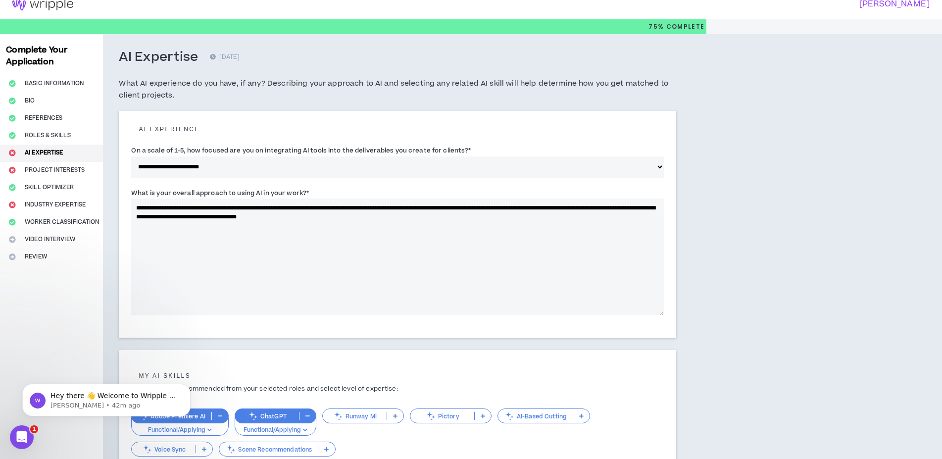
click at [305, 217] on textarea "**********" at bounding box center [397, 257] width 532 height 117
click at [415, 216] on textarea "**********" at bounding box center [397, 257] width 532 height 117
click at [307, 208] on textarea "**********" at bounding box center [397, 257] width 532 height 117
click at [151, 218] on textarea "**********" at bounding box center [397, 257] width 532 height 117
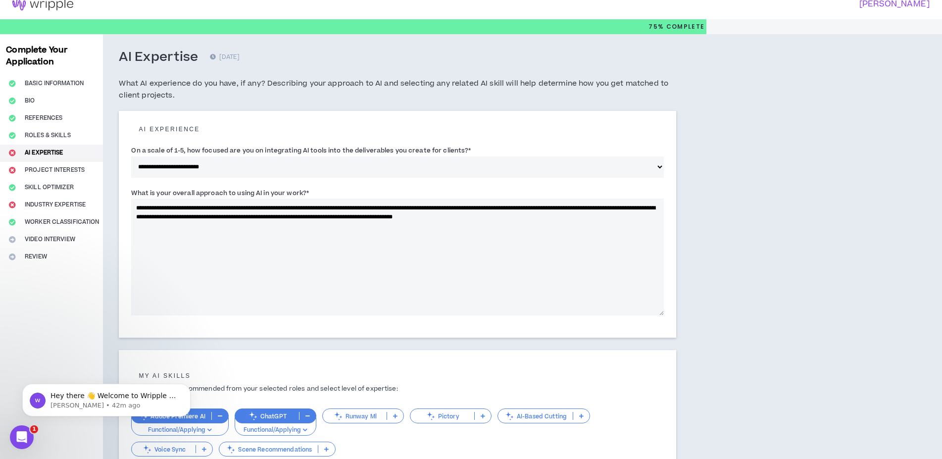
click at [151, 218] on textarea "**********" at bounding box center [397, 257] width 532 height 117
click at [604, 219] on textarea "**********" at bounding box center [397, 257] width 532 height 117
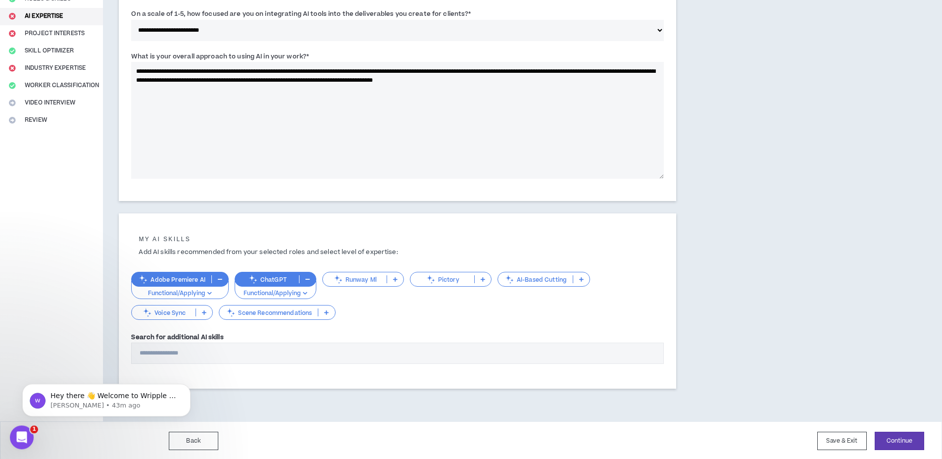
scroll to position [148, 0]
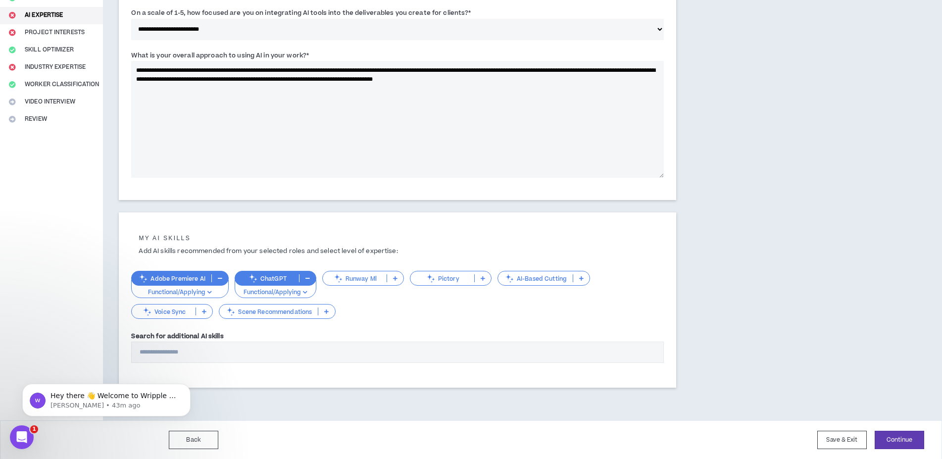
type textarea "**********"
click at [234, 347] on input "Search for additional AI skills" at bounding box center [397, 352] width 532 height 21
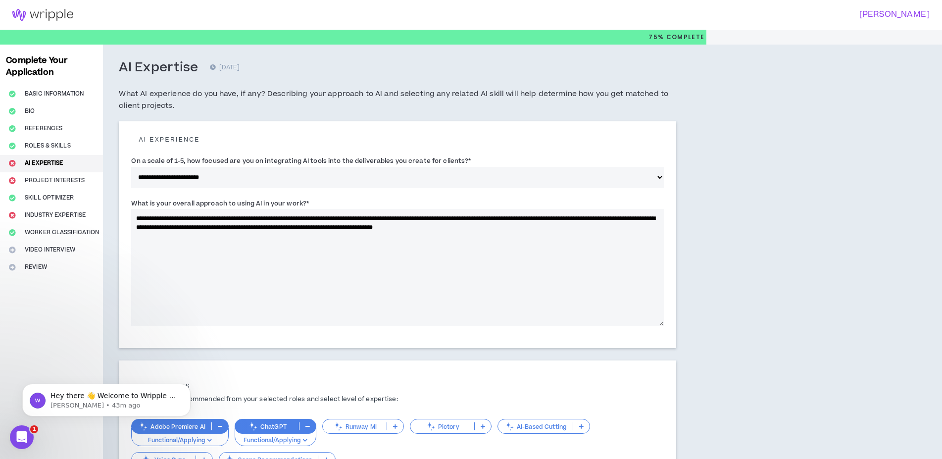
type input "*******"
click at [605, 227] on textarea "**********" at bounding box center [397, 267] width 532 height 117
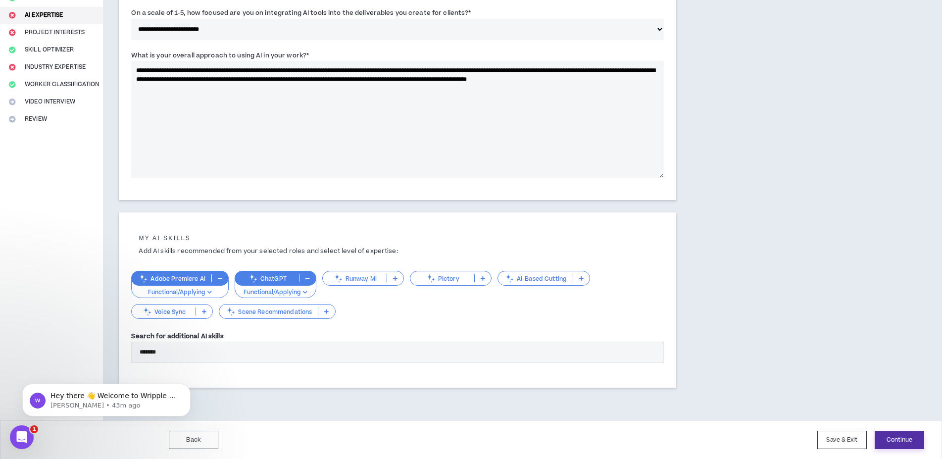
type textarea "**********"
click at [906, 442] on button "Continue" at bounding box center [900, 440] width 50 height 18
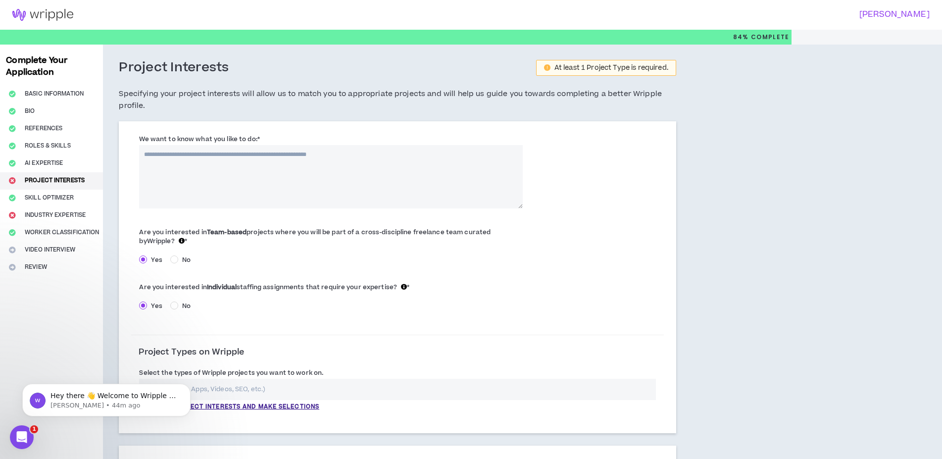
click at [324, 159] on textarea "We want to know what you like to do: *" at bounding box center [331, 176] width 384 height 63
type textarea "*"
type textarea "**********"
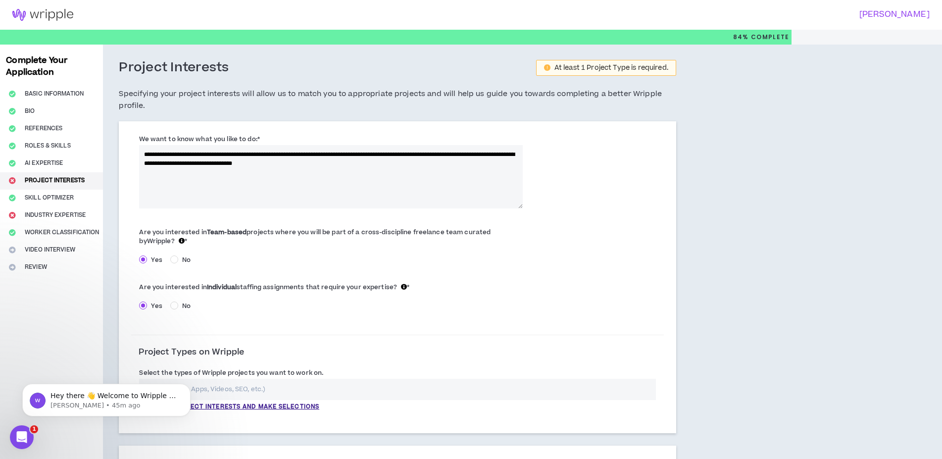
drag, startPoint x: 279, startPoint y: 154, endPoint x: 337, endPoint y: 154, distance: 57.9
click at [337, 154] on textarea "**********" at bounding box center [331, 176] width 384 height 63
click at [243, 154] on textarea "**********" at bounding box center [331, 176] width 384 height 63
click at [191, 156] on textarea "**********" at bounding box center [331, 176] width 384 height 63
click at [335, 154] on textarea "**********" at bounding box center [331, 176] width 384 height 63
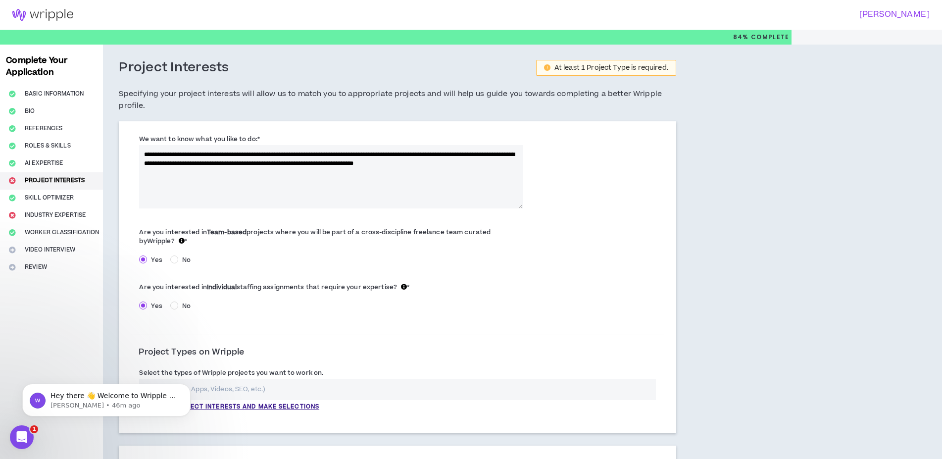
drag, startPoint x: 353, startPoint y: 156, endPoint x: 252, endPoint y: 154, distance: 100.5
click at [408, 150] on textarea "**********" at bounding box center [331, 176] width 384 height 63
click at [417, 153] on textarea "**********" at bounding box center [331, 176] width 384 height 63
drag, startPoint x: 246, startPoint y: 163, endPoint x: 195, endPoint y: 162, distance: 50.5
click at [195, 162] on textarea "**********" at bounding box center [331, 176] width 384 height 63
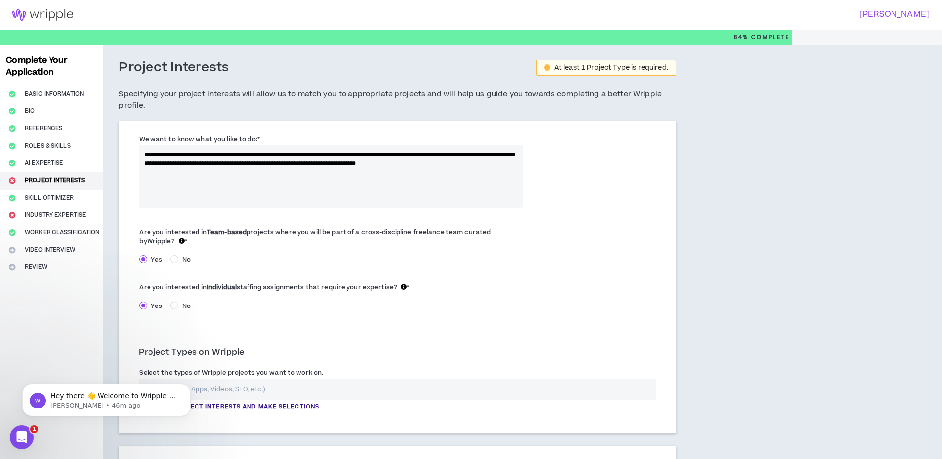
click at [311, 164] on textarea "**********" at bounding box center [331, 176] width 384 height 63
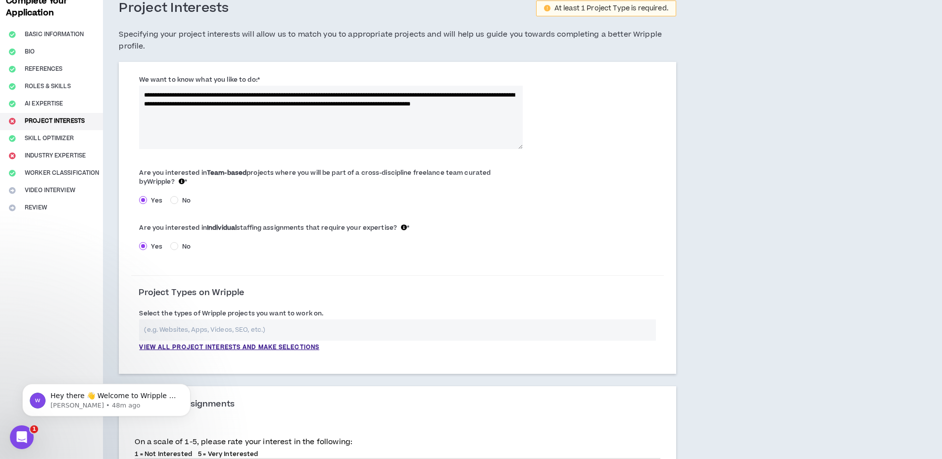
scroll to position [101, 0]
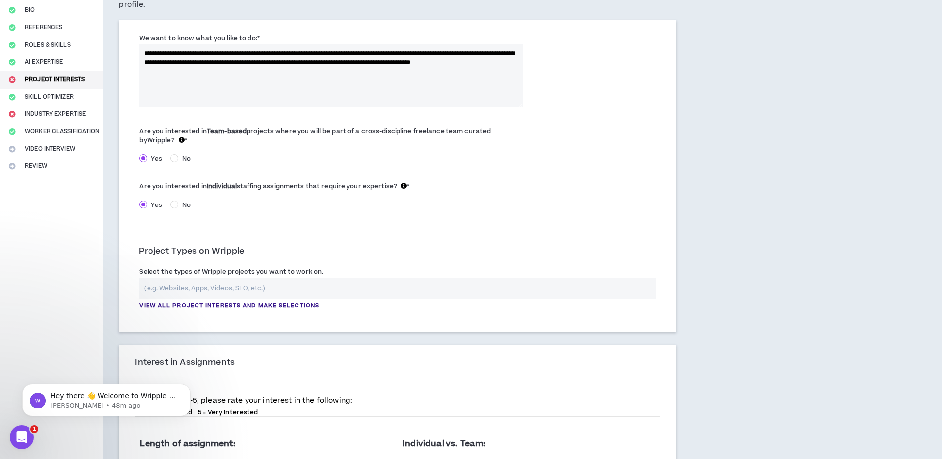
type textarea "**********"
click at [279, 285] on input "text" at bounding box center [397, 288] width 516 height 21
click at [261, 304] on p "View all project interests and make selections" at bounding box center [229, 306] width 180 height 9
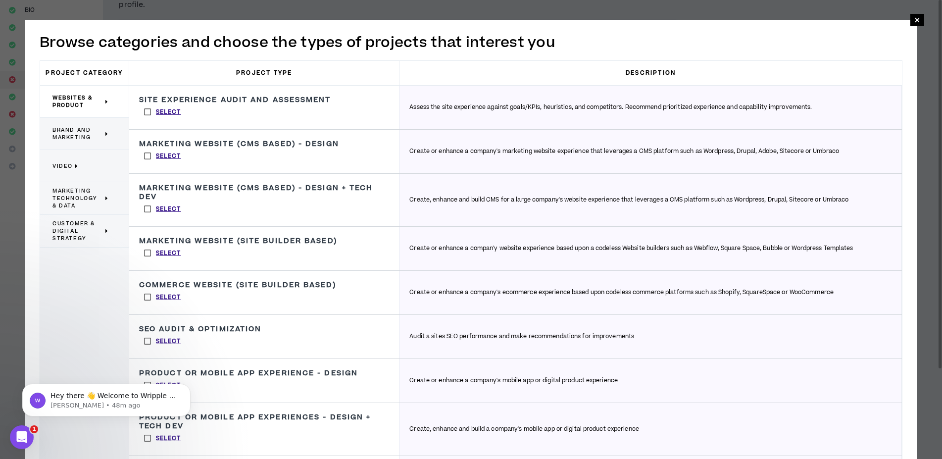
click at [61, 167] on span "Video" at bounding box center [62, 165] width 20 height 7
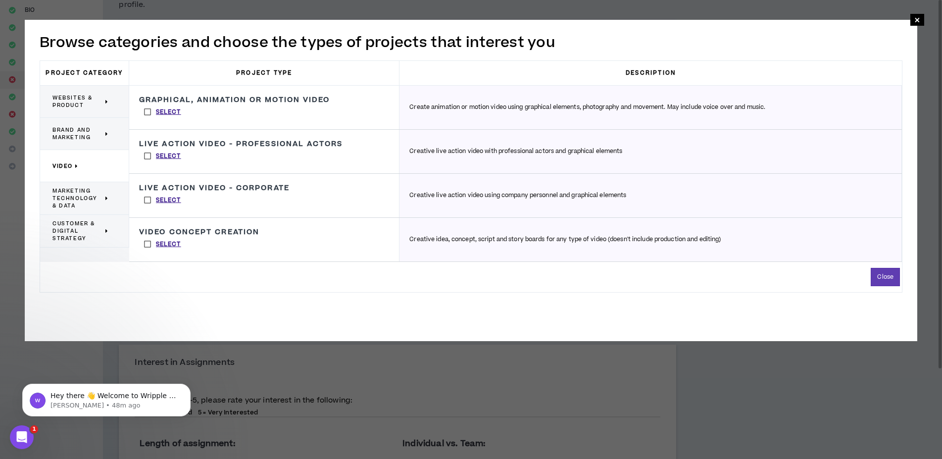
click at [147, 157] on label "Select" at bounding box center [162, 156] width 47 height 15
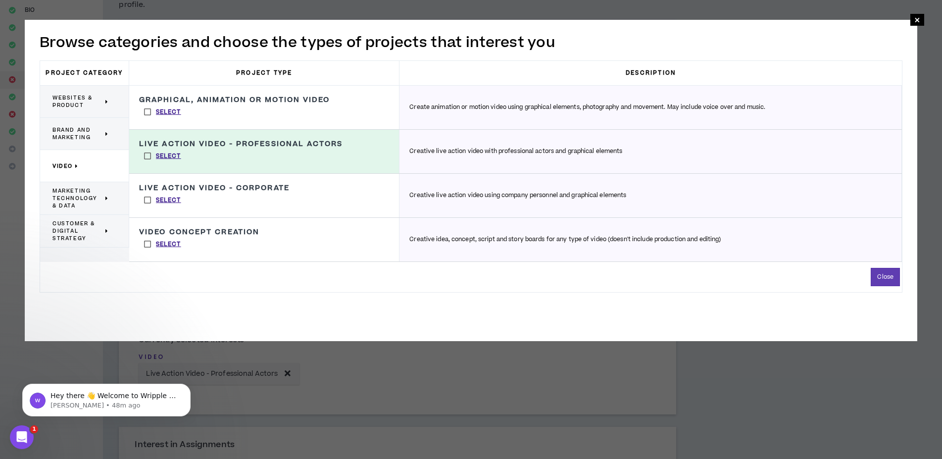
click at [147, 195] on label "Select" at bounding box center [162, 200] width 47 height 15
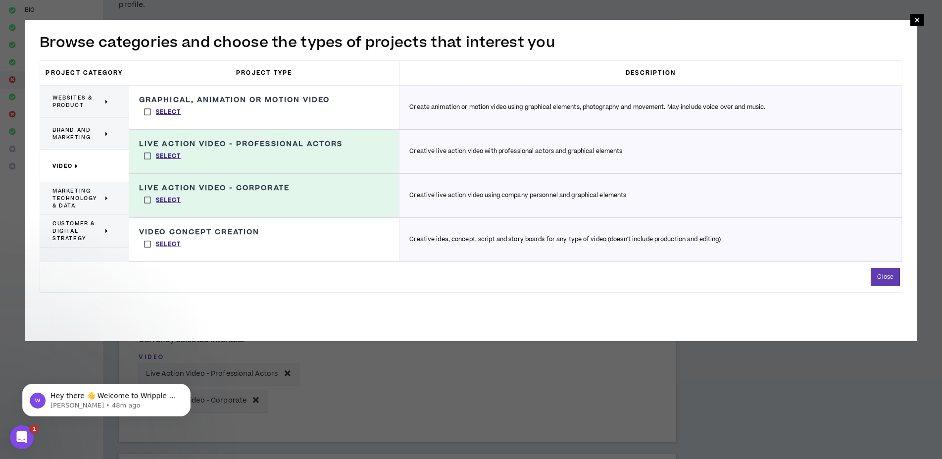
click at [147, 243] on label "Select" at bounding box center [162, 244] width 47 height 15
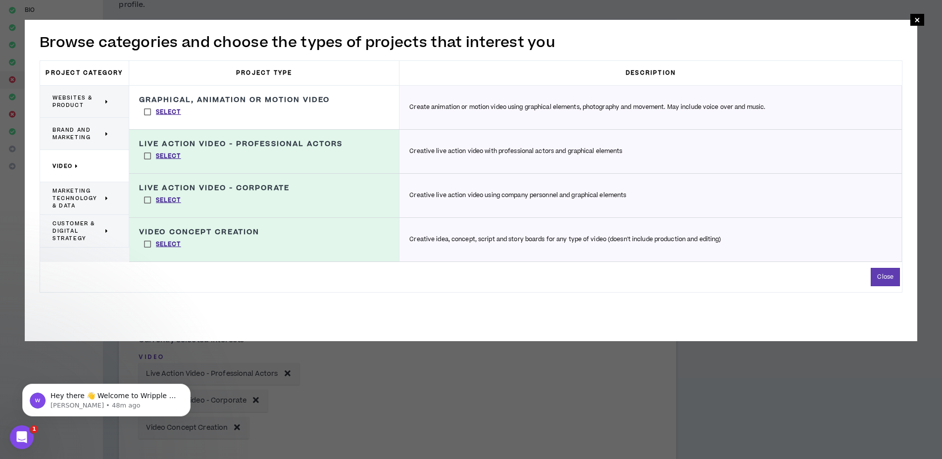
click at [72, 190] on span "Marketing Technology & Data" at bounding box center [77, 198] width 51 height 22
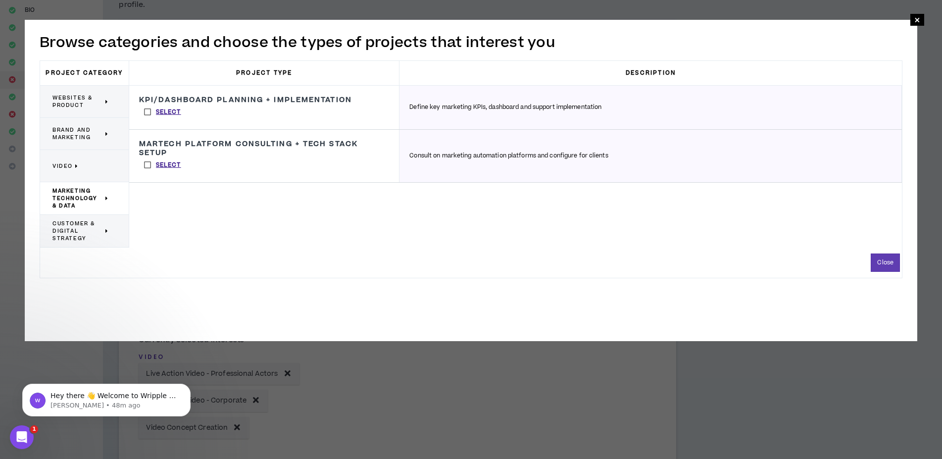
click at [65, 97] on span "Websites & Product" at bounding box center [77, 101] width 51 height 15
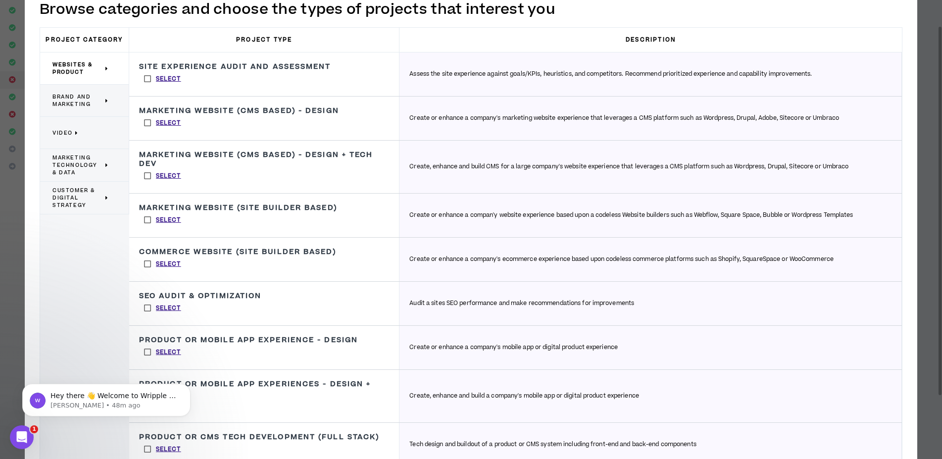
click at [68, 87] on div "Brand and Marketing" at bounding box center [84, 101] width 89 height 32
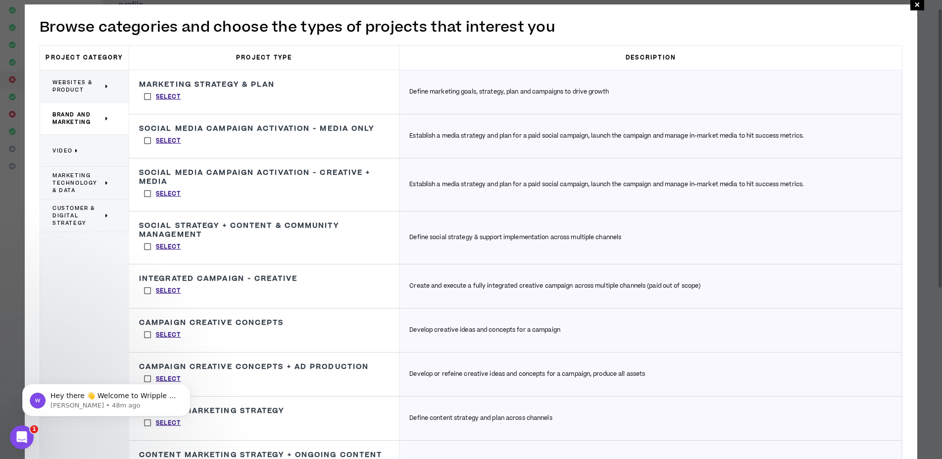
click at [60, 152] on span "Video" at bounding box center [62, 150] width 20 height 7
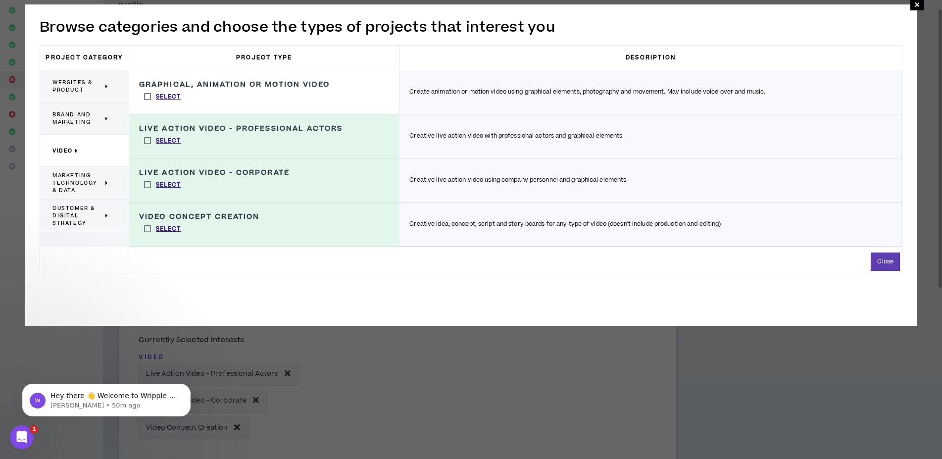
click at [129, 264] on div "Close" at bounding box center [471, 262] width 862 height 18
click at [149, 96] on label "Select" at bounding box center [162, 96] width 47 height 15
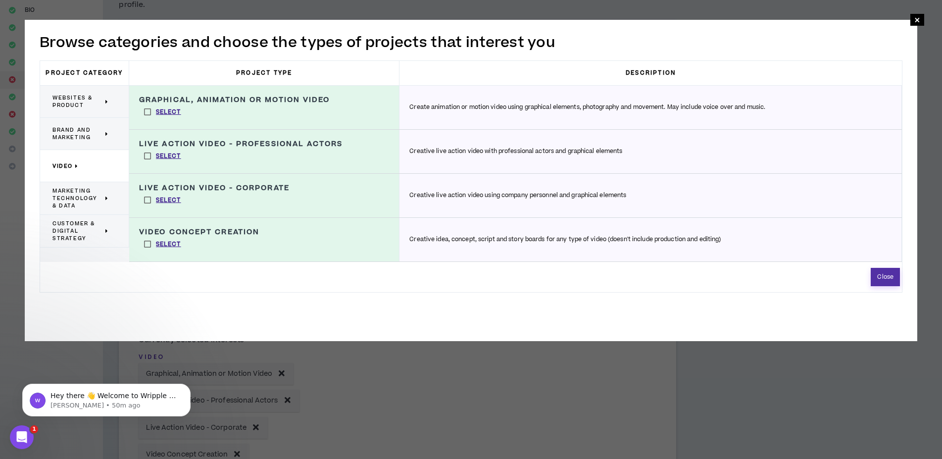
click at [883, 276] on button "Close" at bounding box center [885, 277] width 29 height 18
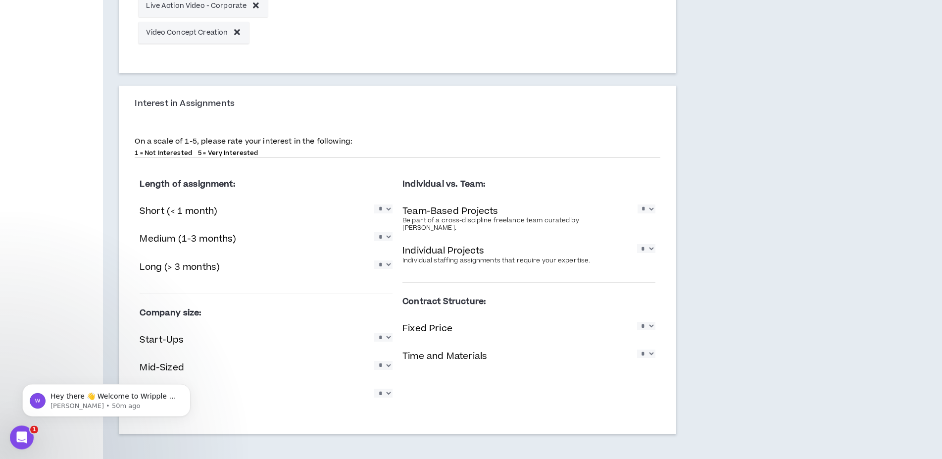
scroll to position [556, 0]
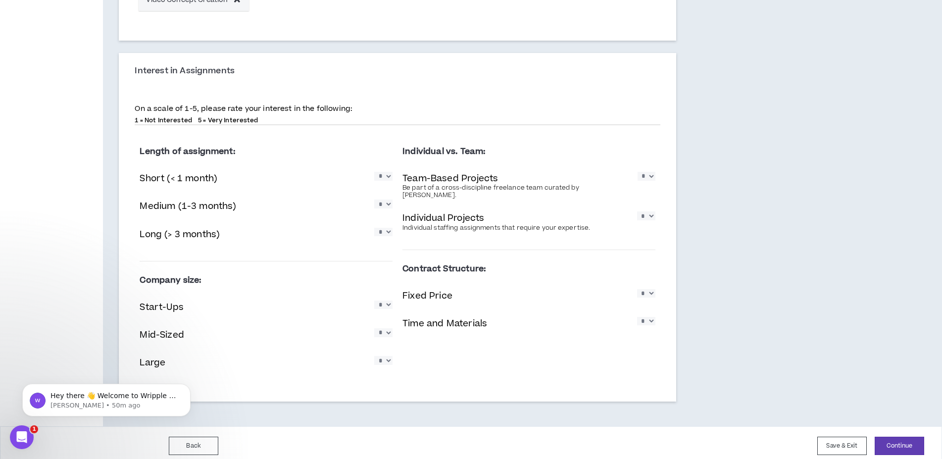
click at [374, 172] on select "* * * * *" at bounding box center [383, 176] width 18 height 8
select select "*"
click option "*" at bounding box center [0, 0] width 0 height 0
click at [374, 200] on select "* * * * *" at bounding box center [383, 204] width 18 height 8
select select "*"
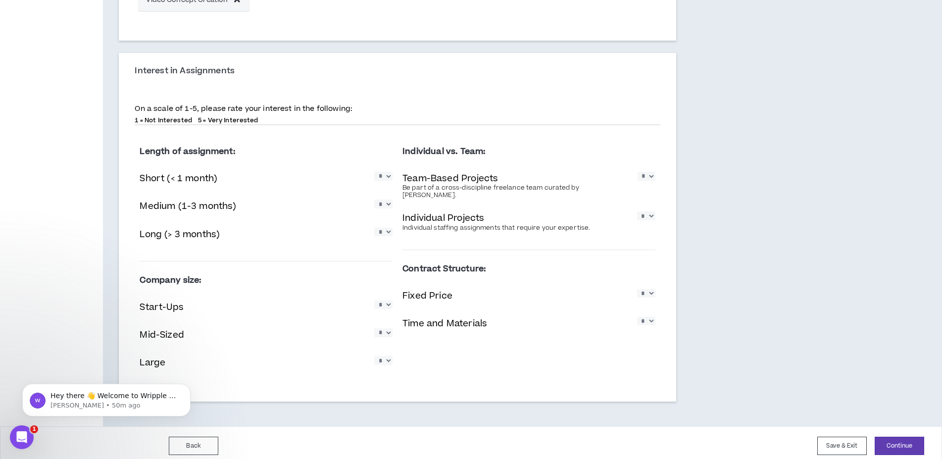
click option "*" at bounding box center [0, 0] width 0 height 0
click at [374, 228] on select "* * * * *" at bounding box center [383, 232] width 18 height 8
select select "*"
click option "*" at bounding box center [0, 0] width 0 height 0
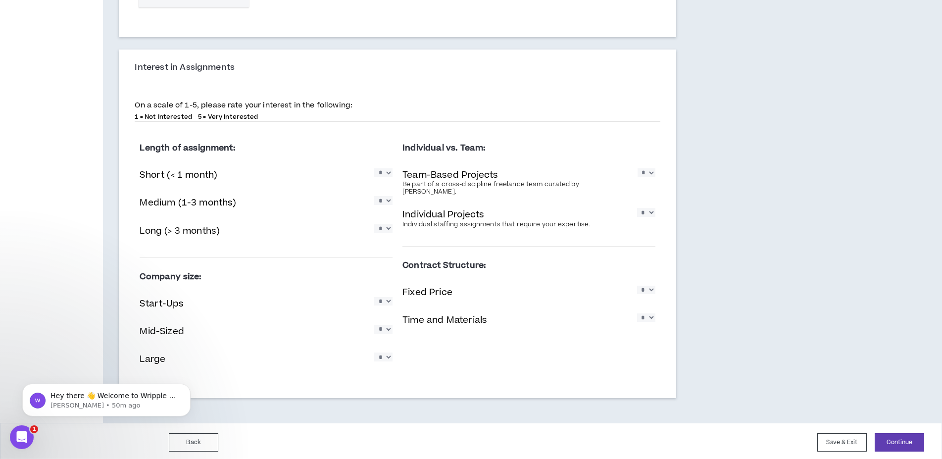
scroll to position [562, 0]
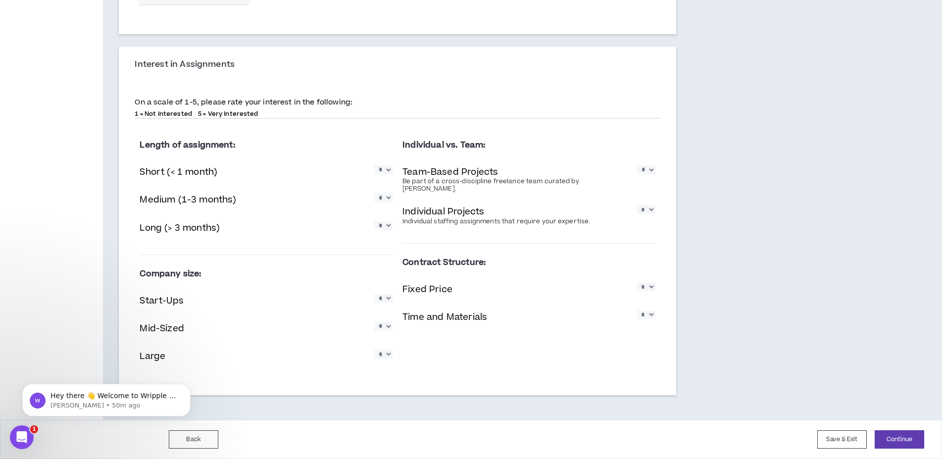
click at [638, 165] on select "* * * * *" at bounding box center [647, 169] width 18 height 8
select select "*"
click option "*" at bounding box center [0, 0] width 0 height 0
click at [637, 205] on select "* * * * *" at bounding box center [646, 209] width 18 height 8
select select "*"
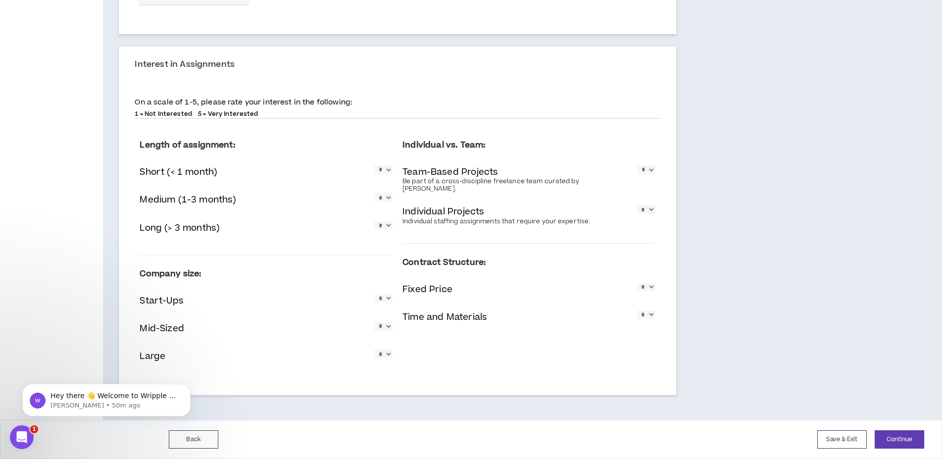
click option "*" at bounding box center [0, 0] width 0 height 0
click at [637, 283] on select "* * * * *" at bounding box center [646, 287] width 18 height 8
click at [588, 271] on div "Contract Structure: Fixed Price * * * * * Time and Materials * * * * *" at bounding box center [529, 294] width 253 height 85
click at [637, 283] on select "* * * * *" at bounding box center [646, 287] width 18 height 8
select select "*"
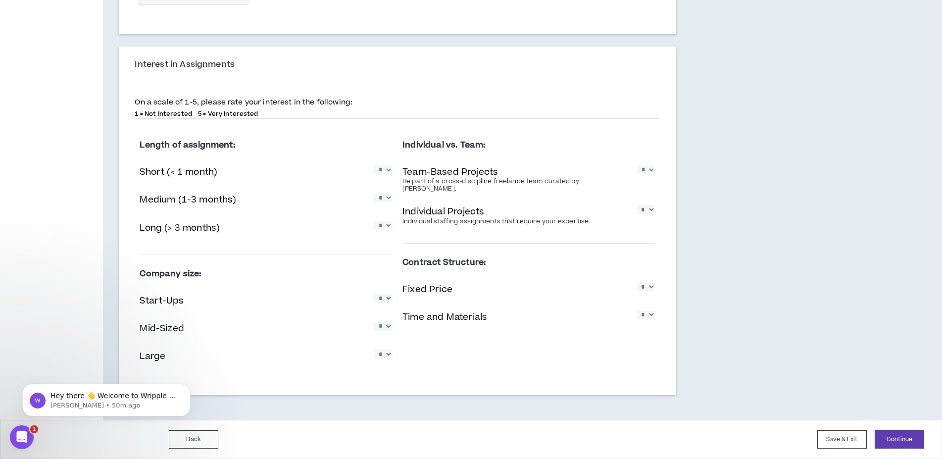
click option "*" at bounding box center [0, 0] width 0 height 0
click at [637, 310] on select "* * * * *" at bounding box center [646, 314] width 18 height 8
select select "*"
click option "*" at bounding box center [0, 0] width 0 height 0
click at [508, 343] on div "Length of assignment: Short (< 1 month) * * * * * Medium (1-3 months) * * * * *…" at bounding box center [397, 254] width 525 height 257
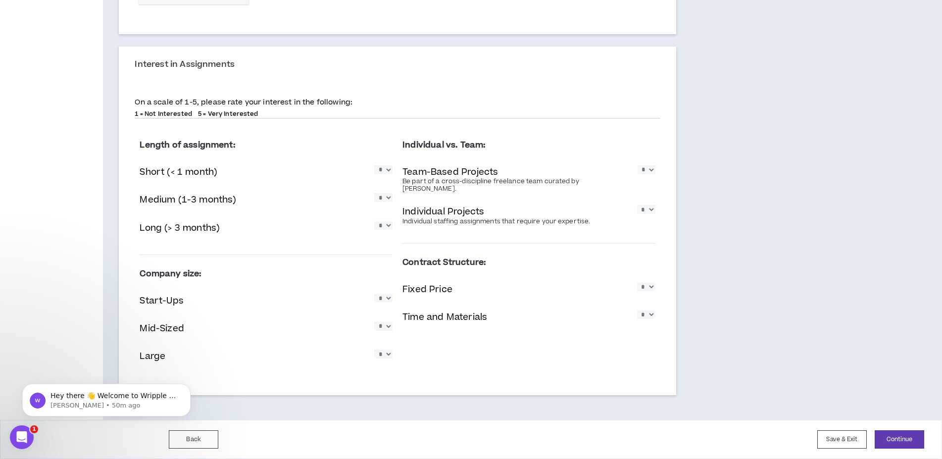
click at [374, 322] on select "* * * * *" at bounding box center [383, 326] width 18 height 8
select select "*"
click option "*" at bounding box center [0, 0] width 0 height 0
click at [374, 294] on select "* * * * *" at bounding box center [383, 298] width 18 height 8
select select "*"
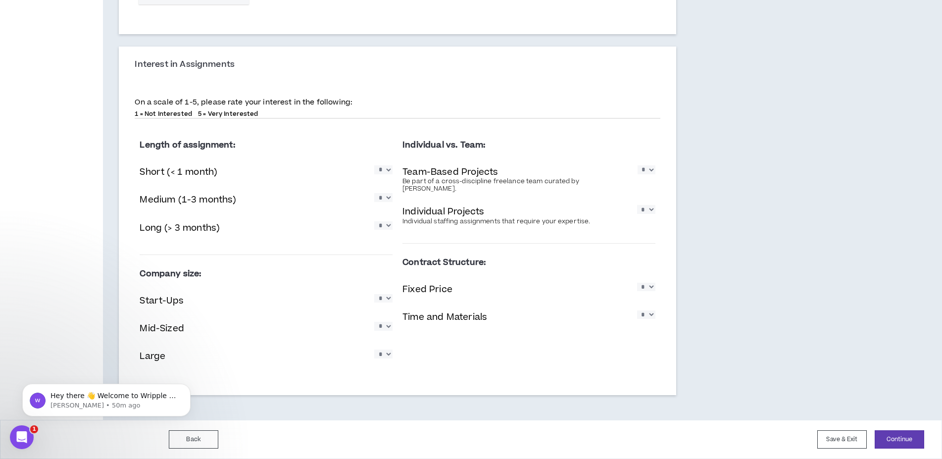
click option "*" at bounding box center [0, 0] width 0 height 0
click at [374, 350] on select "* * * * *" at bounding box center [383, 354] width 18 height 8
select select "*"
click option "*" at bounding box center [0, 0] width 0 height 0
click at [374, 294] on select "* * * * *" at bounding box center [383, 298] width 18 height 8
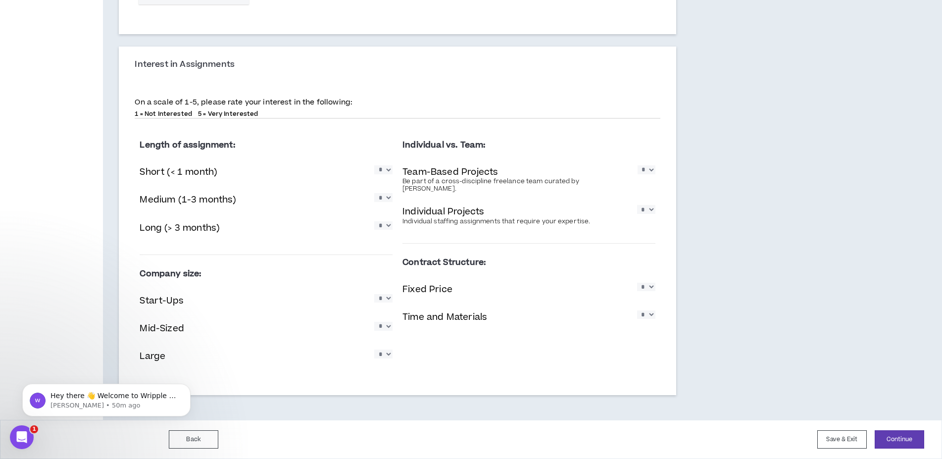
select select "*"
click option "*" at bounding box center [0, 0] width 0 height 0
click at [897, 440] on button "Continue" at bounding box center [900, 439] width 50 height 18
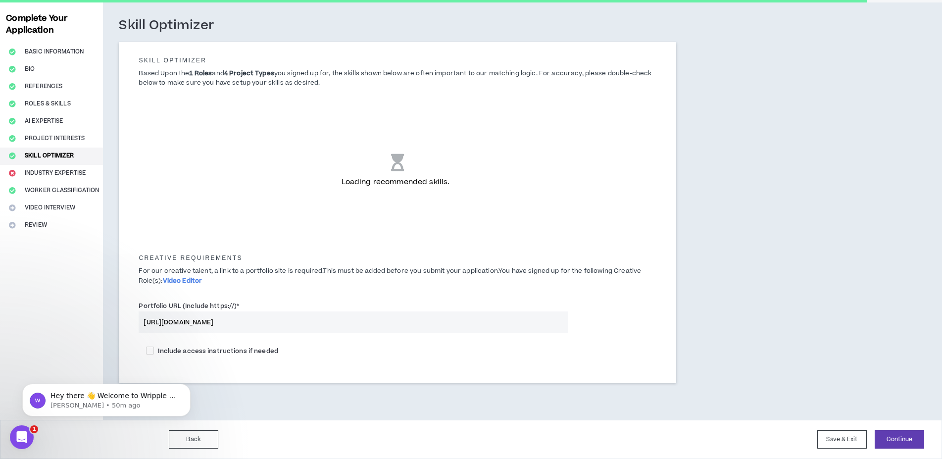
scroll to position [42, 0]
click at [905, 438] on button "Continue" at bounding box center [900, 439] width 50 height 18
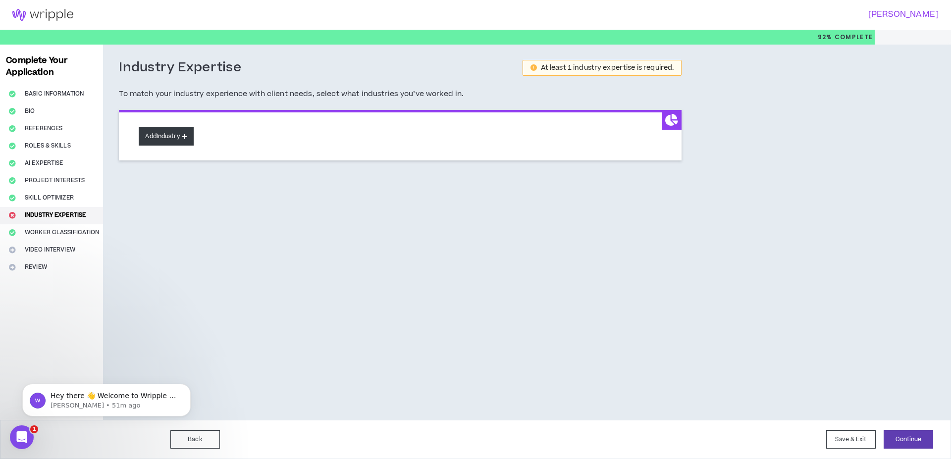
click at [177, 133] on button "Add Industry" at bounding box center [166, 136] width 54 height 18
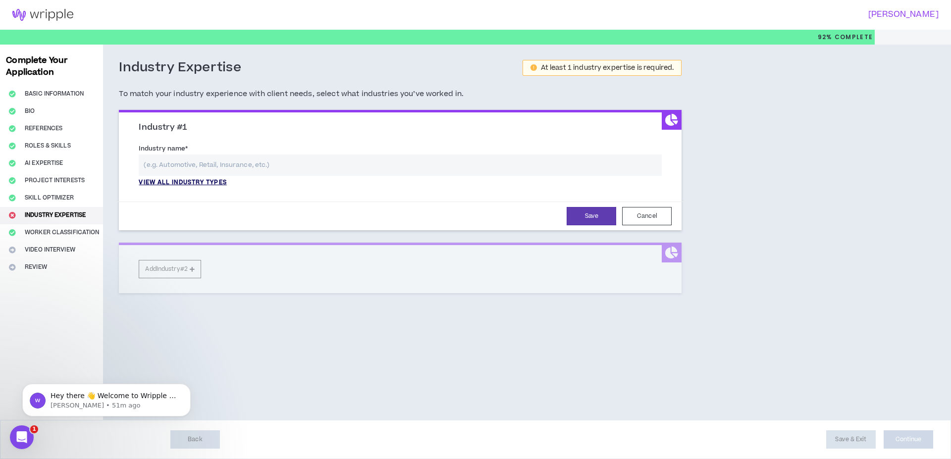
click at [215, 181] on p "View all industry types" at bounding box center [183, 182] width 88 height 9
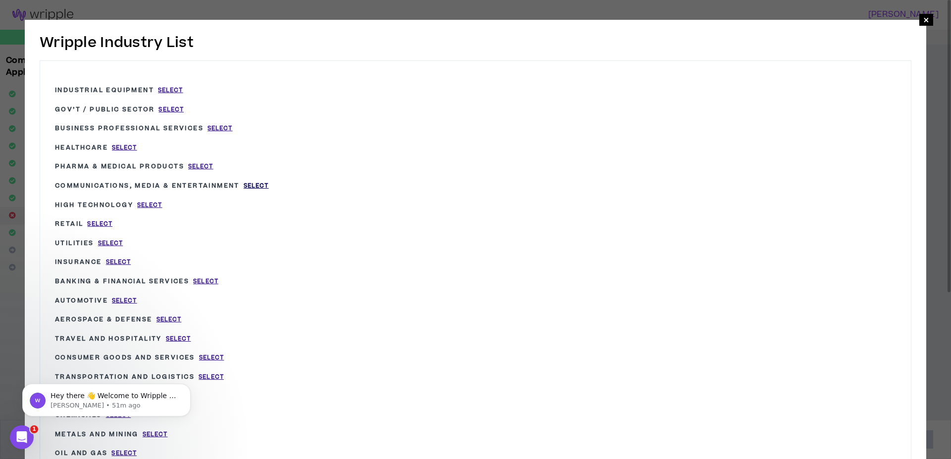
click at [269, 184] on span "Select" at bounding box center [256, 186] width 25 height 8
type input "Communications, Media & Entertainment"
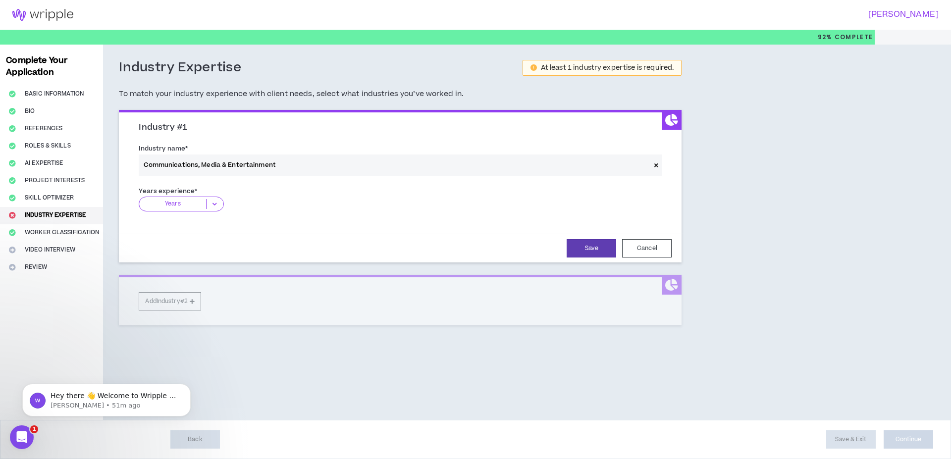
click at [213, 204] on icon at bounding box center [214, 204] width 16 height 10
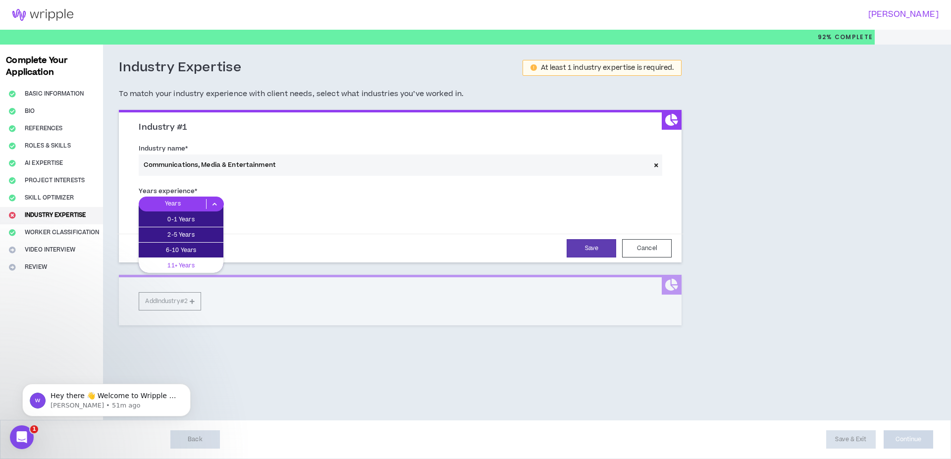
click at [196, 262] on p "11+ Years" at bounding box center [181, 265] width 85 height 11
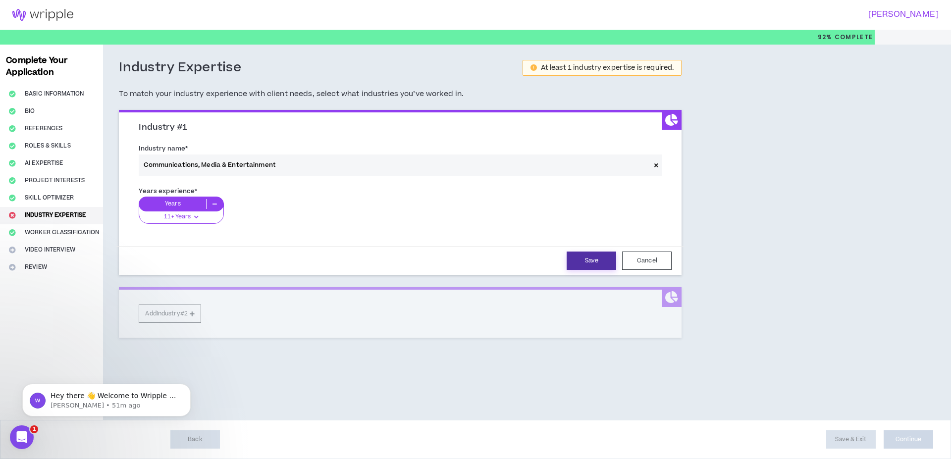
click at [593, 259] on button "Save" at bounding box center [591, 261] width 50 height 18
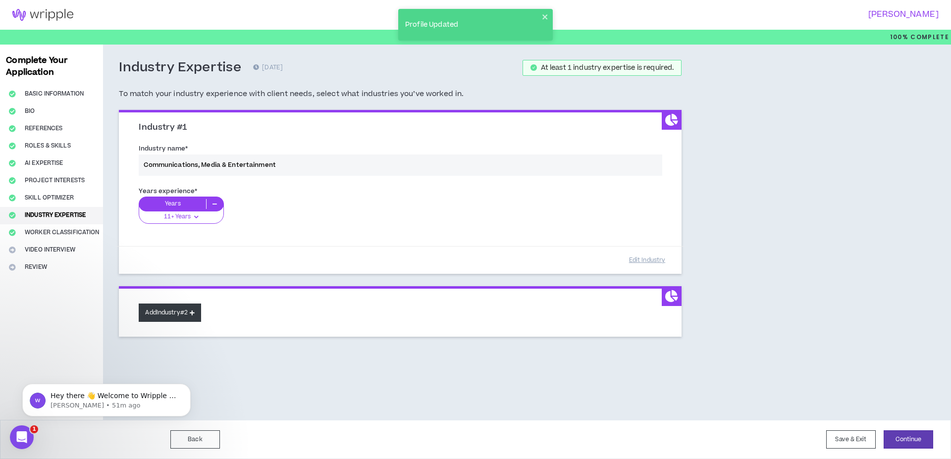
click at [171, 314] on button "Add Industry #2" at bounding box center [170, 313] width 62 height 18
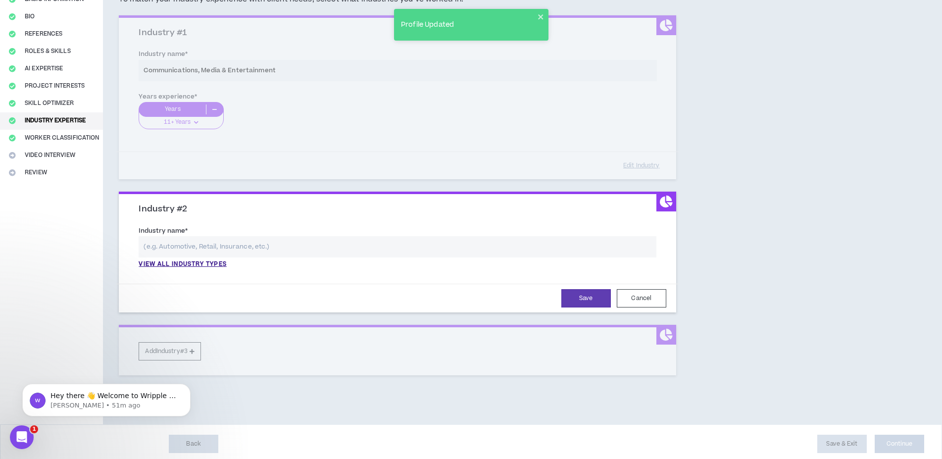
scroll to position [99, 0]
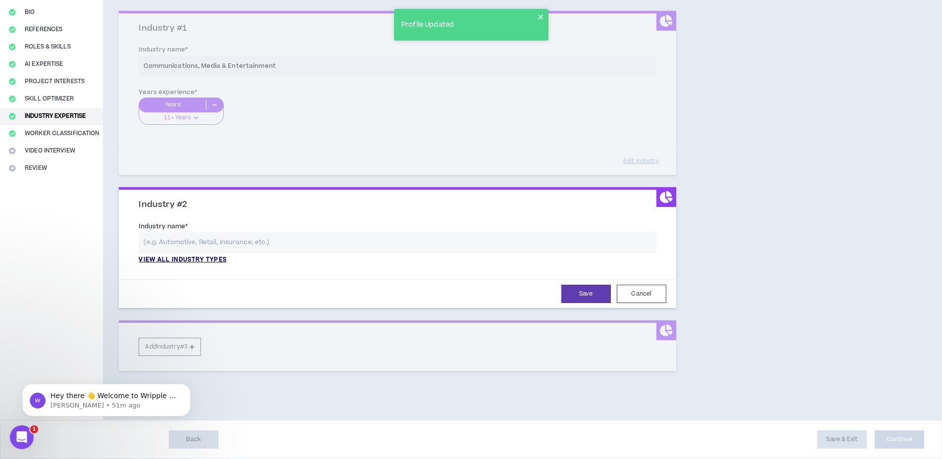
click at [220, 259] on p "View all industry types" at bounding box center [183, 259] width 88 height 9
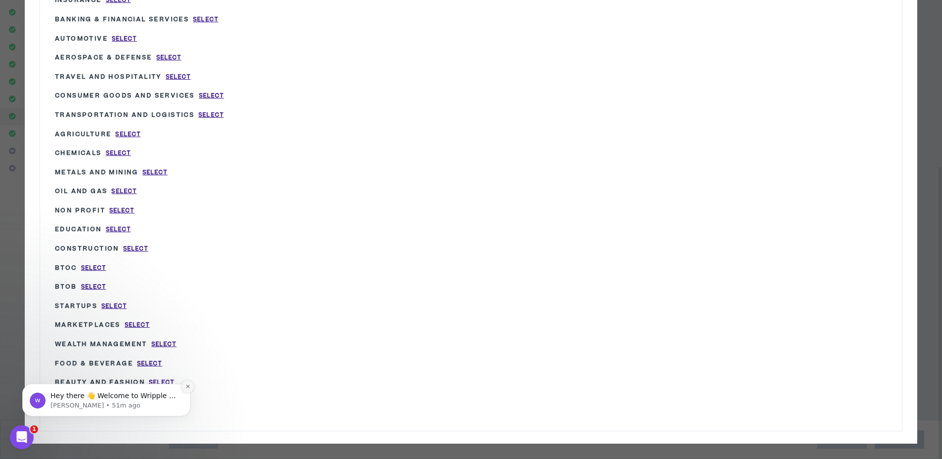
click at [190, 385] on icon "Dismiss notification" at bounding box center [187, 386] width 5 height 5
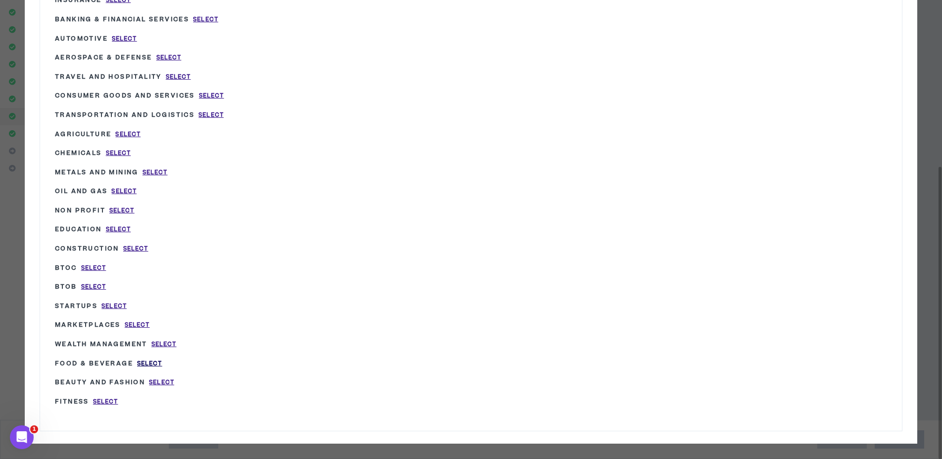
click at [149, 359] on span "Select" at bounding box center [149, 363] width 25 height 8
type input "Food & Beverage"
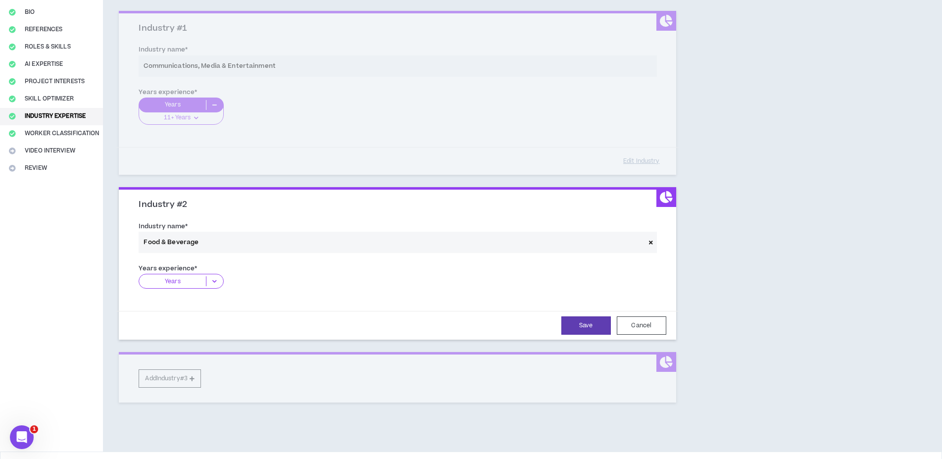
click at [651, 243] on icon at bounding box center [651, 242] width 4 height 5
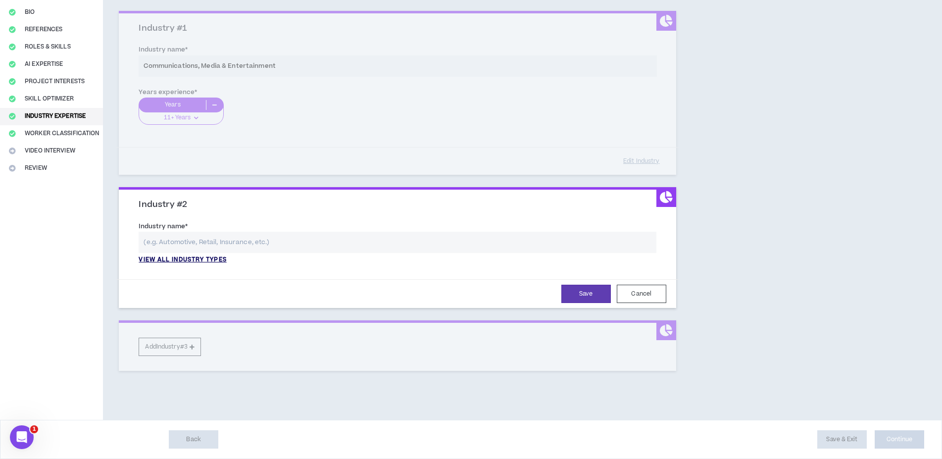
click at [203, 258] on p "View all industry types" at bounding box center [183, 259] width 88 height 9
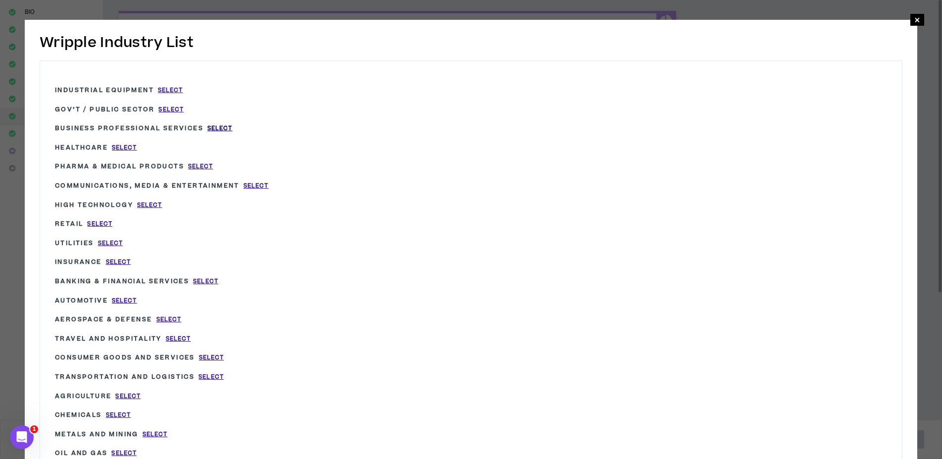
click at [224, 128] on span "Select" at bounding box center [219, 128] width 25 height 8
type input "Business Professional Services"
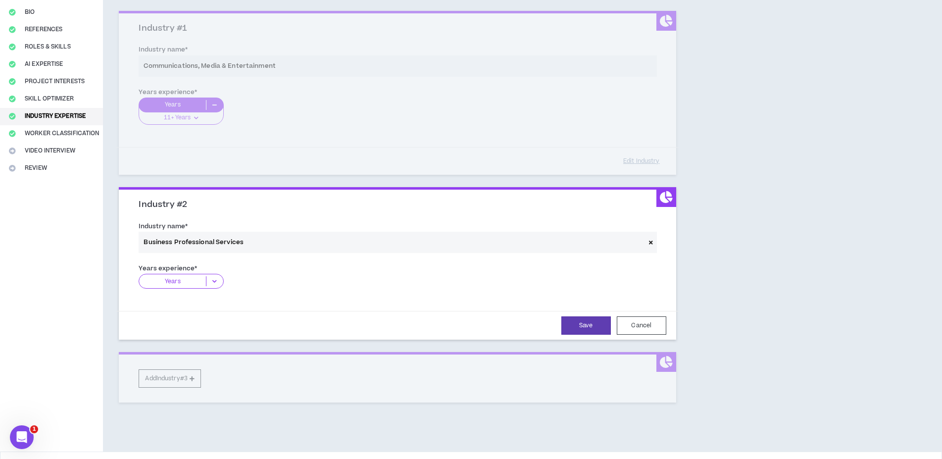
click at [212, 282] on icon at bounding box center [214, 281] width 16 height 10
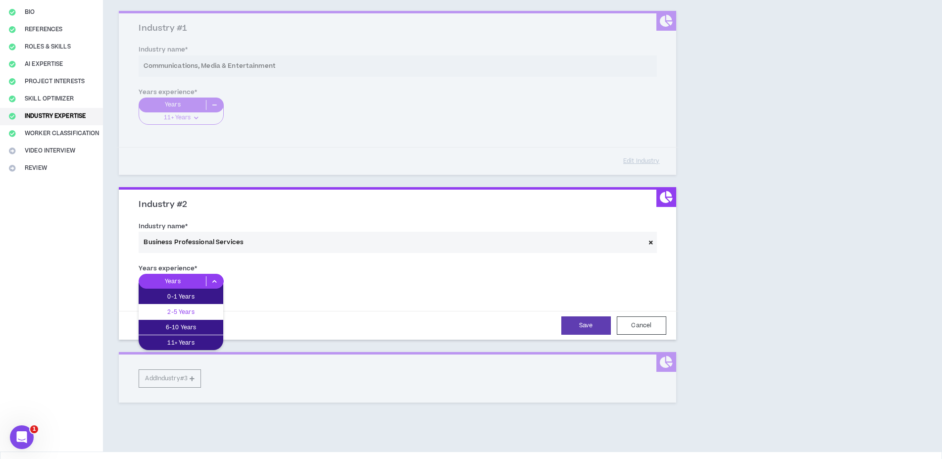
click at [199, 312] on p "2-5 Years" at bounding box center [181, 311] width 85 height 11
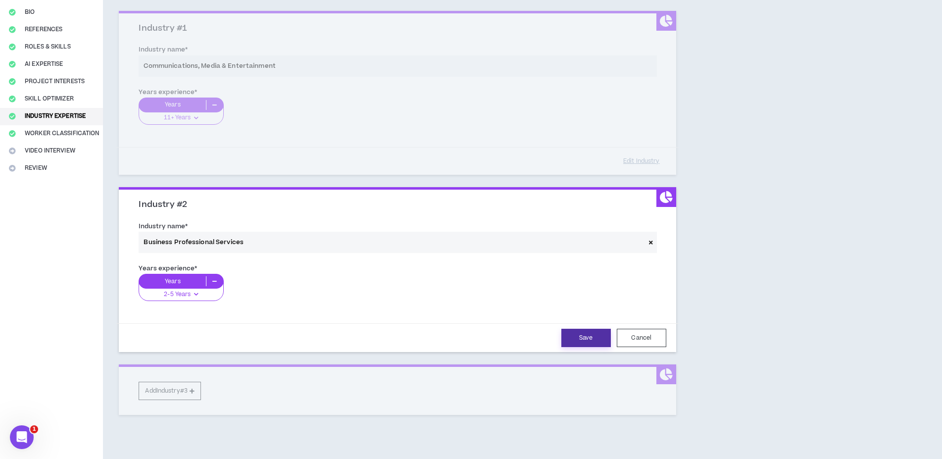
click at [581, 333] on button "Save" at bounding box center [586, 338] width 50 height 18
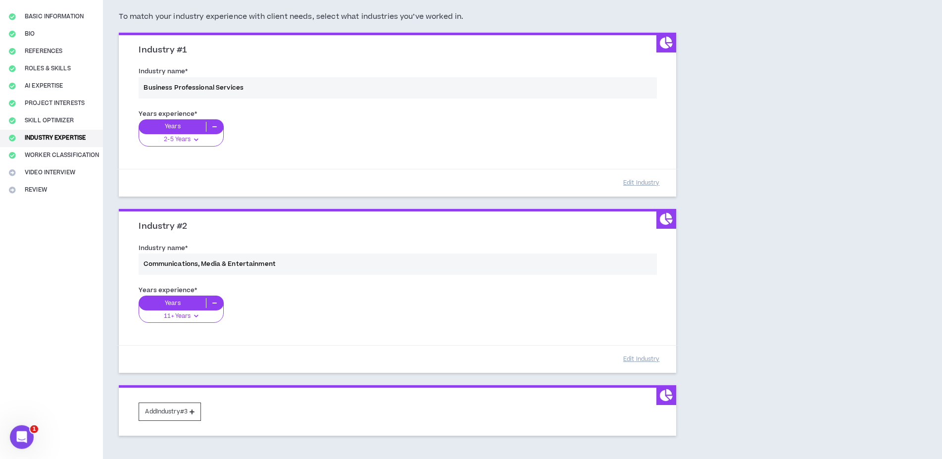
scroll to position [142, 0]
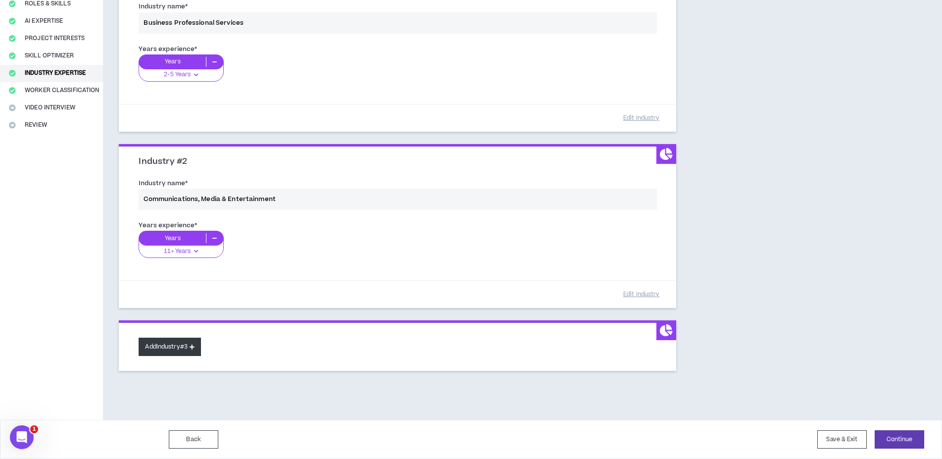
click at [163, 352] on button "Add Industry #3" at bounding box center [170, 347] width 62 height 18
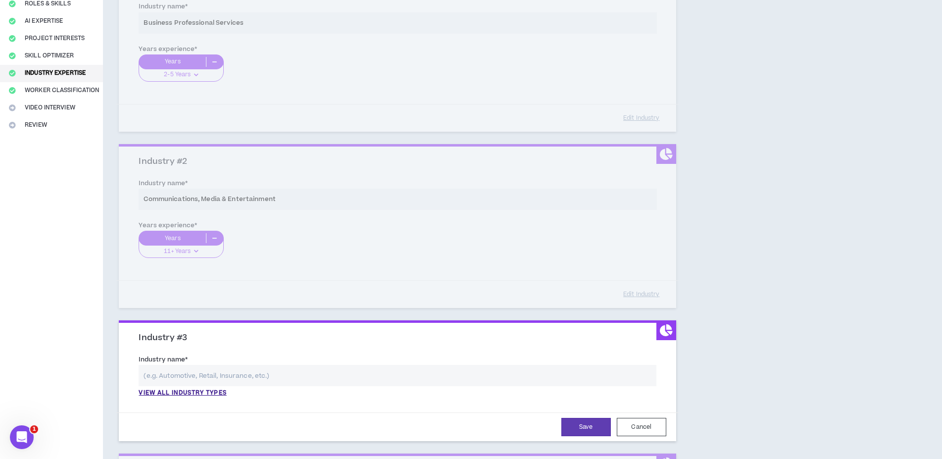
scroll to position [275, 0]
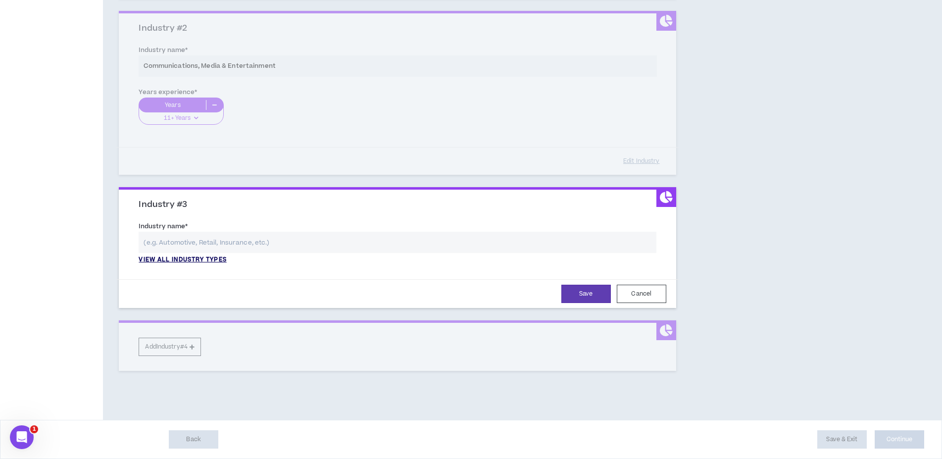
click at [210, 258] on p "View all industry types" at bounding box center [183, 259] width 88 height 9
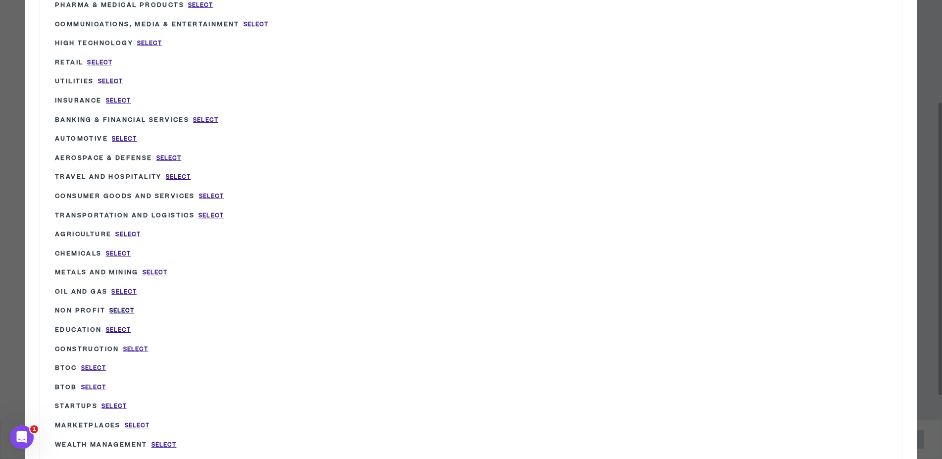
click at [121, 308] on span "Select" at bounding box center [121, 310] width 25 height 8
type input "Non Profit"
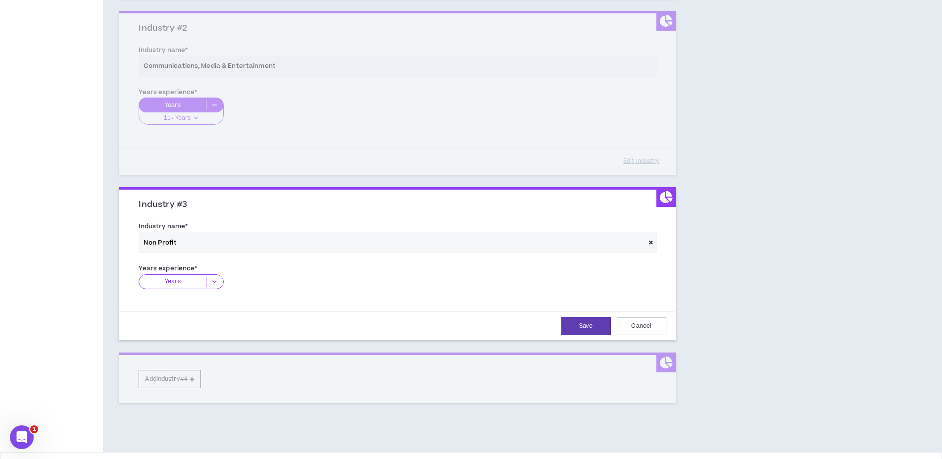
click at [169, 287] on div "Years" at bounding box center [181, 281] width 85 height 15
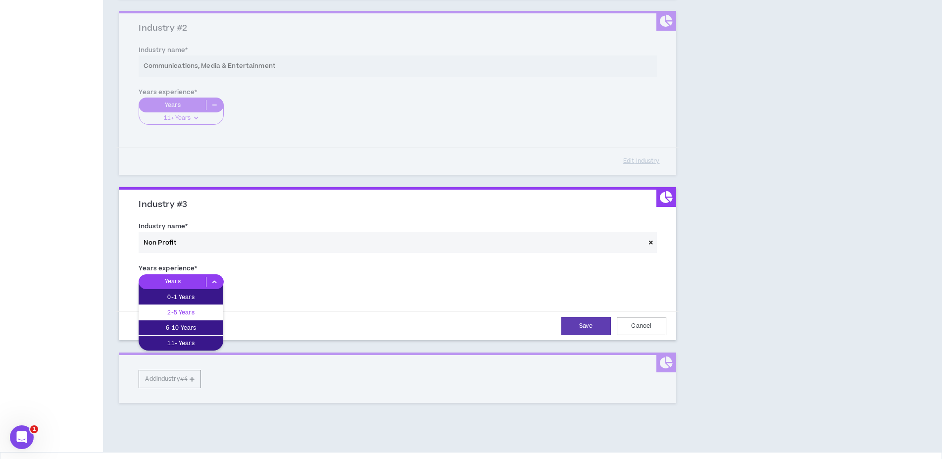
click at [173, 312] on p "2-5 Years" at bounding box center [181, 312] width 85 height 11
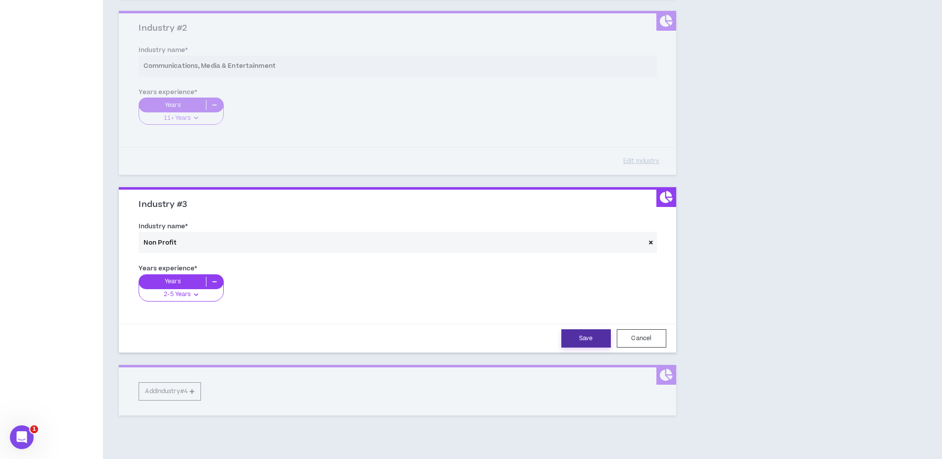
click at [586, 340] on button "Save" at bounding box center [586, 338] width 50 height 18
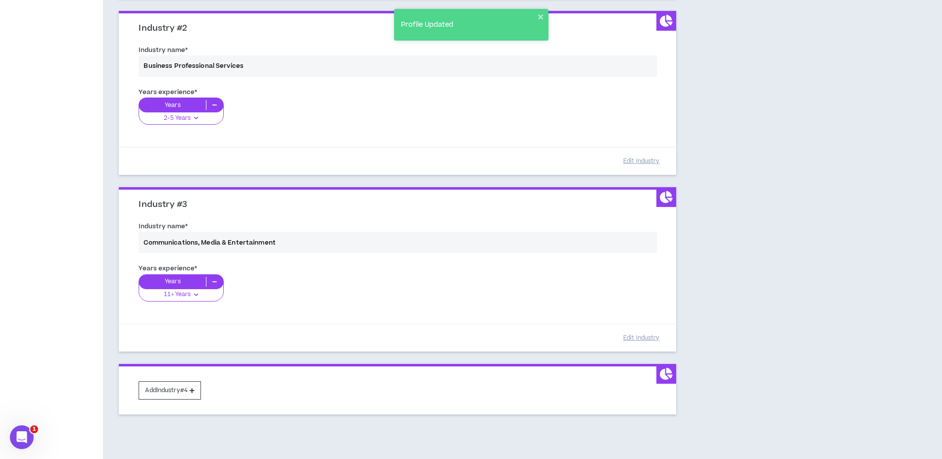
drag, startPoint x: 594, startPoint y: 256, endPoint x: 591, endPoint y: 217, distance: 39.2
click at [591, 217] on div "Industry #3 Industry name * Communications, Media & Entertainment Years experie…" at bounding box center [397, 270] width 557 height 161
click at [597, 259] on div "Industry name * Communications, Media & Entertainment" at bounding box center [397, 239] width 532 height 42
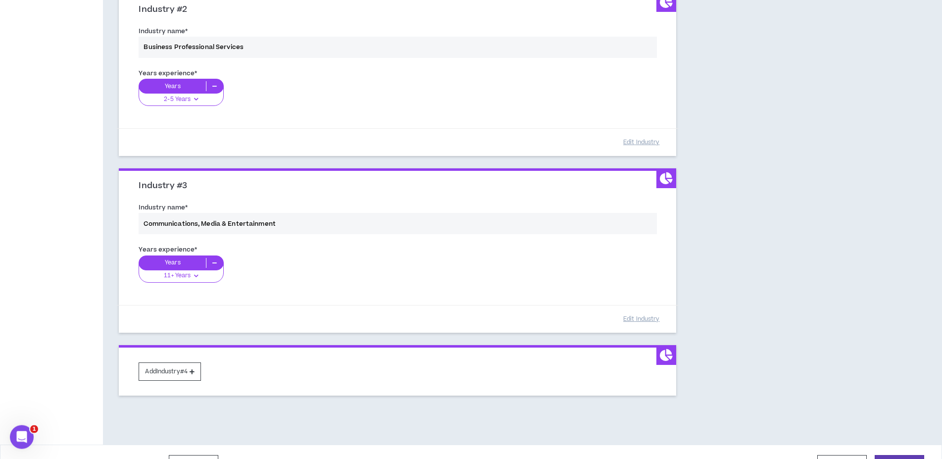
scroll to position [319, 0]
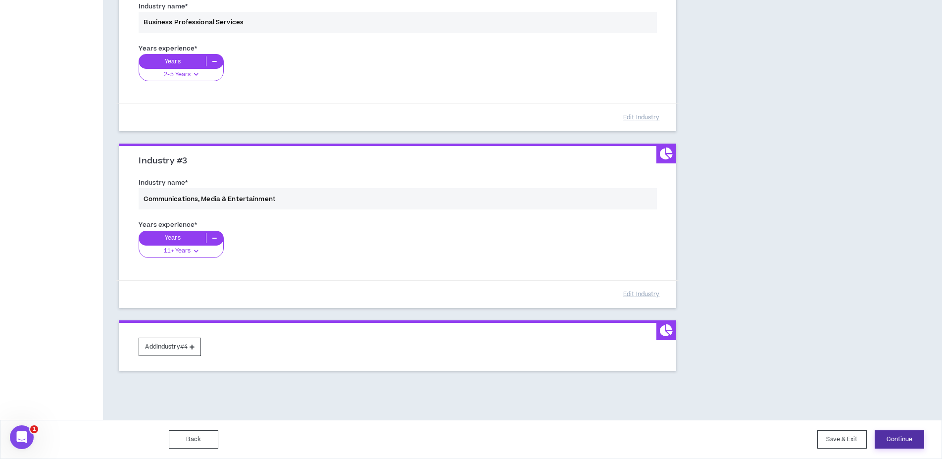
click at [901, 440] on button "Continue" at bounding box center [900, 439] width 50 height 18
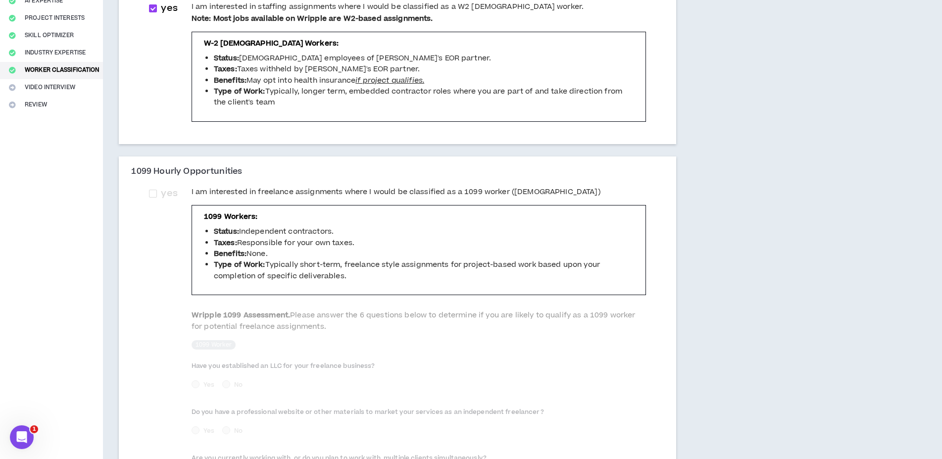
scroll to position [202, 0]
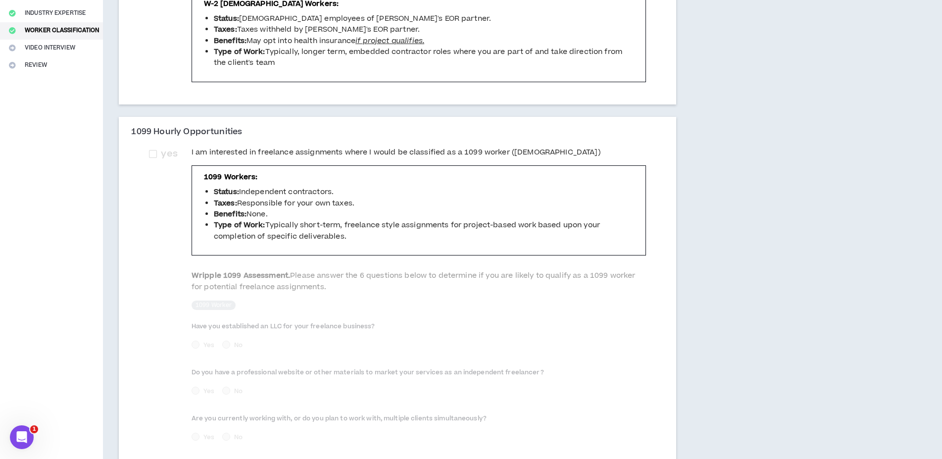
click at [152, 153] on div "yes I am interested in freelance assignments where I would be classified as a 1…" at bounding box center [397, 346] width 512 height 399
click at [163, 157] on span "yes" at bounding box center [169, 154] width 24 height 14
checkbox input "****"
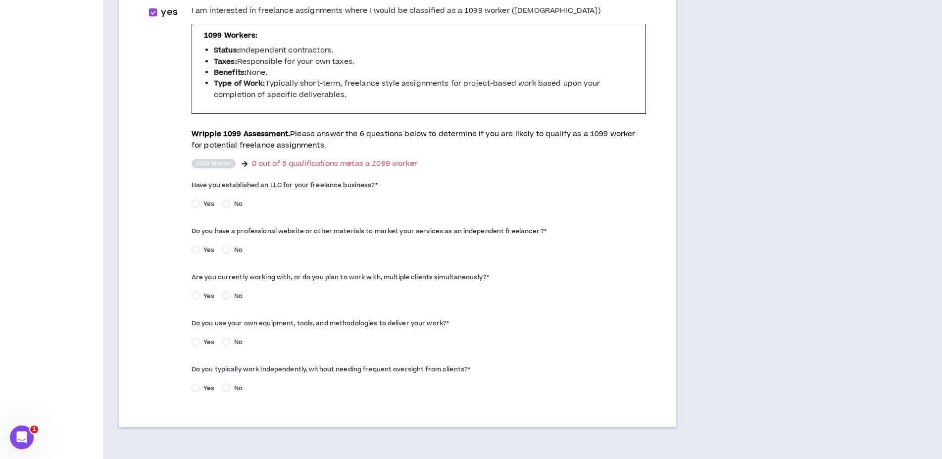
scroll to position [354, 0]
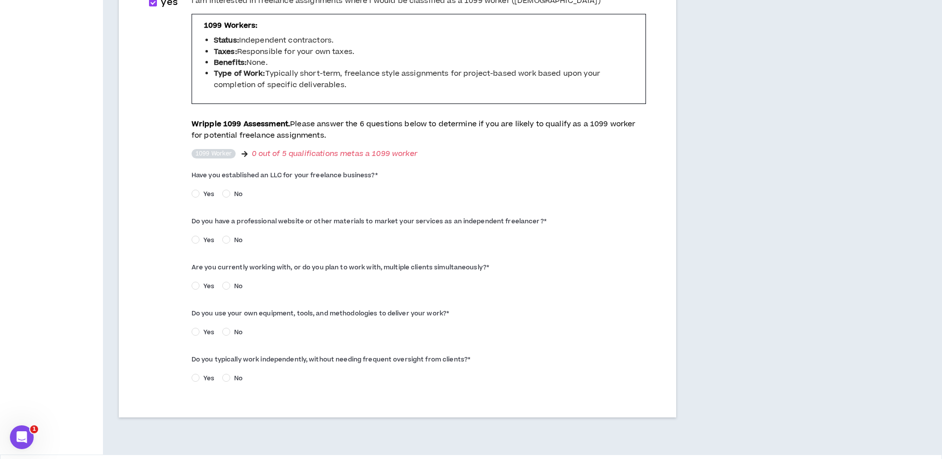
click at [287, 153] on span "0 out of 5 qualifications met as a 1099 worker" at bounding box center [334, 154] width 165 height 10
click at [245, 197] on span "No" at bounding box center [238, 194] width 16 height 9
click at [243, 240] on span "No" at bounding box center [238, 240] width 16 height 9
click at [213, 284] on span "Yes" at bounding box center [209, 286] width 19 height 9
click at [208, 333] on span "Yes" at bounding box center [209, 332] width 19 height 9
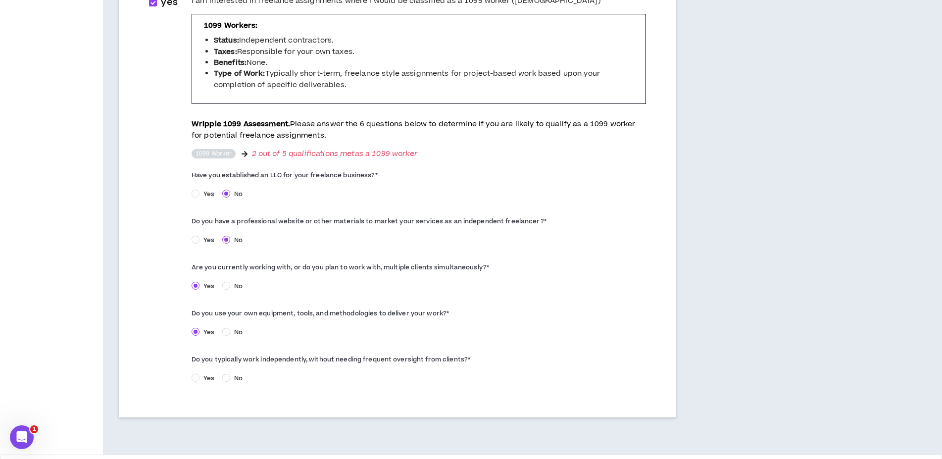
click at [214, 380] on span "Yes" at bounding box center [209, 378] width 19 height 9
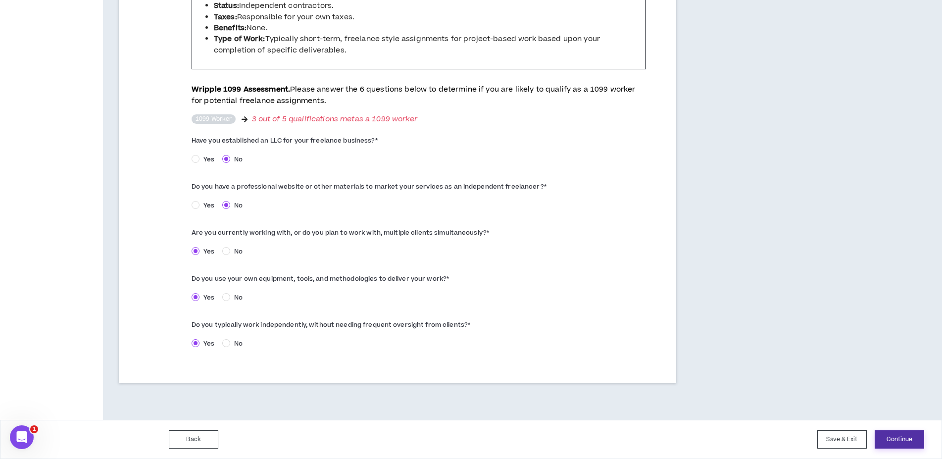
click at [898, 440] on button "Continue" at bounding box center [900, 439] width 50 height 18
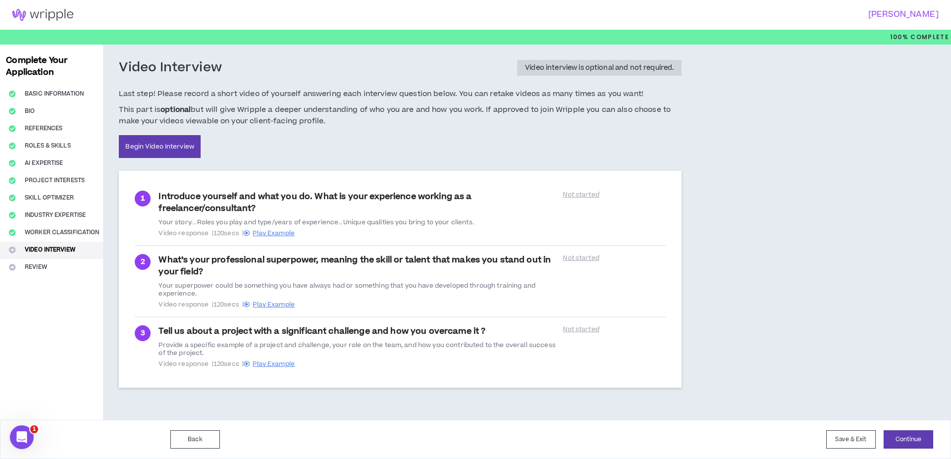
click at [35, 320] on div "Complete Your Application Basic Information Bio References Roles & Skills AI Ex…" at bounding box center [51, 232] width 103 height 375
click at [289, 232] on span "Play Example" at bounding box center [274, 233] width 42 height 9
click at [919, 439] on button "Continue" at bounding box center [908, 439] width 50 height 18
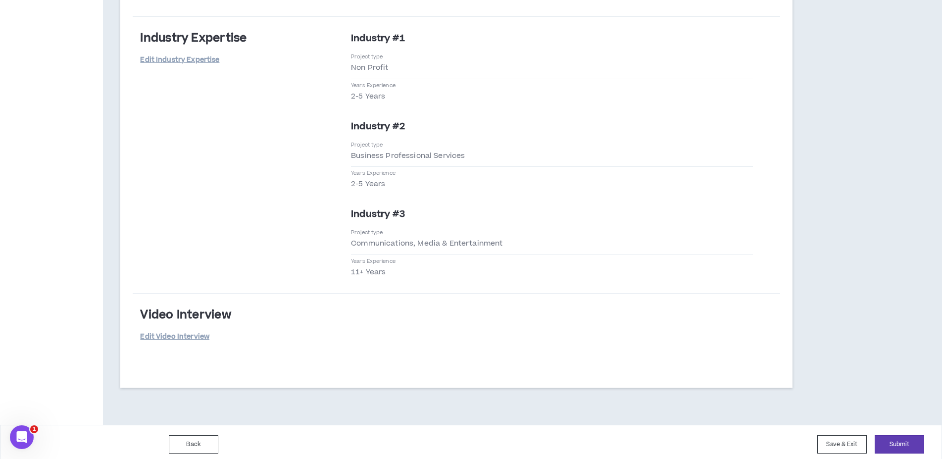
scroll to position [2030, 0]
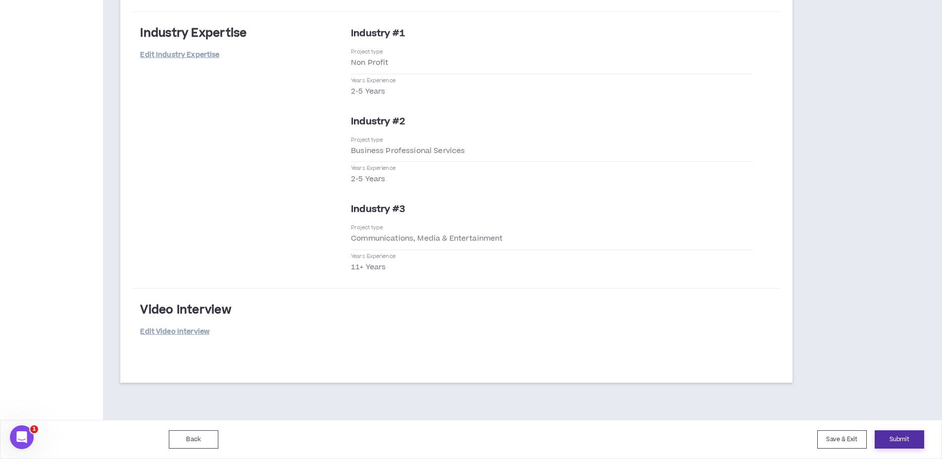
click at [904, 439] on button "Submit" at bounding box center [900, 439] width 50 height 18
